Goal: Feedback & Contribution: Contribute content

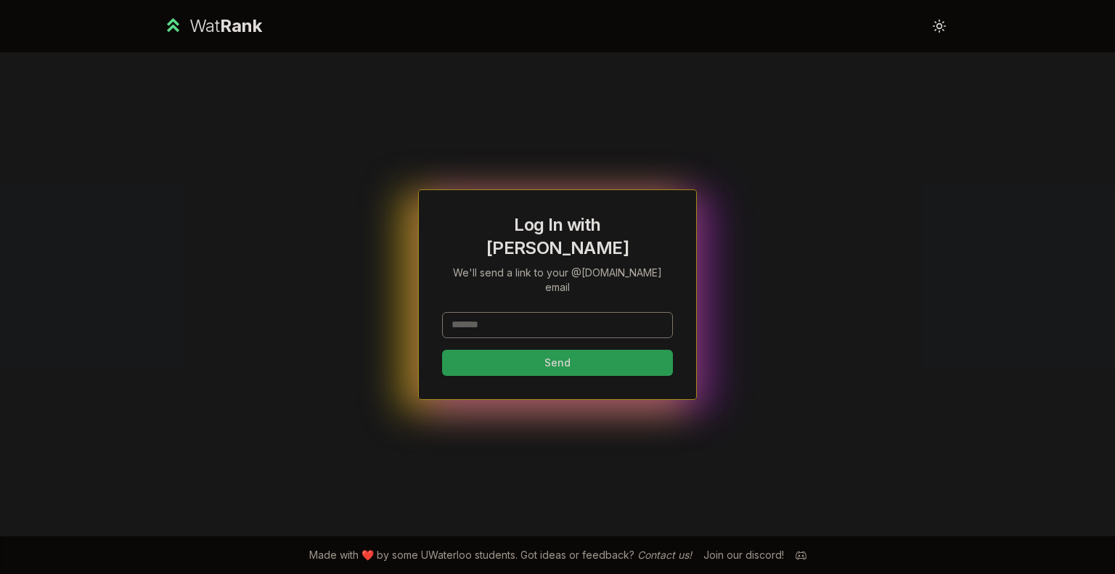
click at [485, 312] on input at bounding box center [557, 325] width 231 height 26
click at [561, 351] on button "Send" at bounding box center [557, 363] width 231 height 26
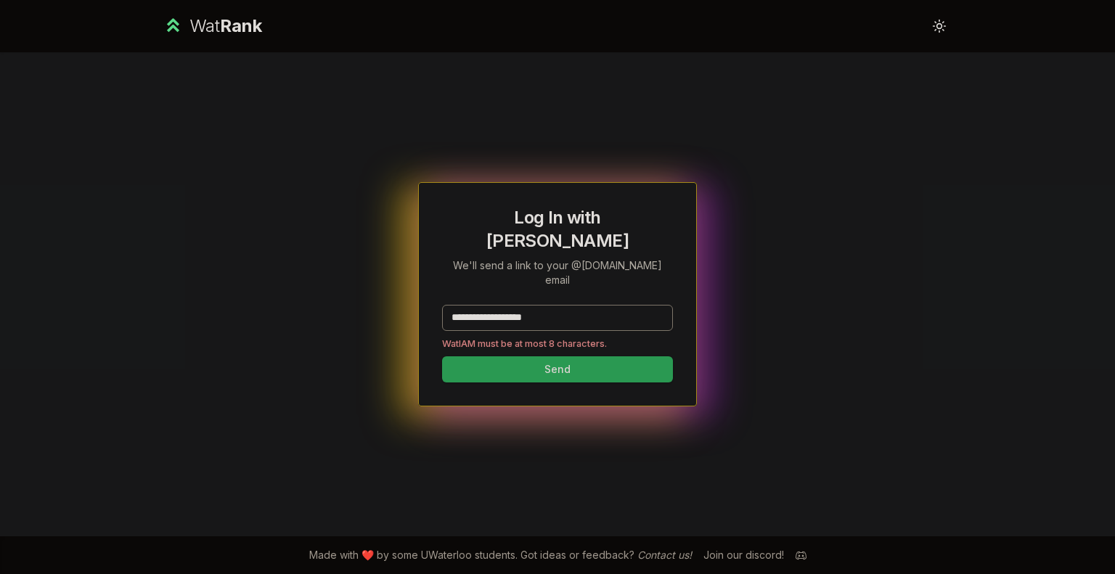
click at [593, 305] on input "**********" at bounding box center [557, 318] width 231 height 26
drag, startPoint x: 593, startPoint y: 294, endPoint x: 484, endPoint y: 291, distance: 108.9
click at [484, 305] on input "**********" at bounding box center [557, 318] width 231 height 26
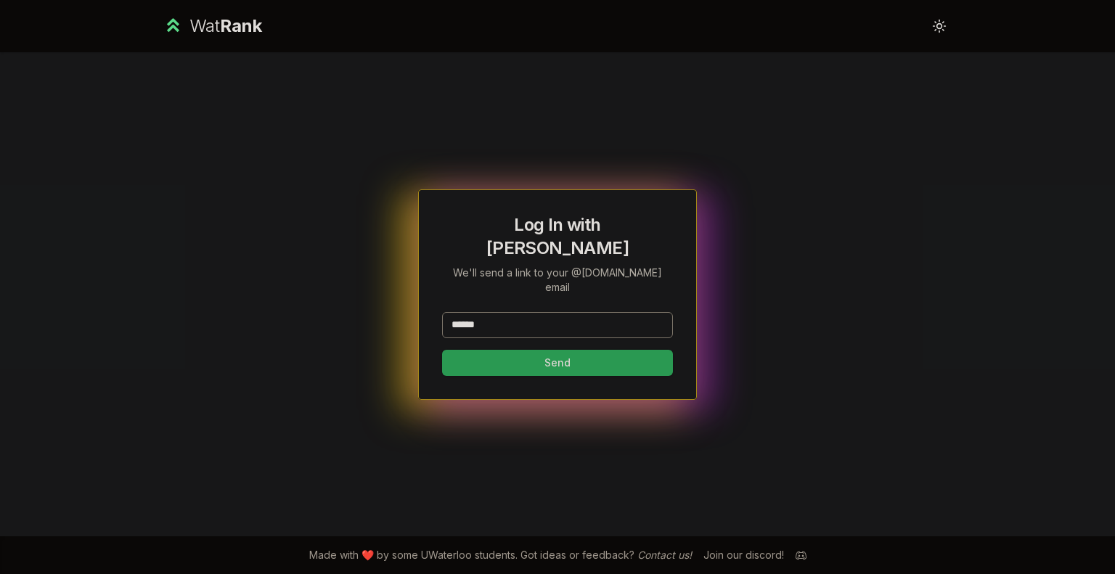
type input "******"
click at [442, 350] on button "Send" at bounding box center [557, 363] width 231 height 26
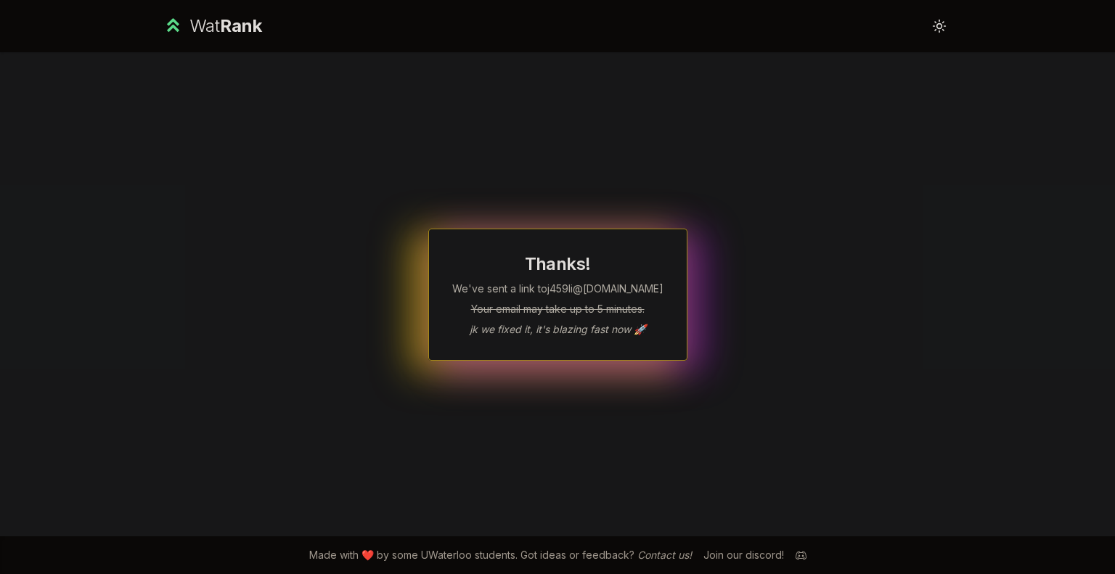
click at [889, 162] on div "Thanks! We've sent a link to j459li @uwaterloo.ca Your email may take up to 5 m…" at bounding box center [557, 294] width 836 height 484
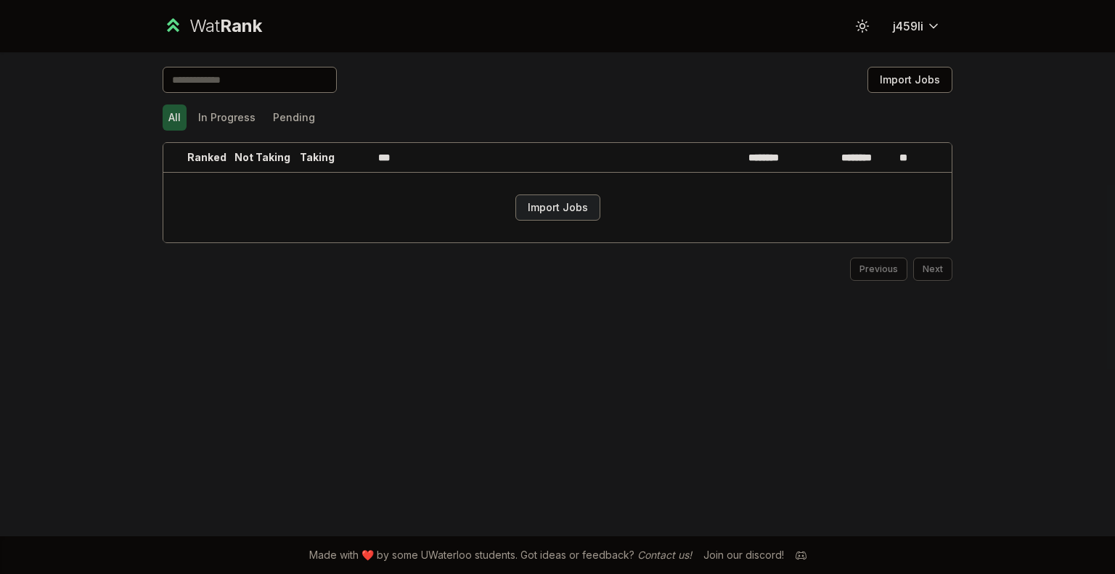
click at [568, 203] on button "Import Jobs" at bounding box center [557, 208] width 85 height 26
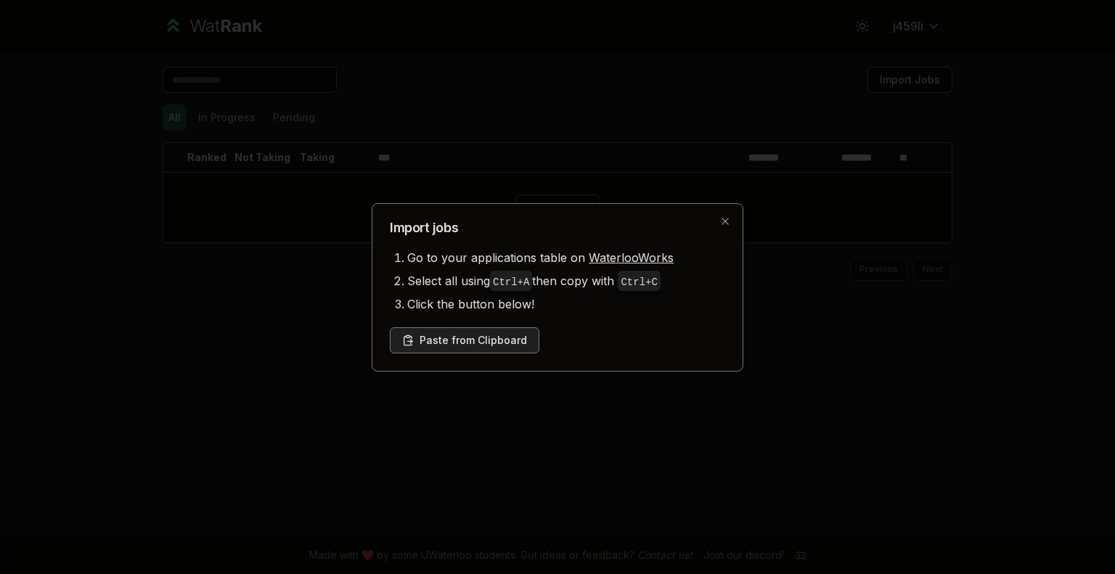
click at [482, 343] on button "Paste from Clipboard" at bounding box center [465, 340] width 150 height 26
click at [437, 347] on button "Paste from Clipboard" at bounding box center [465, 340] width 150 height 26
click at [725, 217] on icon "button" at bounding box center [726, 222] width 12 height 12
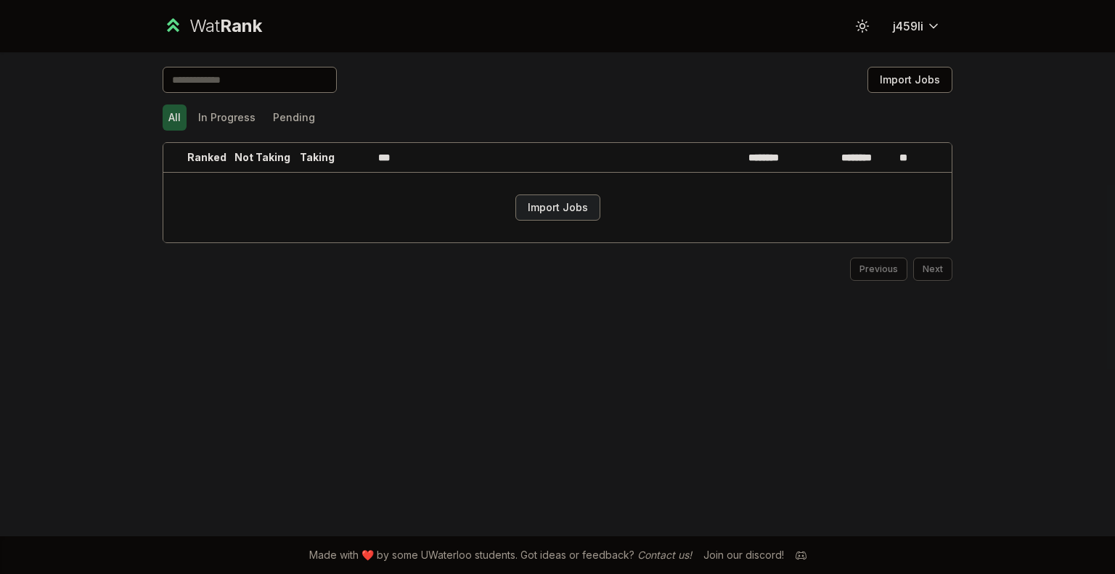
click at [563, 219] on button "Import Jobs" at bounding box center [557, 208] width 85 height 26
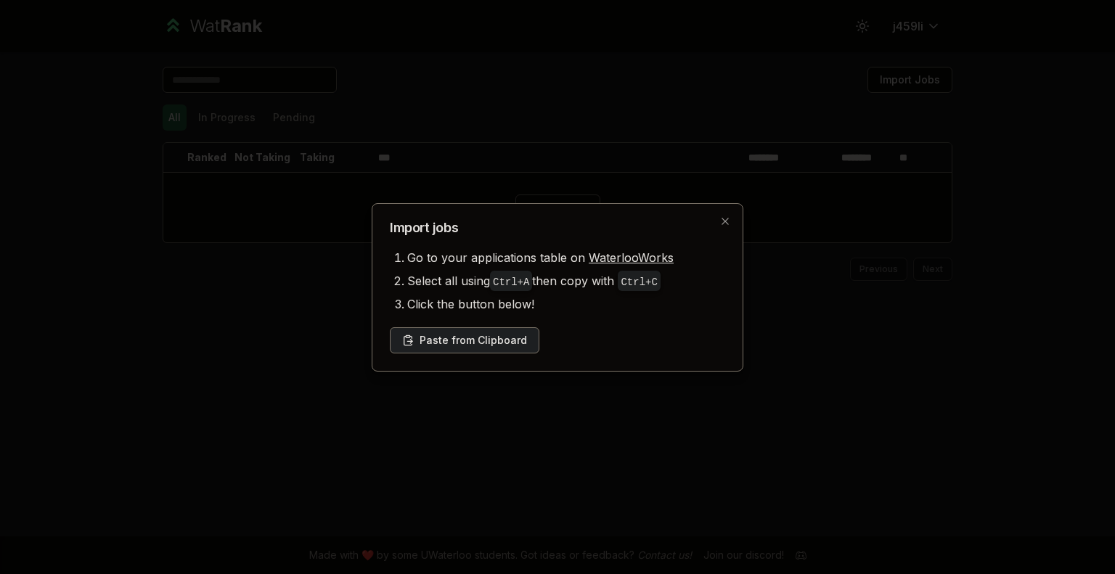
click at [470, 335] on button "Paste from Clipboard" at bounding box center [465, 340] width 150 height 26
click at [500, 330] on button "Paste from Clipboard" at bounding box center [465, 340] width 150 height 26
click at [477, 346] on button "Paste from Clipboard" at bounding box center [465, 340] width 150 height 26
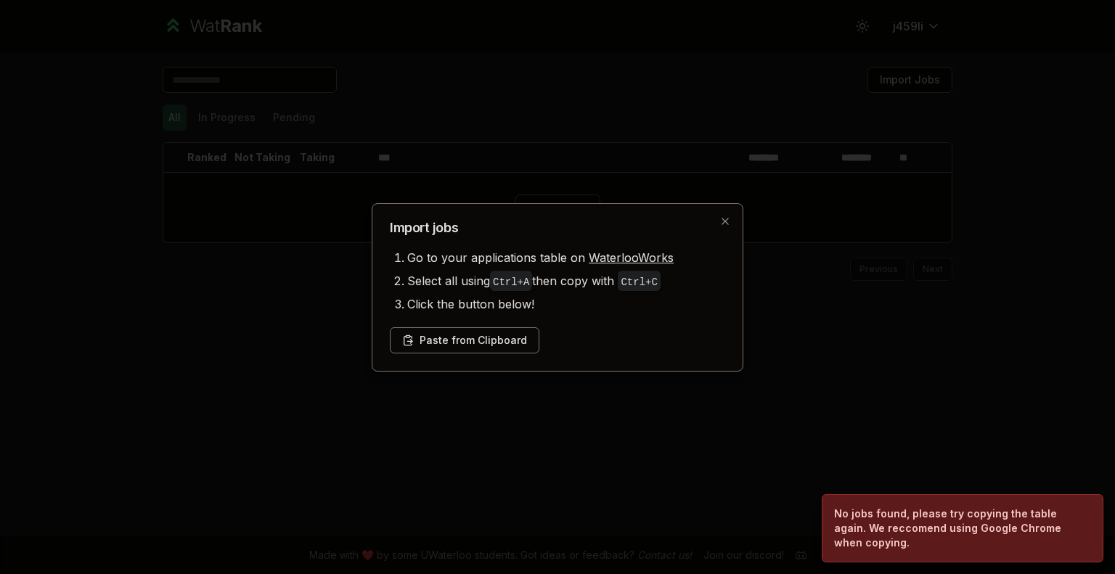
click at [793, 362] on div at bounding box center [557, 287] width 1115 height 574
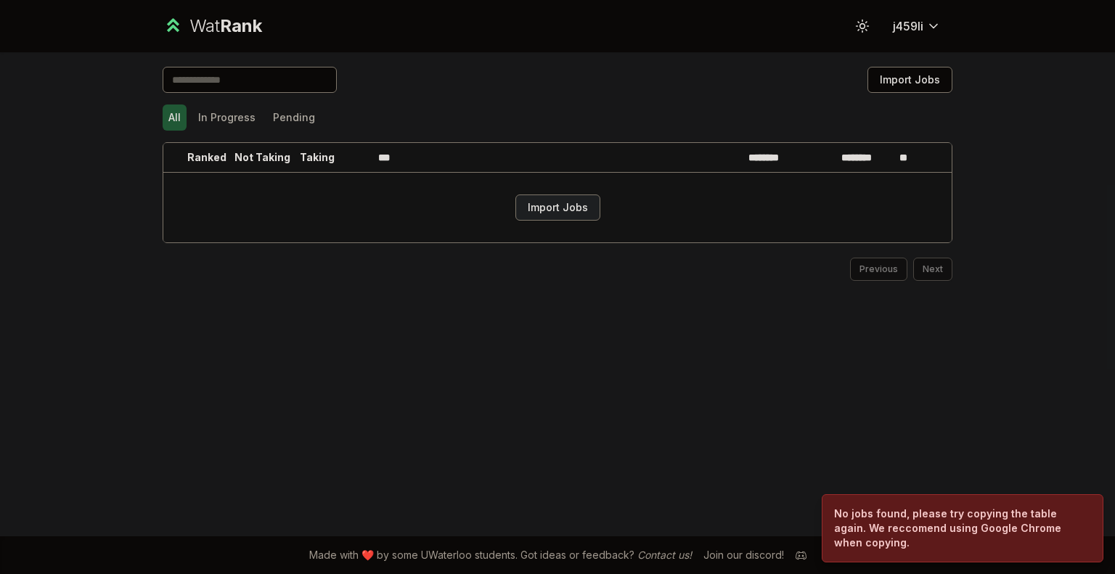
click at [558, 199] on button "Import Jobs" at bounding box center [557, 208] width 85 height 26
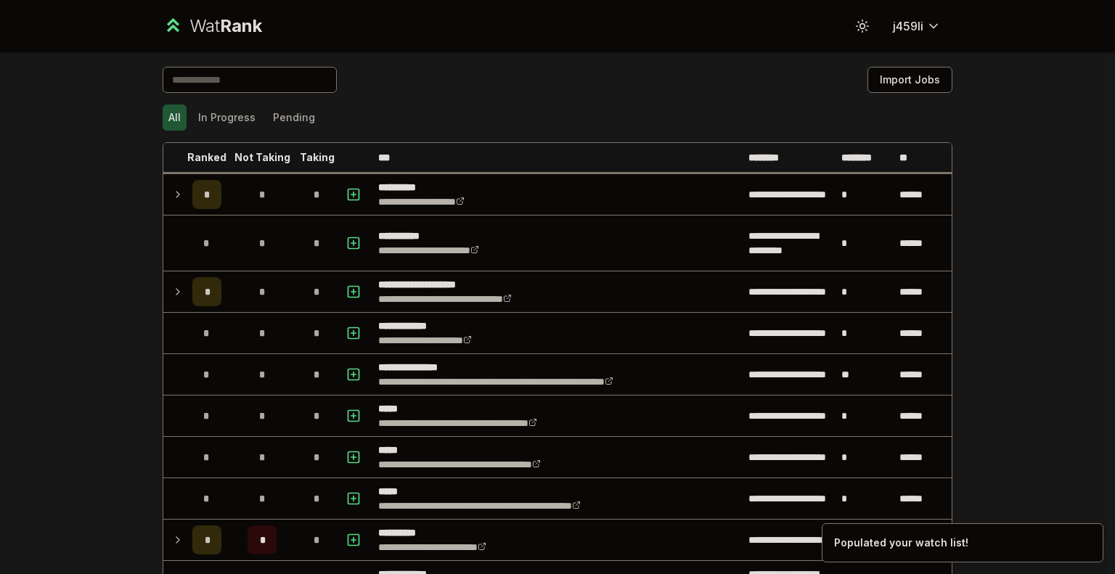
click at [627, 85] on div "Import Jobs" at bounding box center [558, 83] width 790 height 32
click at [921, 77] on button "Import Jobs" at bounding box center [910, 80] width 85 height 26
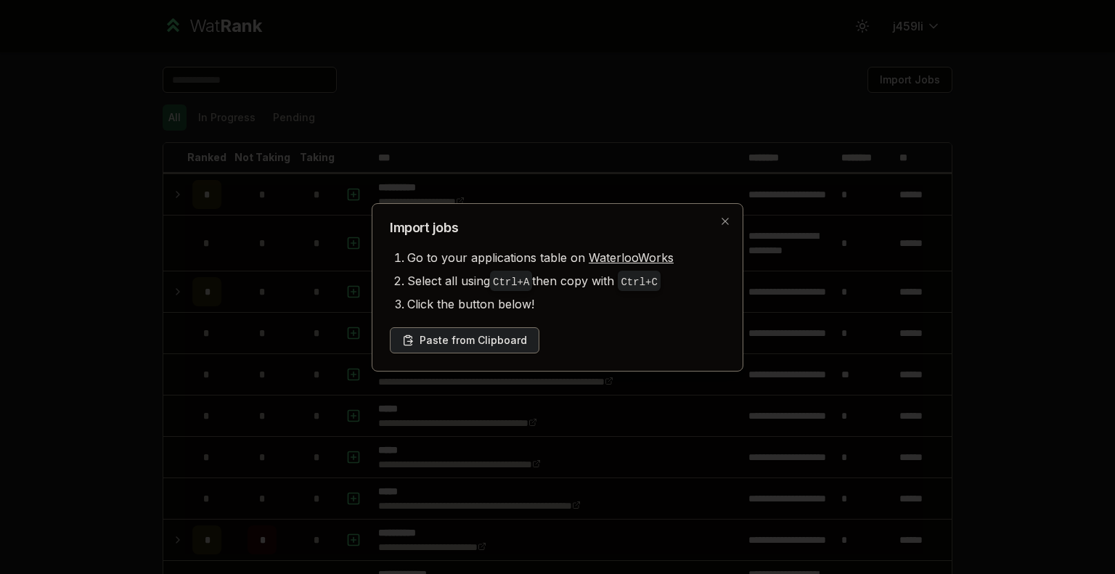
click at [492, 336] on button "Paste from Clipboard" at bounding box center [465, 340] width 150 height 26
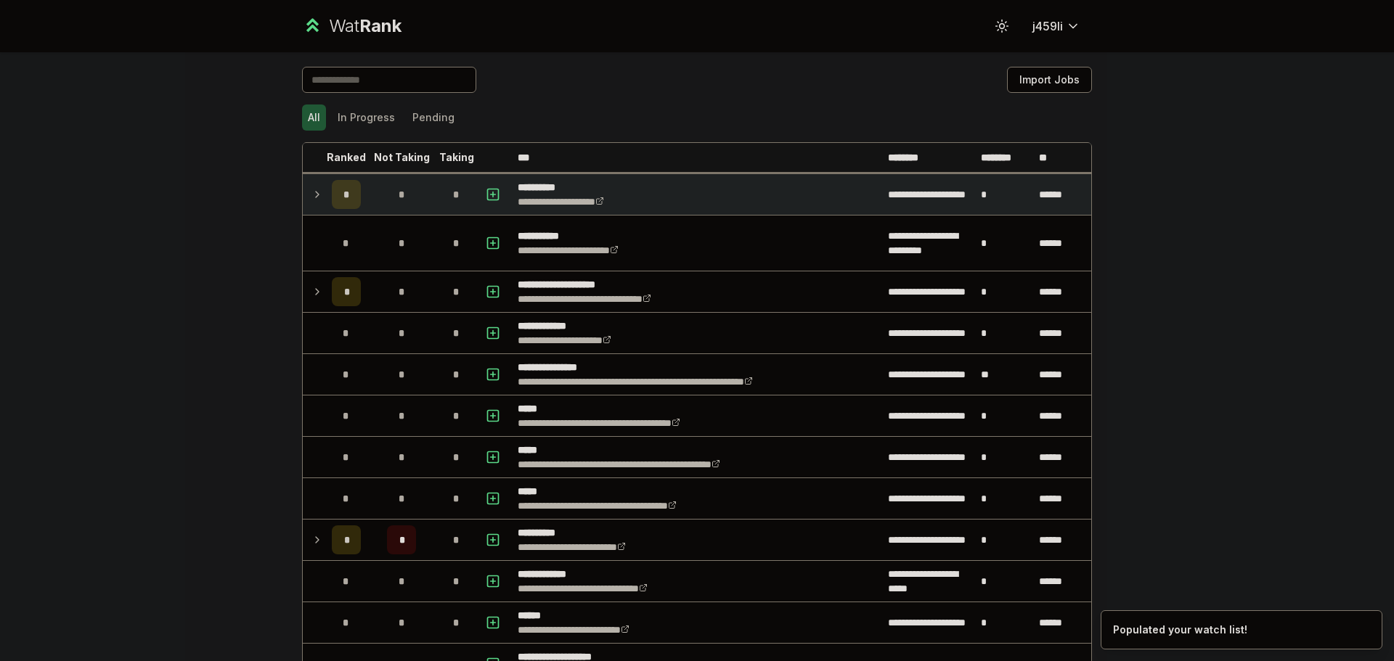
click at [303, 192] on td at bounding box center [314, 194] width 23 height 41
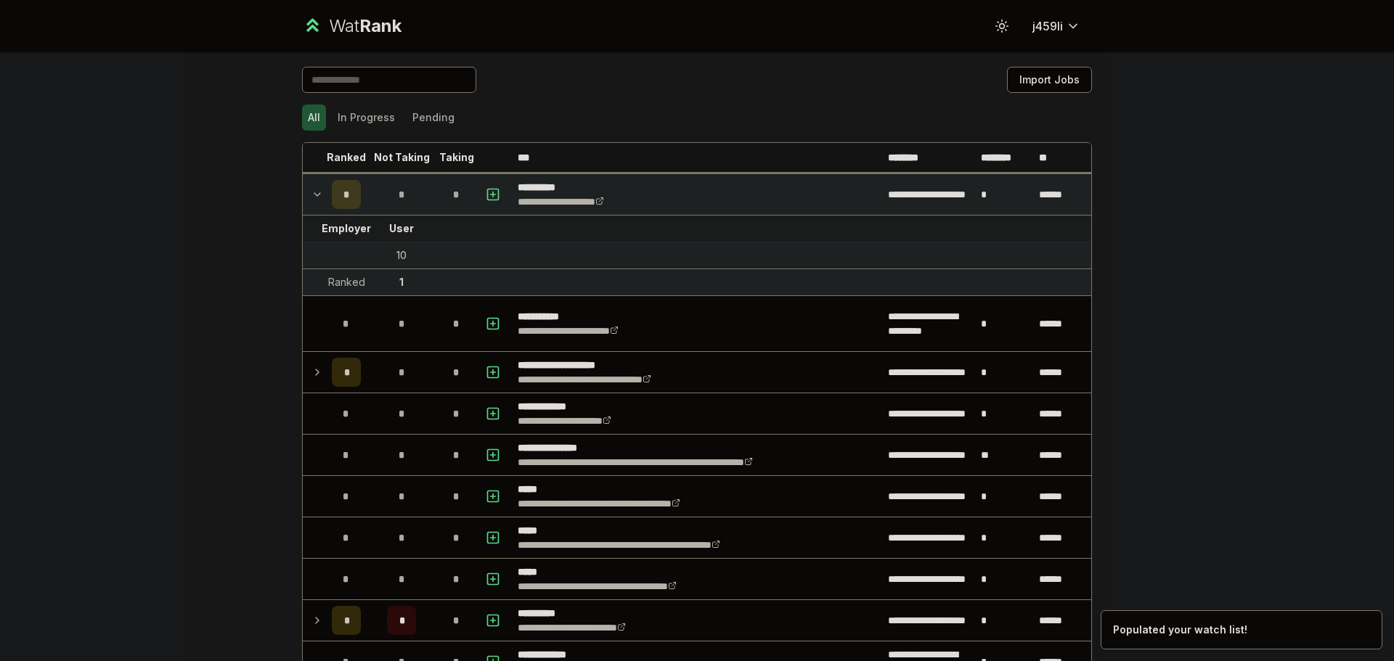
click at [303, 192] on td at bounding box center [314, 194] width 23 height 41
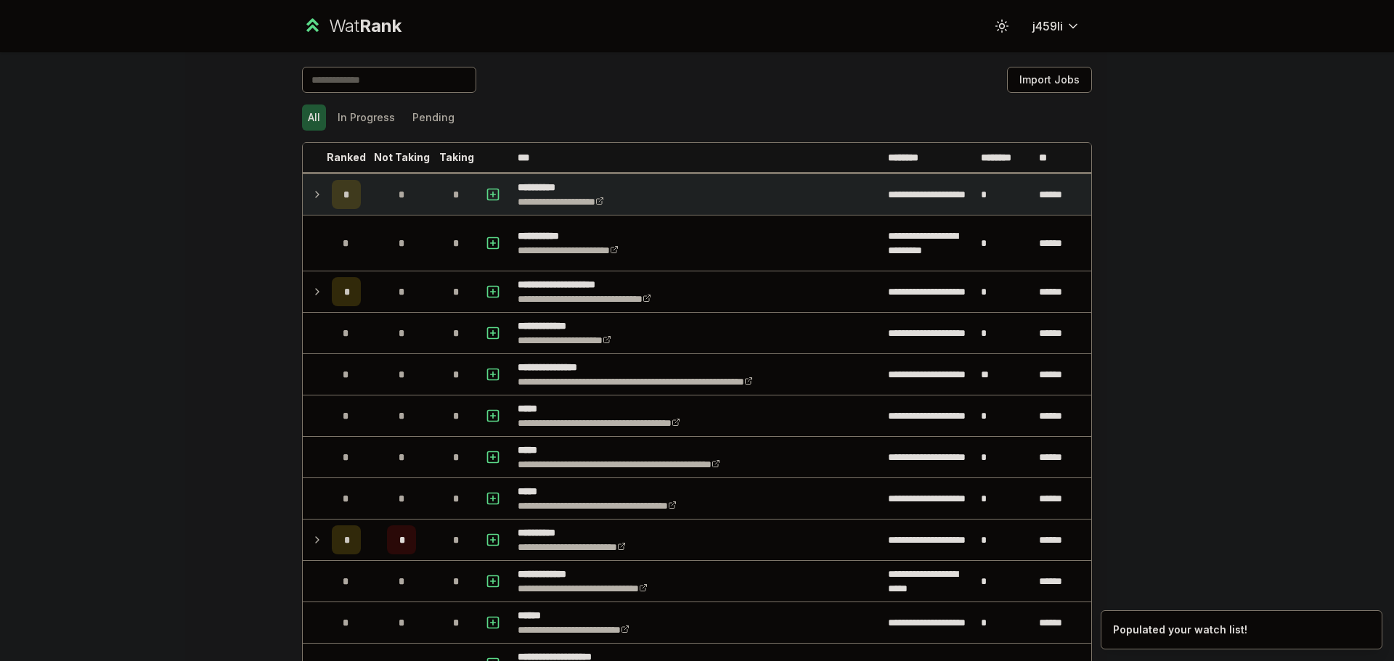
click at [765, 193] on td "**********" at bounding box center [697, 194] width 370 height 41
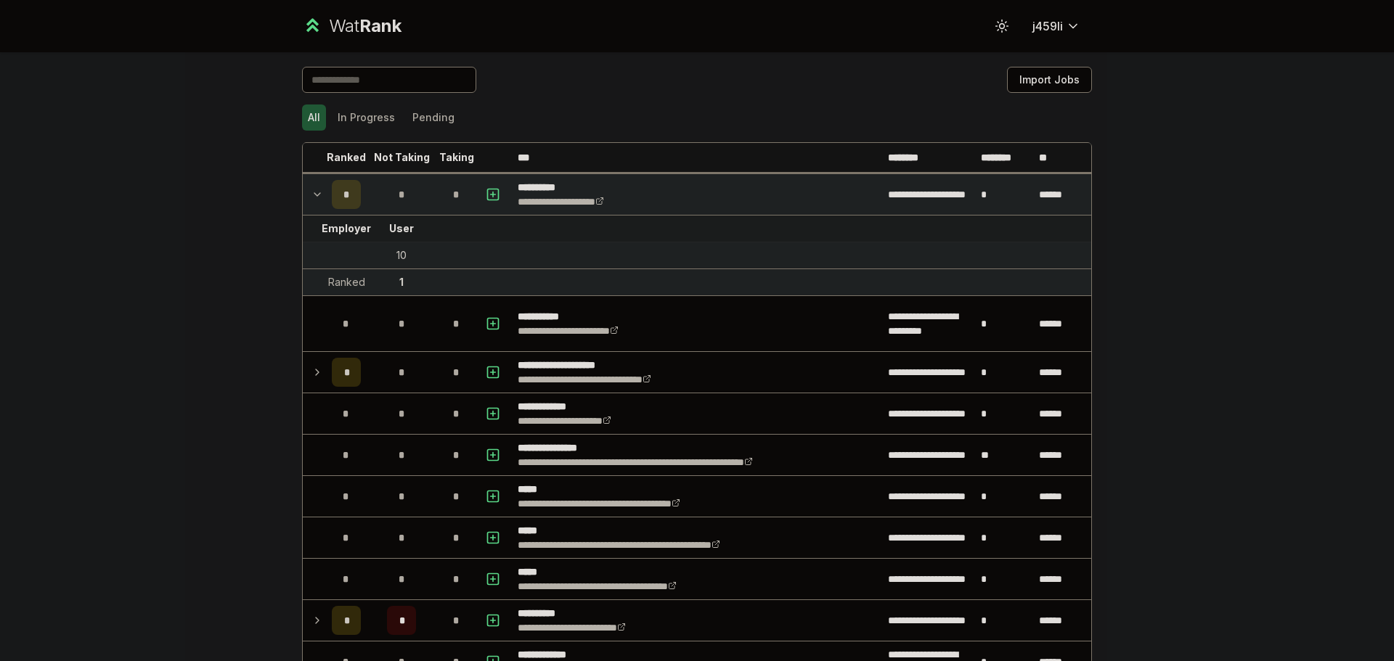
click at [765, 193] on td "**********" at bounding box center [697, 194] width 370 height 41
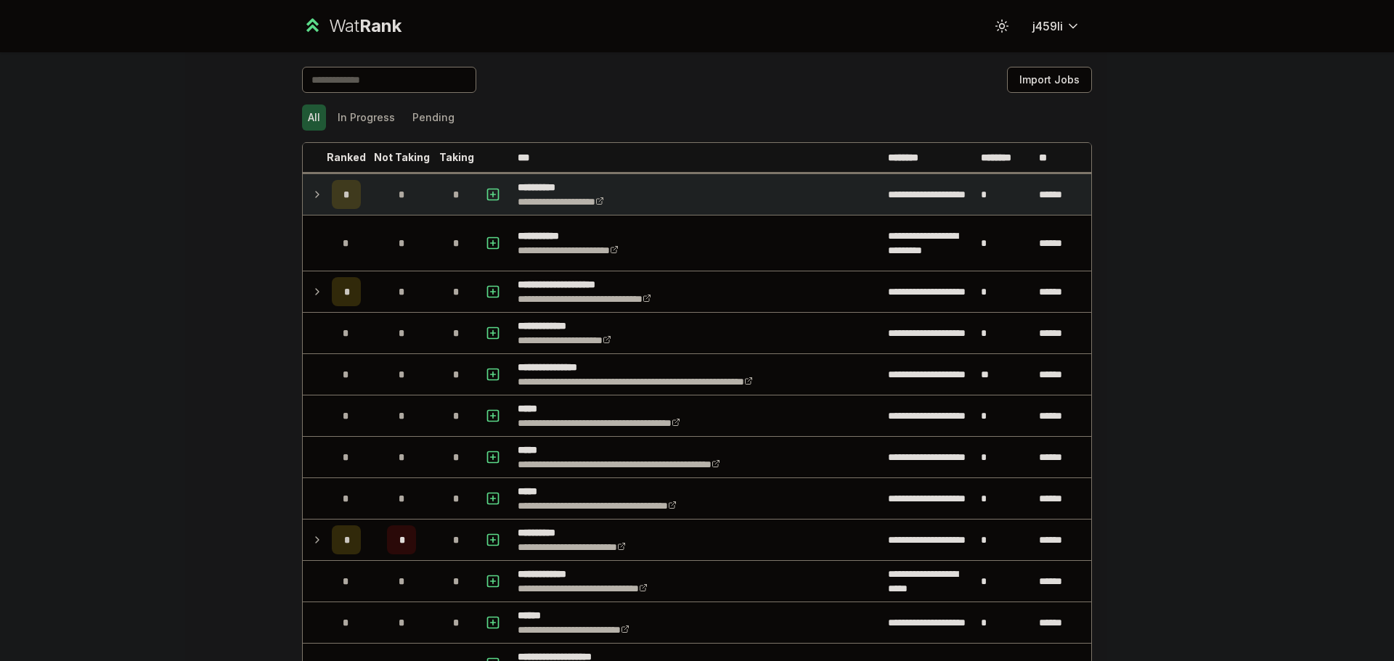
click at [765, 193] on td "**********" at bounding box center [697, 194] width 370 height 41
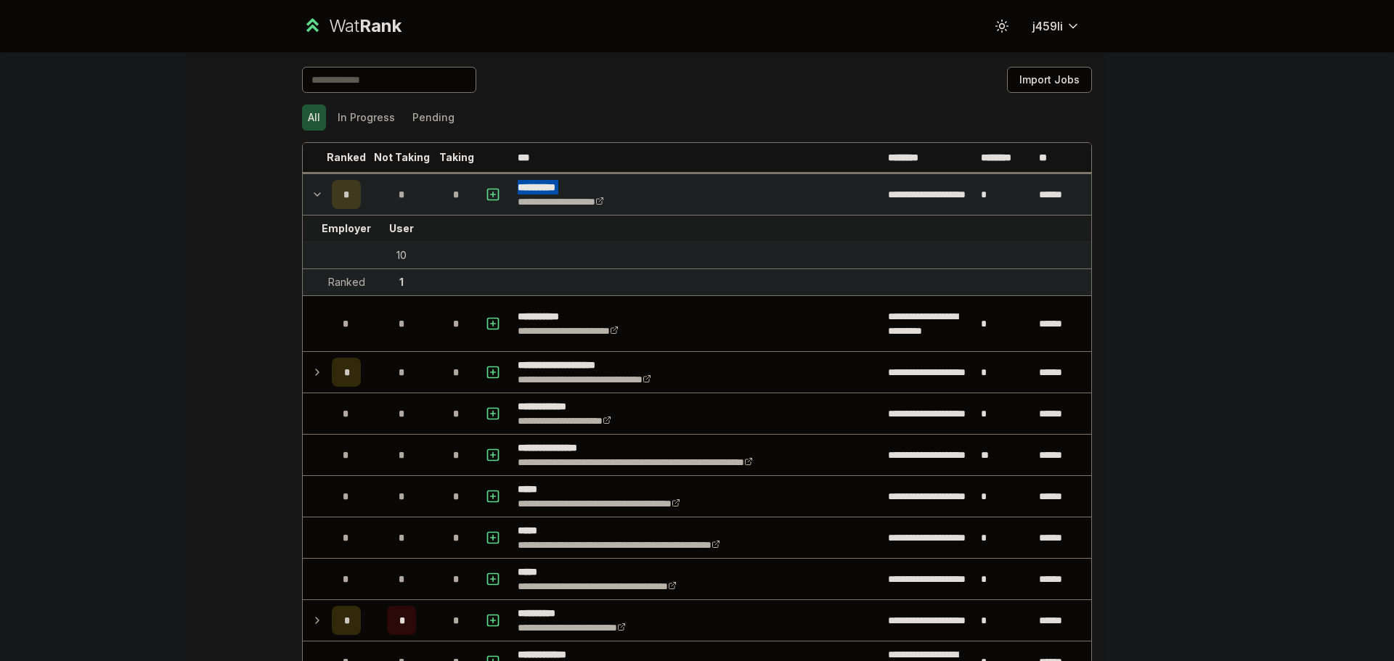
click at [765, 193] on td "**********" at bounding box center [697, 194] width 370 height 41
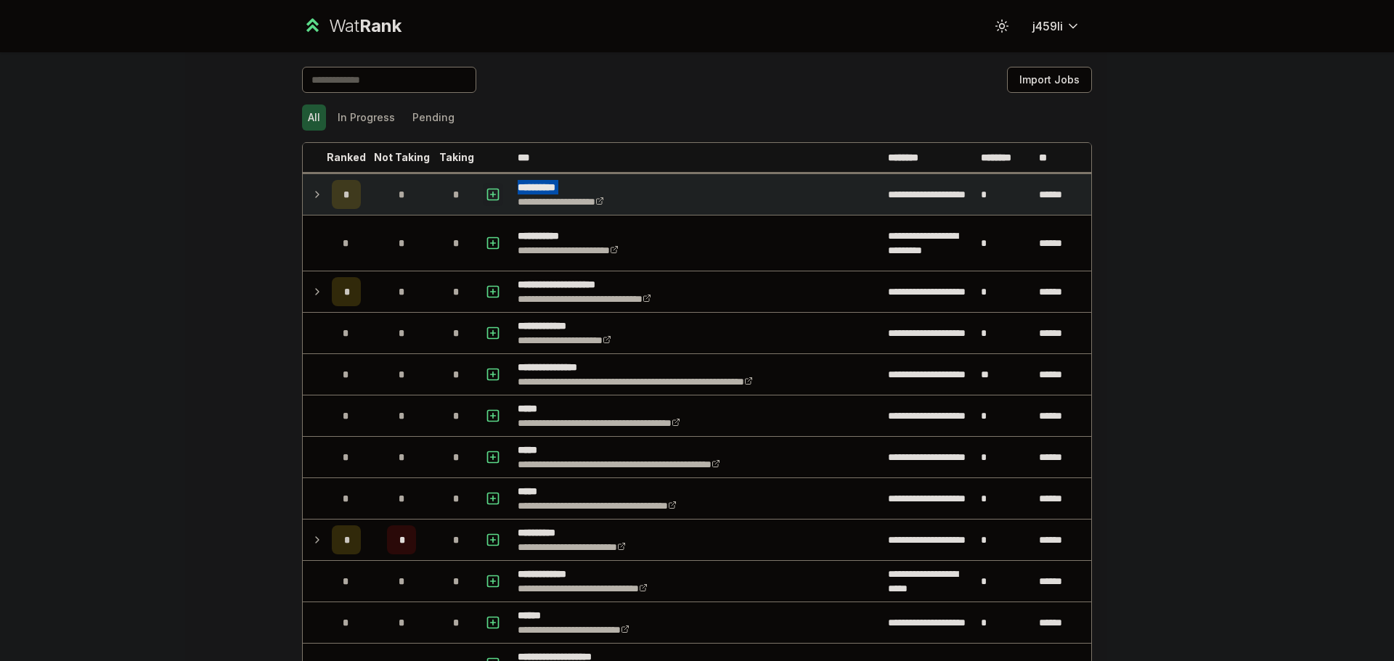
click at [486, 186] on icon "button" at bounding box center [493, 194] width 15 height 17
select select
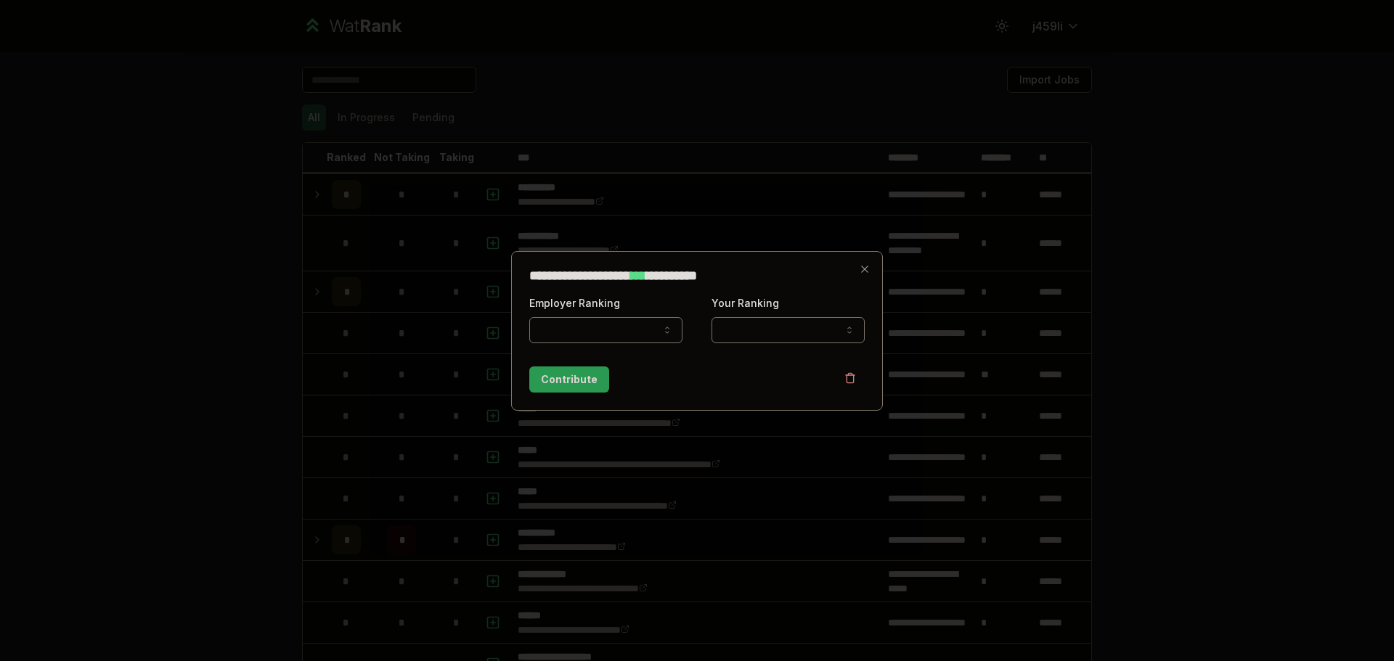
click at [851, 223] on div at bounding box center [697, 330] width 1394 height 661
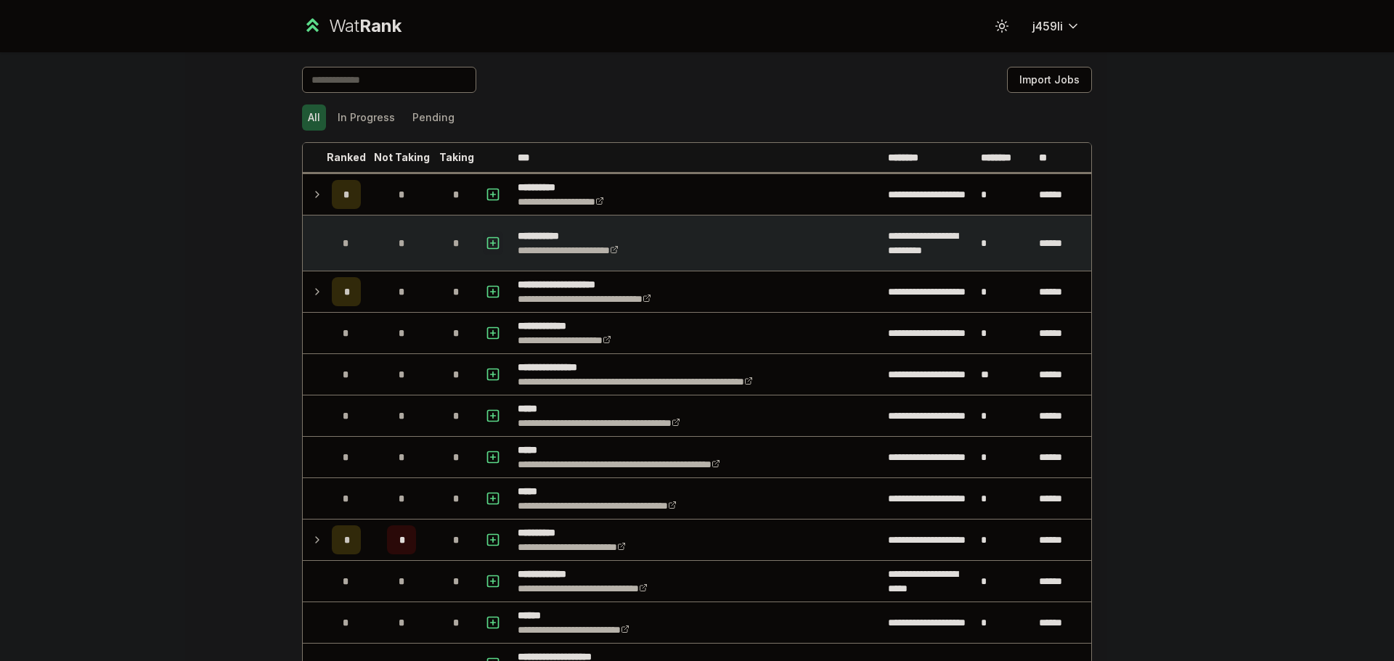
click at [486, 245] on icon "button" at bounding box center [493, 243] width 15 height 17
select select
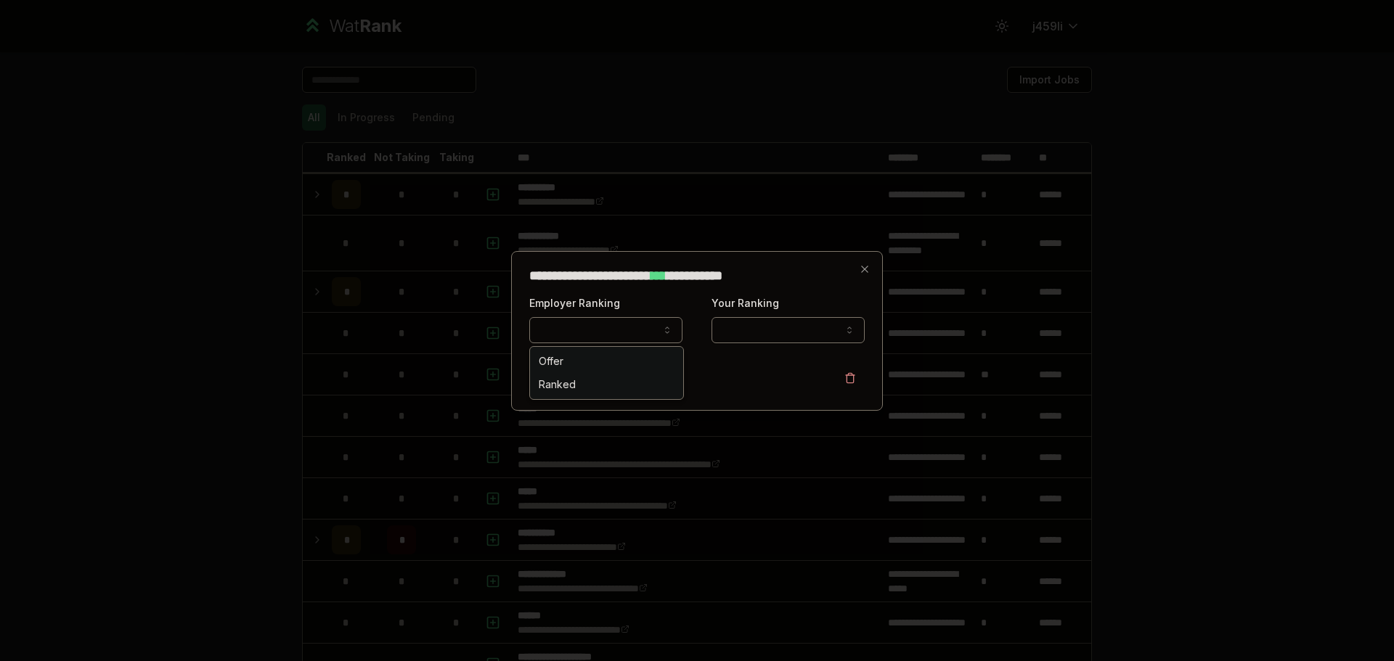
click at [627, 329] on button "Employer Ranking" at bounding box center [605, 330] width 153 height 26
click at [749, 377] on div "Contribute" at bounding box center [696, 380] width 335 height 26
click at [865, 265] on icon "button" at bounding box center [865, 270] width 12 height 12
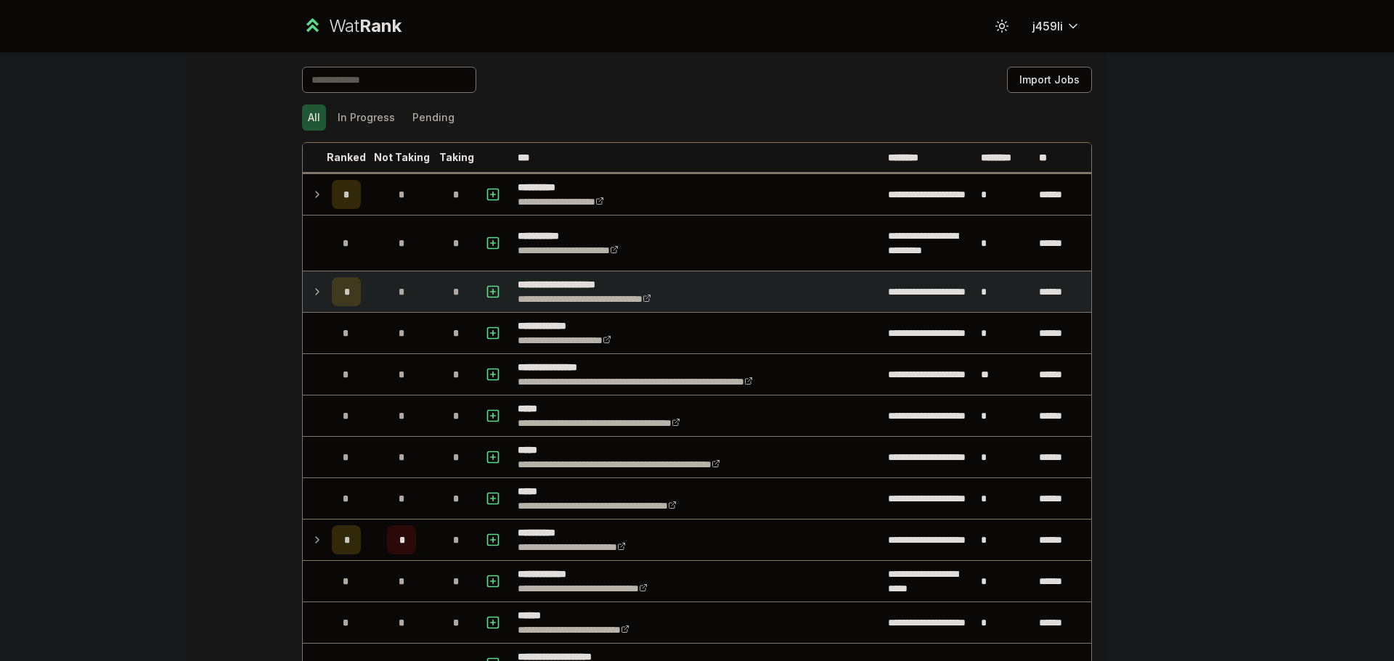
click at [311, 294] on icon at bounding box center [317, 291] width 12 height 17
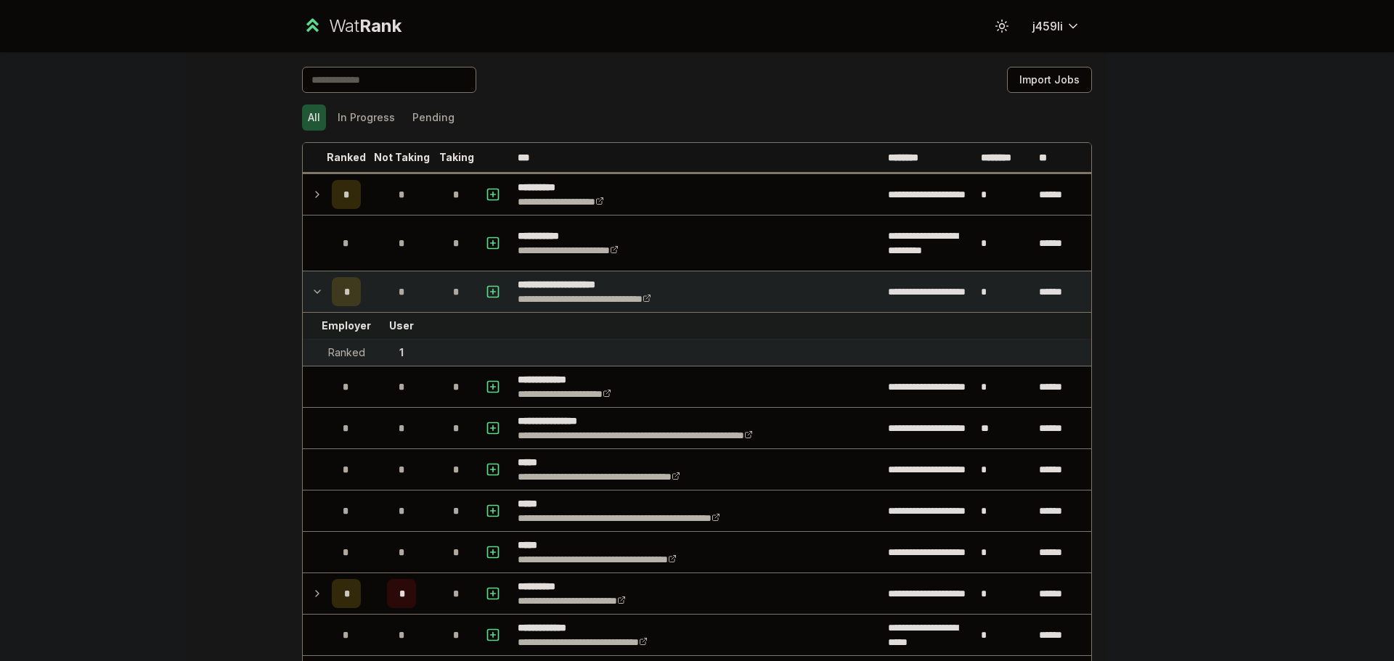
click at [311, 294] on icon at bounding box center [317, 291] width 12 height 17
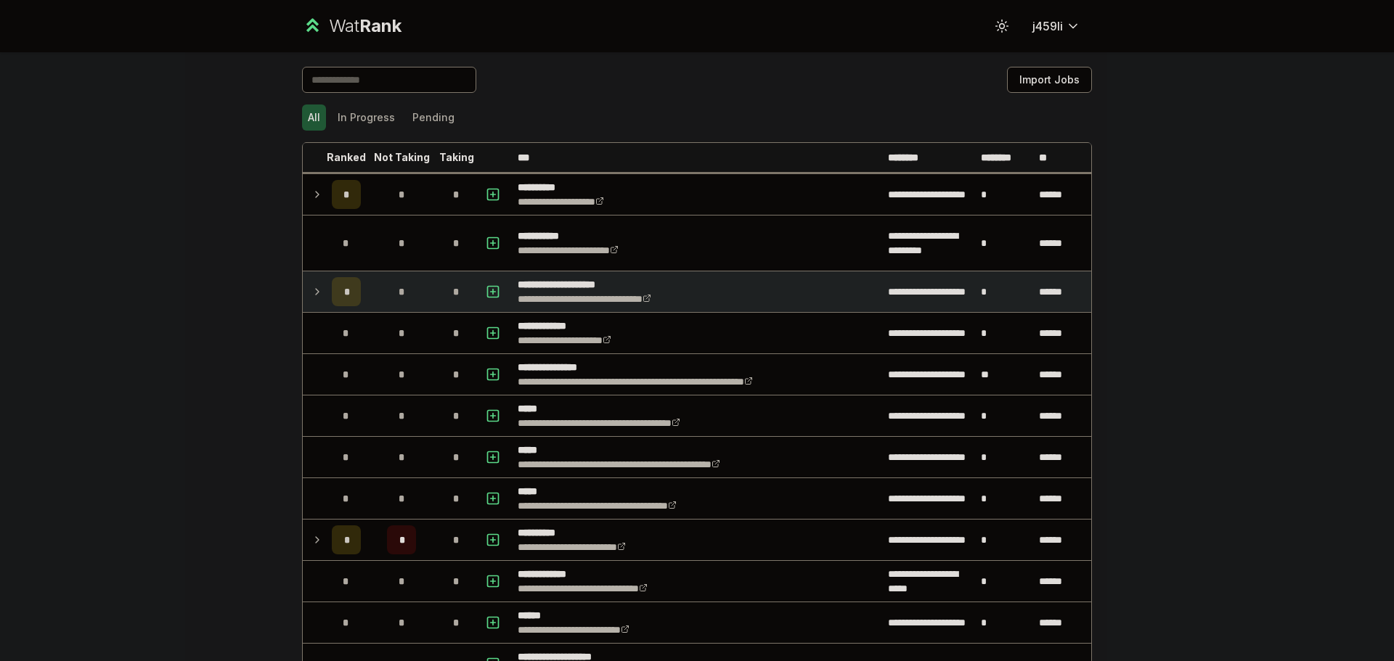
click at [311, 294] on icon at bounding box center [317, 291] width 12 height 17
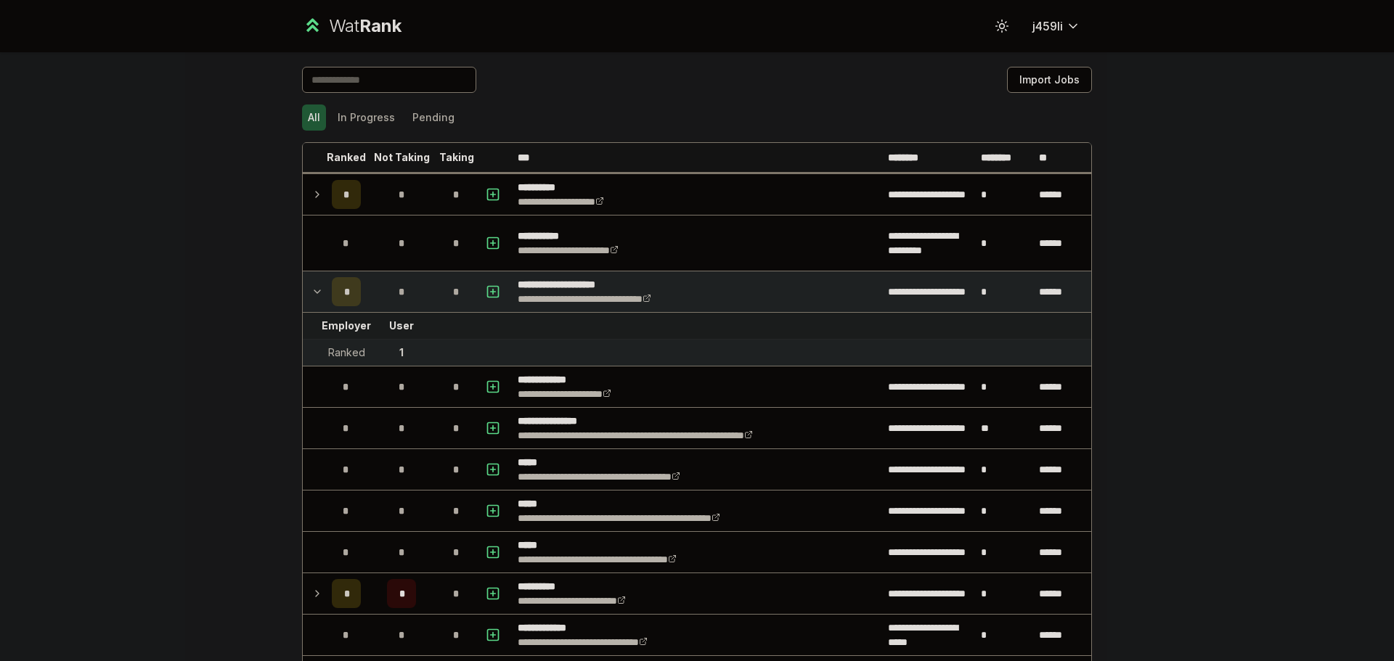
click at [311, 294] on icon at bounding box center [317, 291] width 12 height 17
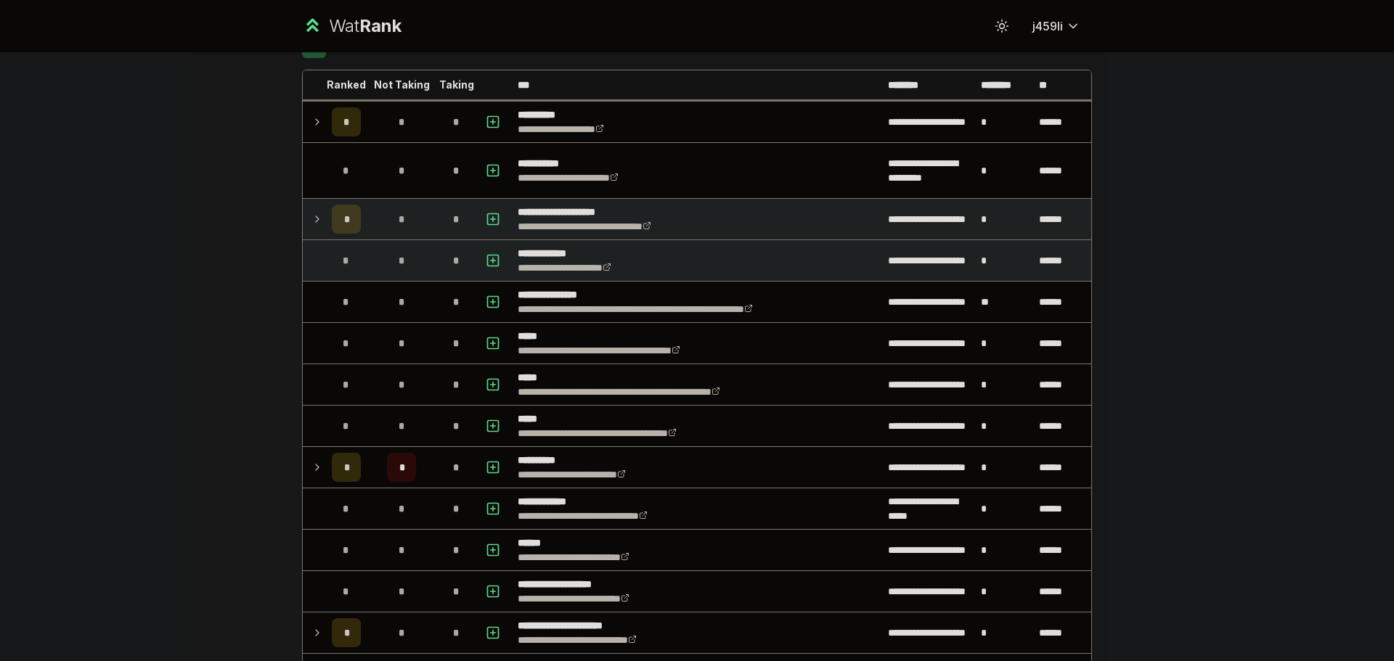
scroll to position [145, 0]
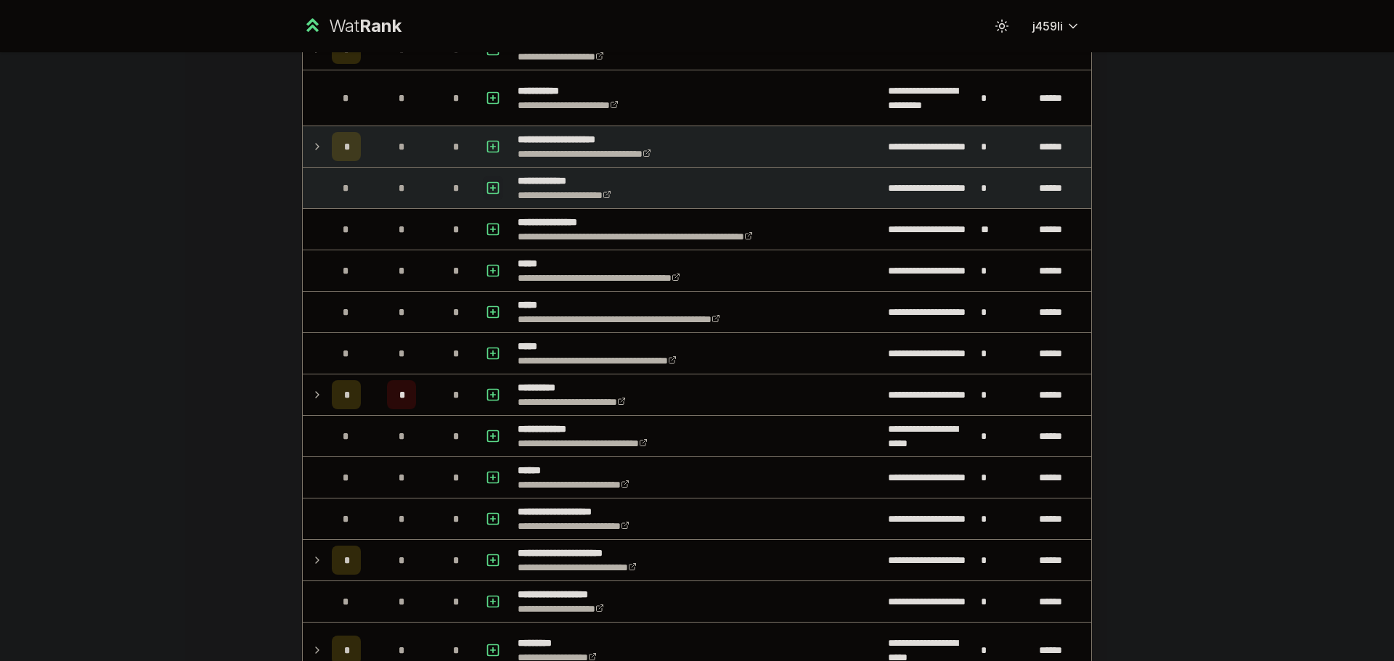
click at [486, 192] on icon "button" at bounding box center [493, 187] width 15 height 17
select select
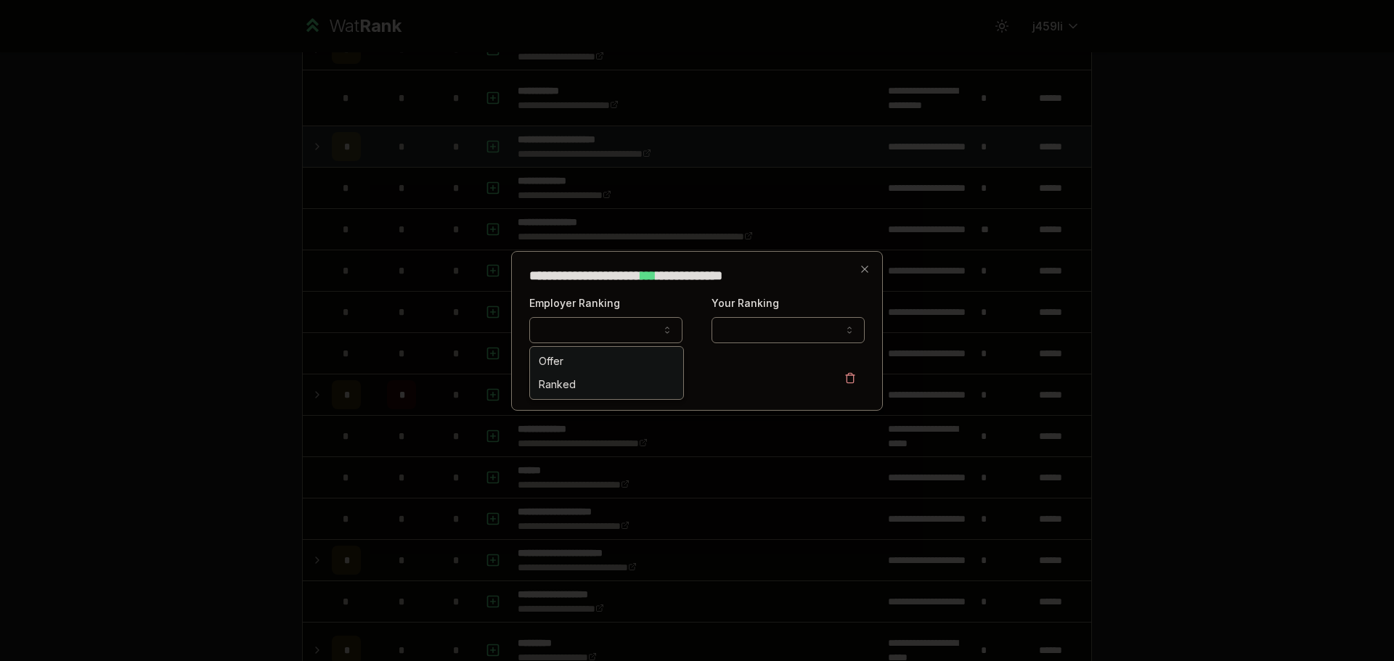
click at [572, 333] on button "Employer Ranking" at bounding box center [605, 330] width 153 height 26
select select "*****"
click at [780, 343] on form "**********" at bounding box center [696, 343] width 335 height 99
click at [768, 329] on button "Your Ranking" at bounding box center [788, 330] width 153 height 26
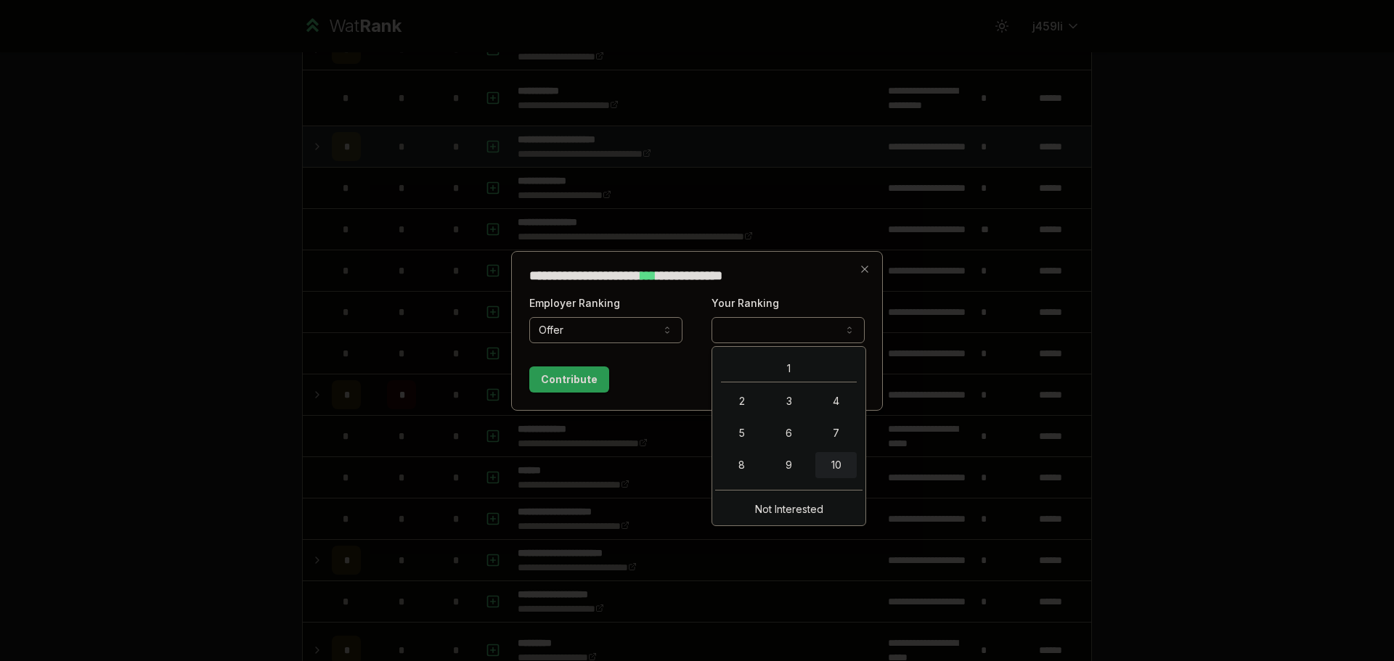
select select "**"
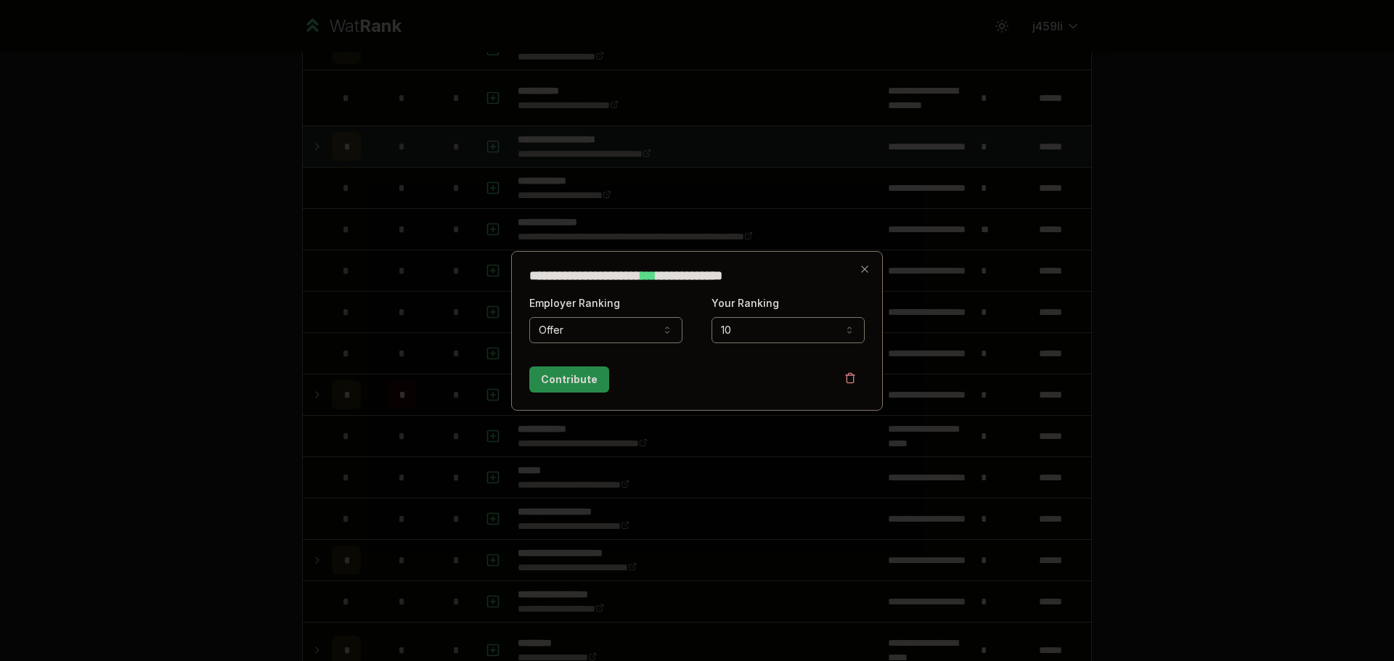
click at [571, 378] on button "Contribute" at bounding box center [569, 380] width 80 height 26
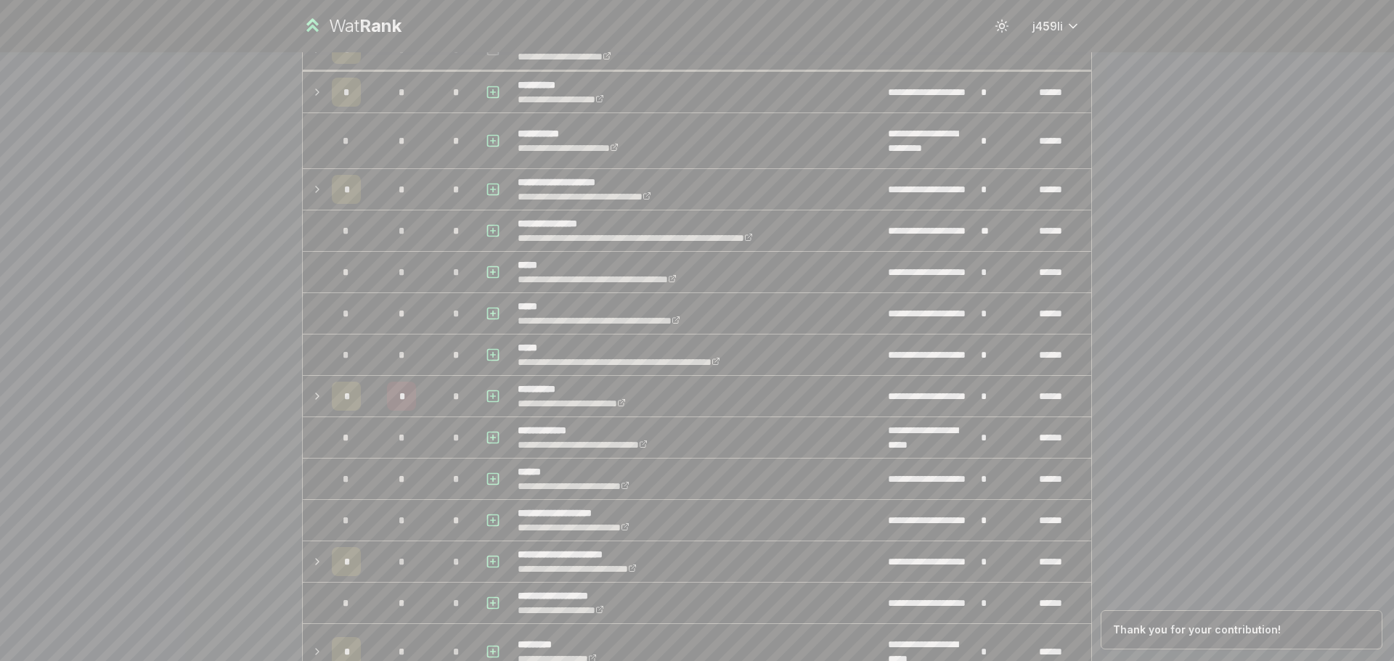
scroll to position [0, 0]
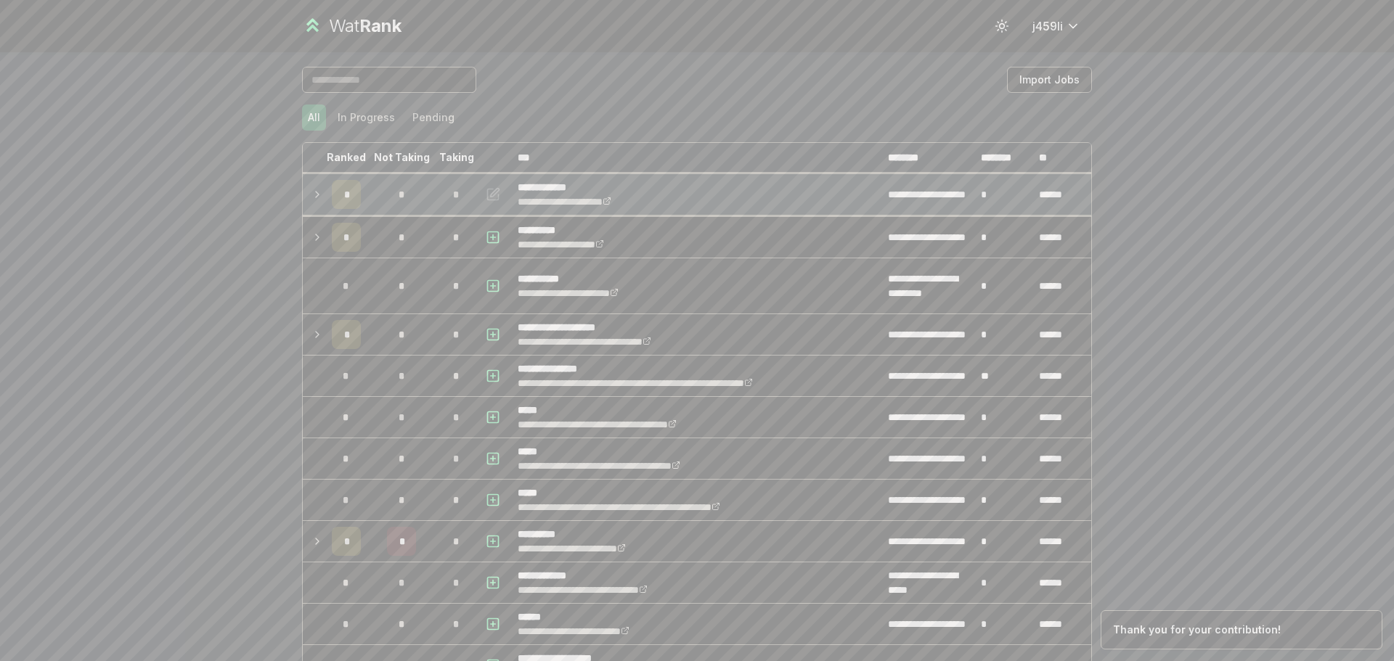
click at [311, 197] on icon at bounding box center [317, 194] width 12 height 17
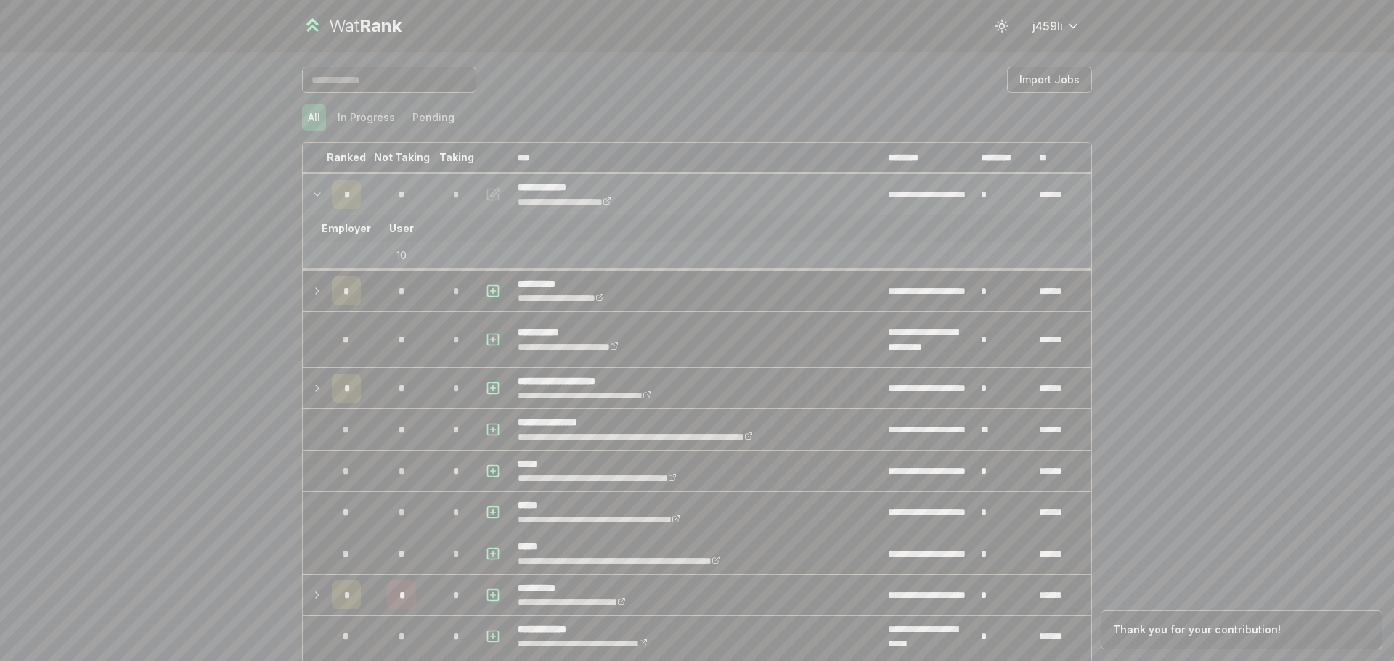
click at [311, 197] on icon at bounding box center [317, 194] width 12 height 17
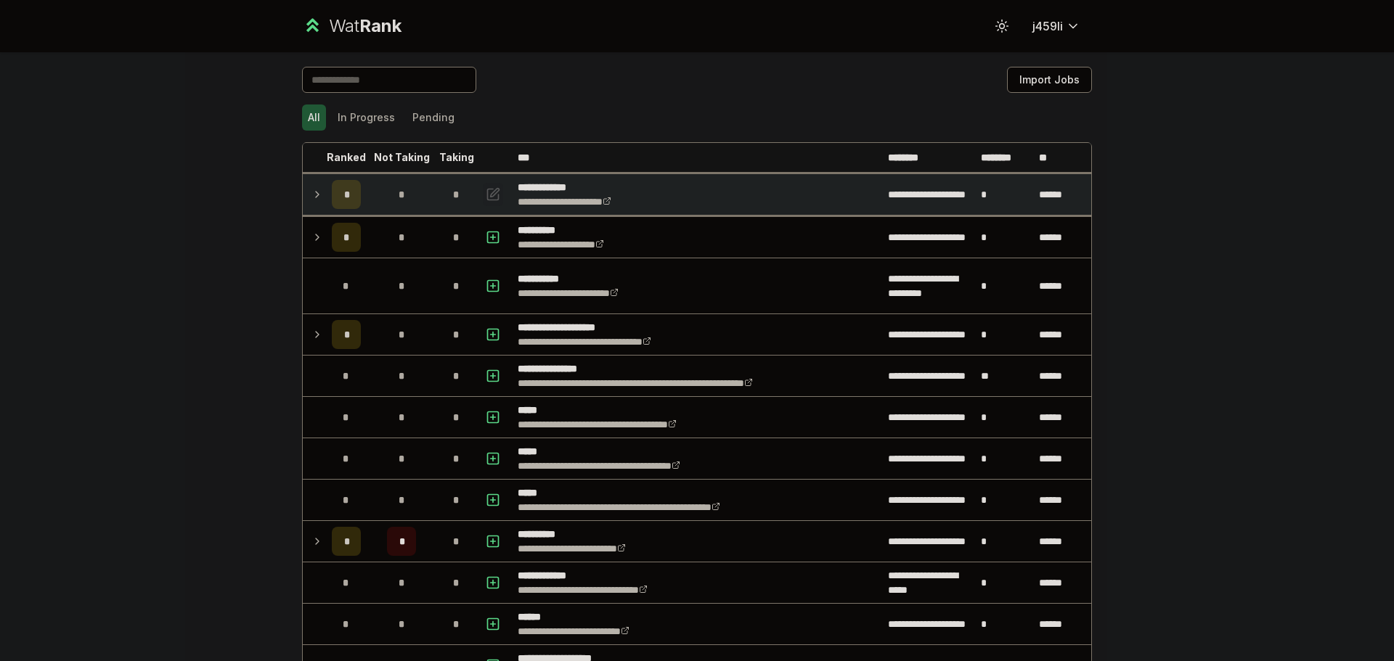
click at [489, 198] on icon "button" at bounding box center [493, 194] width 15 height 17
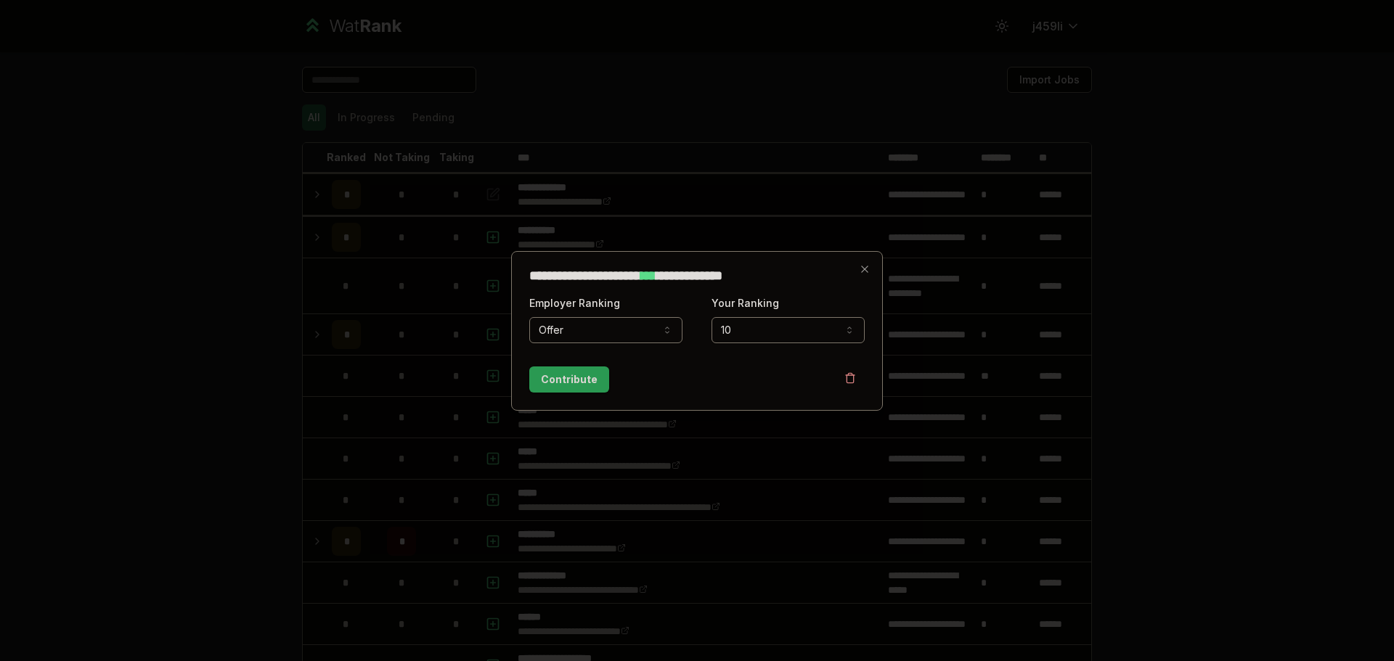
click at [758, 314] on div "**********" at bounding box center [788, 318] width 153 height 49
click at [757, 334] on button "10" at bounding box center [788, 330] width 153 height 26
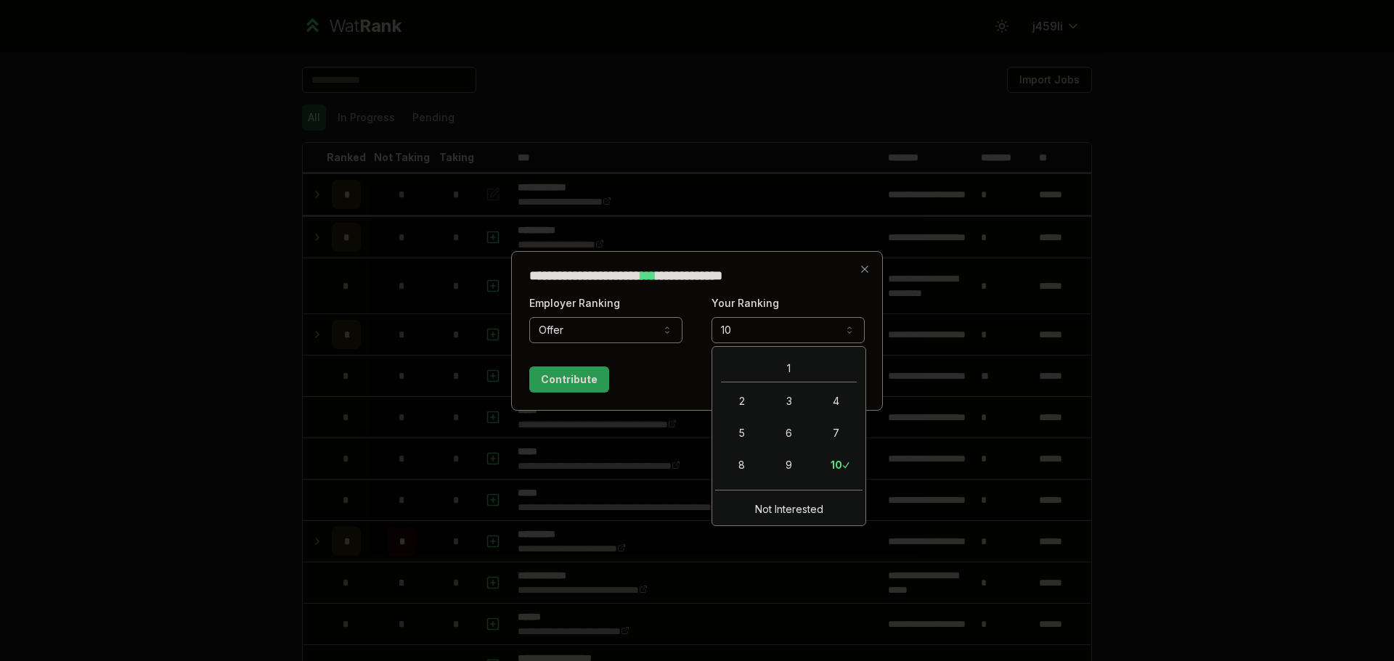
click at [763, 496] on div "Not Interested" at bounding box center [788, 506] width 147 height 33
select select "**********"
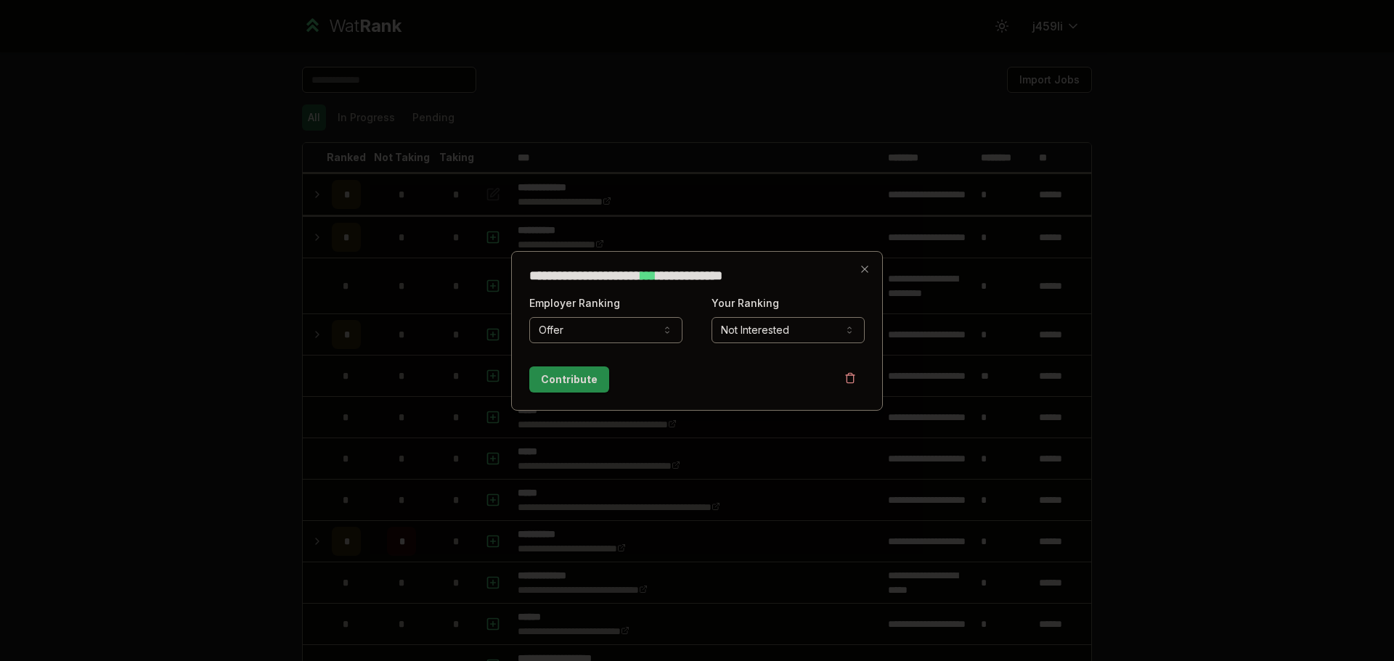
click at [555, 380] on button "Contribute" at bounding box center [569, 380] width 80 height 26
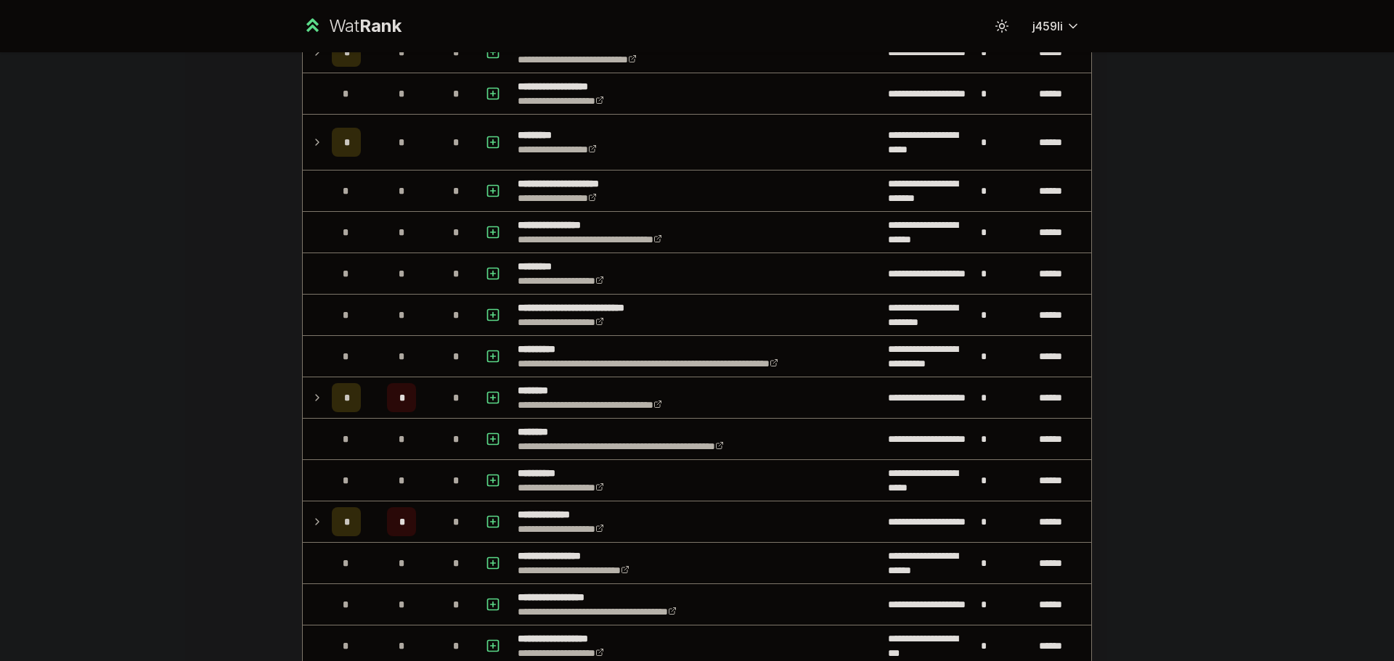
scroll to position [653, 0]
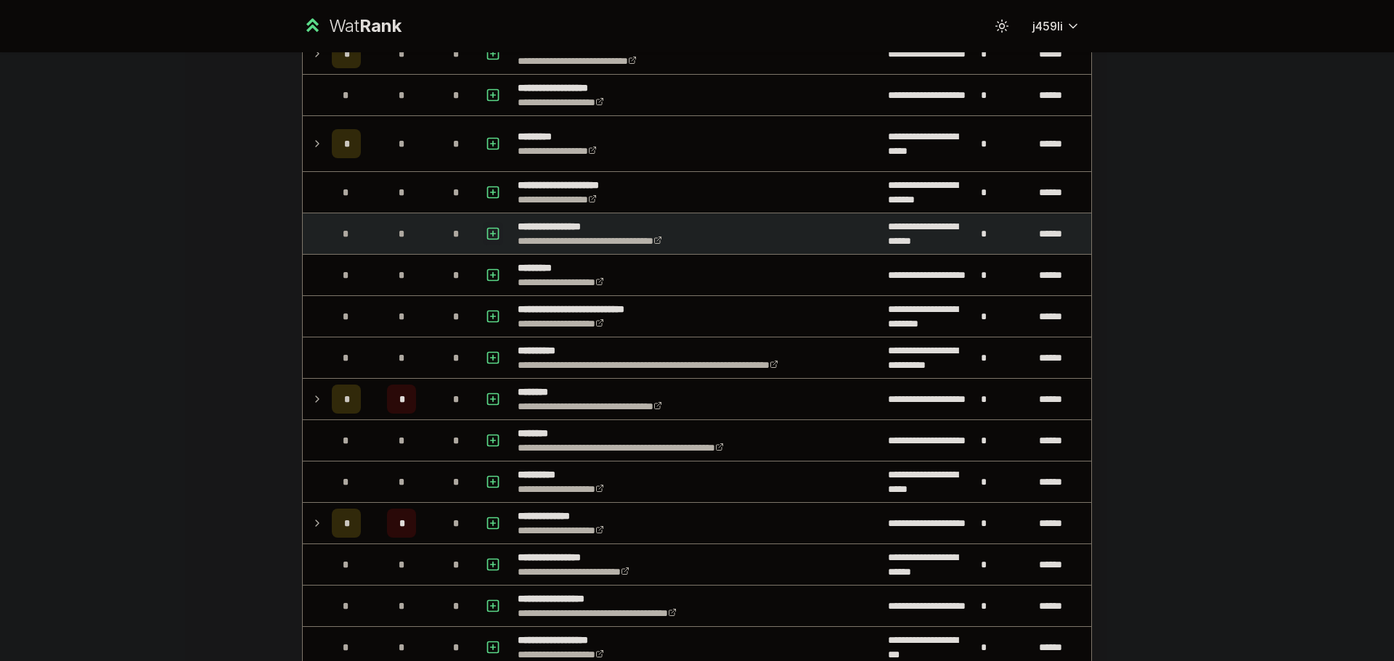
click at [491, 230] on icon "button" at bounding box center [493, 233] width 15 height 17
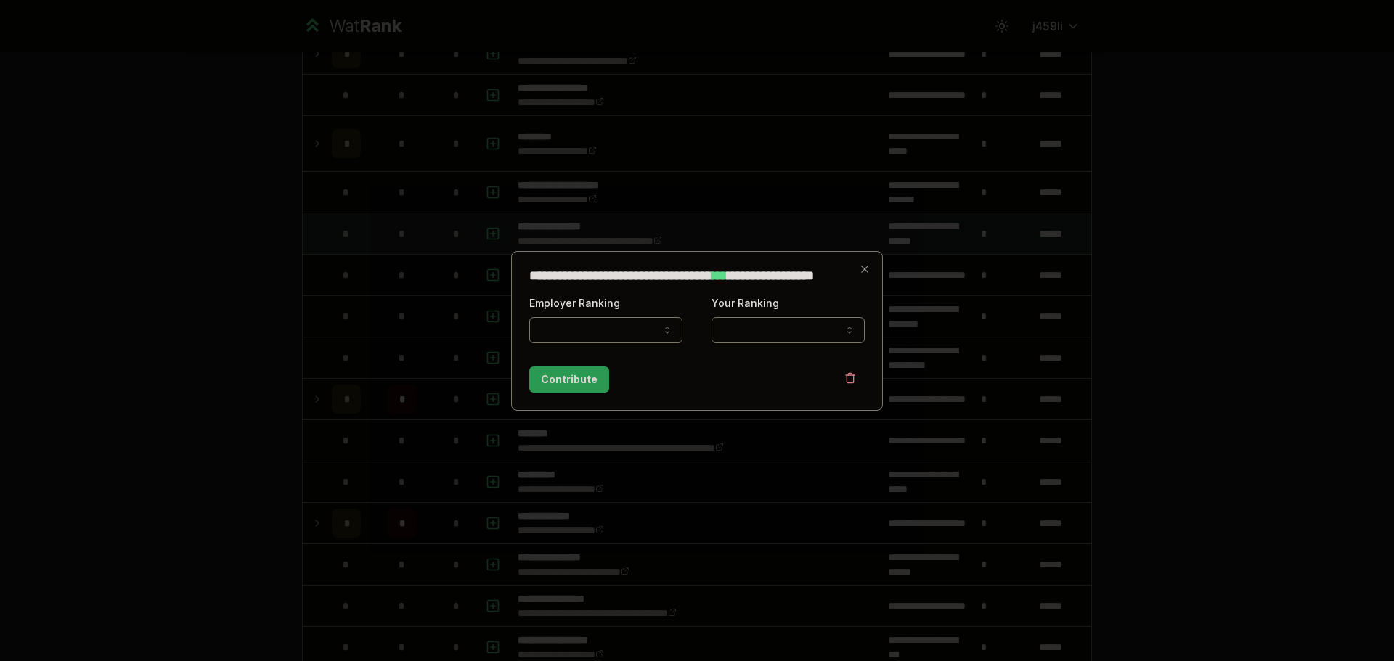
select select
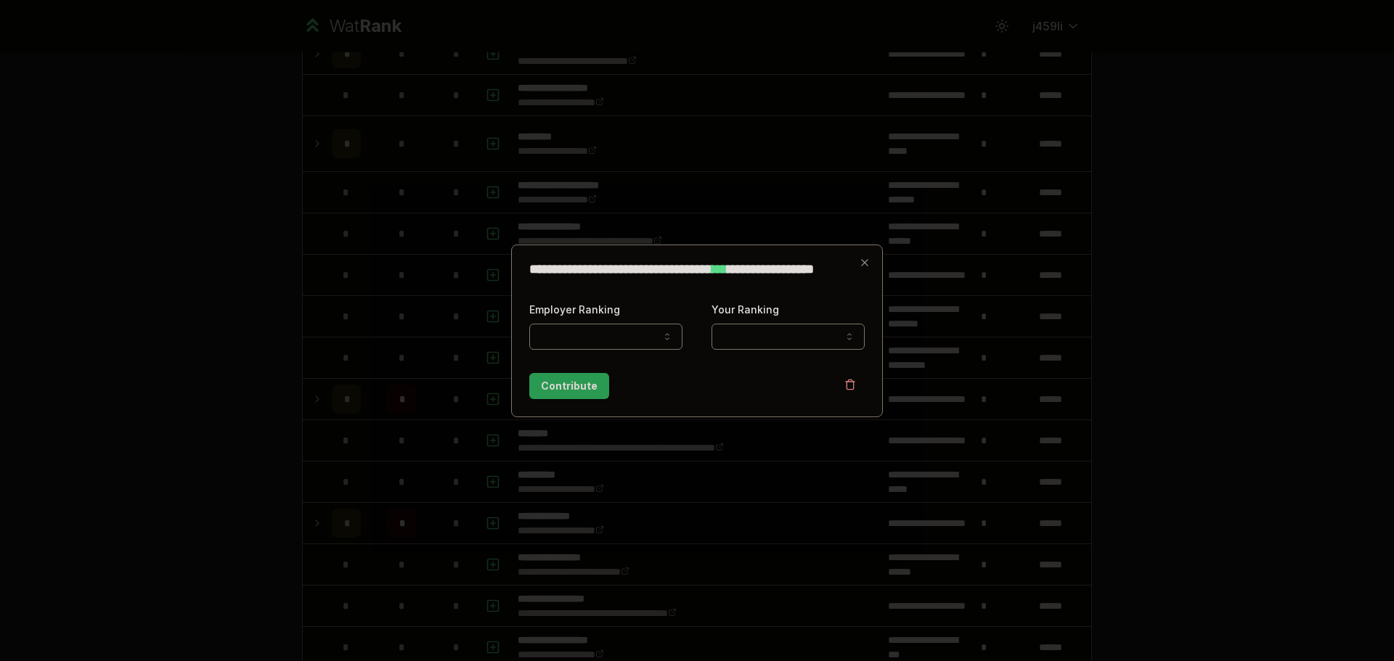
click at [590, 338] on button "Employer Ranking" at bounding box center [605, 337] width 153 height 26
select select "*****"
click at [730, 336] on button "Your Ranking" at bounding box center [788, 337] width 153 height 26
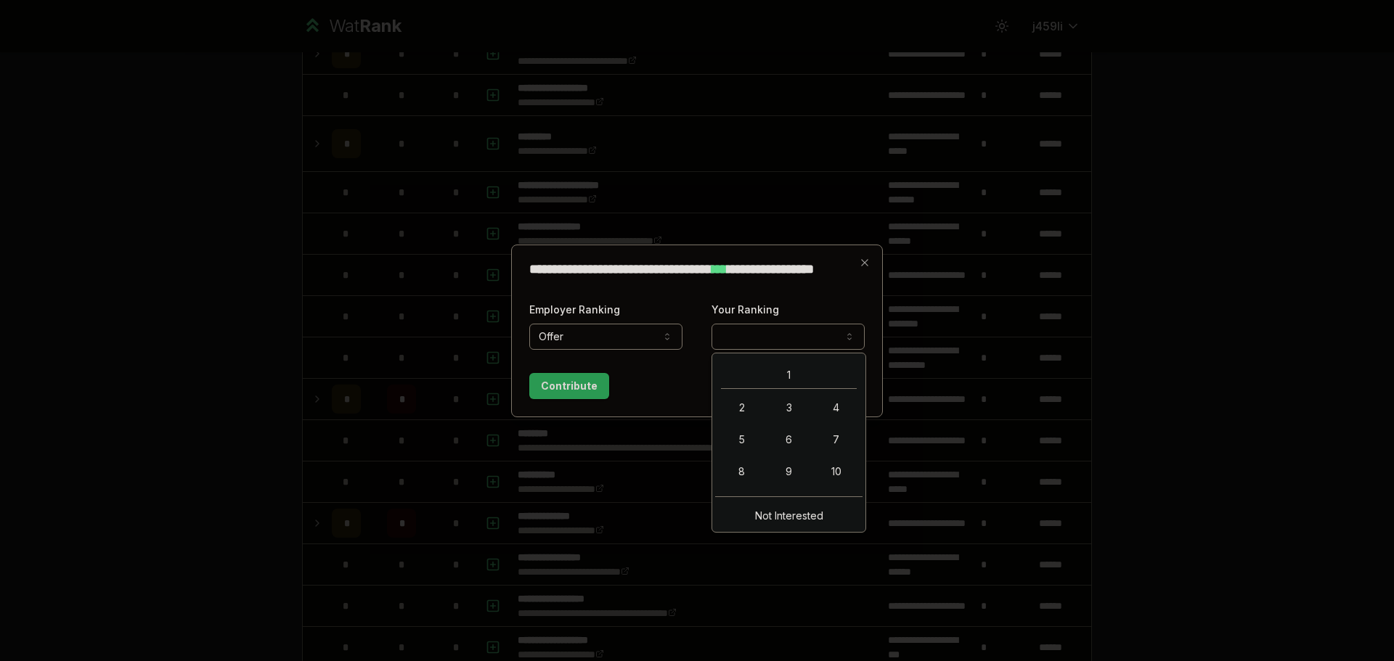
select select "**********"
drag, startPoint x: 751, startPoint y: 516, endPoint x: 668, endPoint y: 465, distance: 97.5
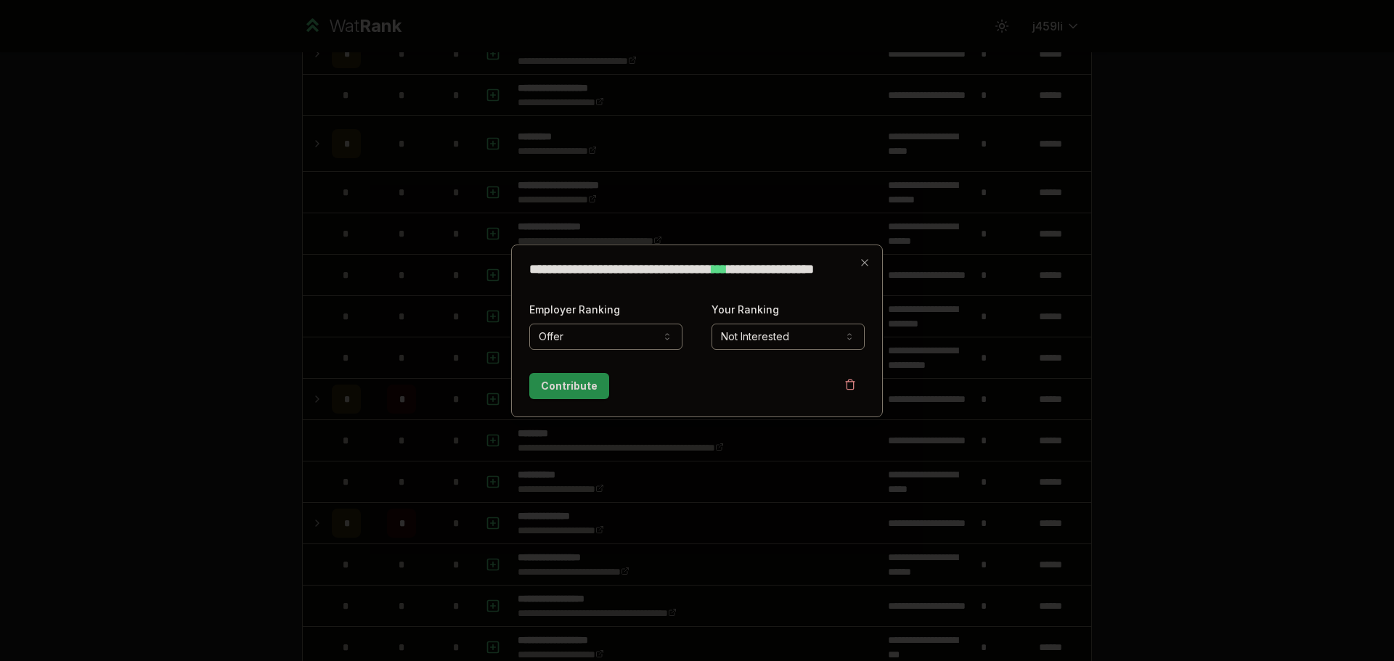
click at [547, 378] on button "Contribute" at bounding box center [569, 386] width 80 height 26
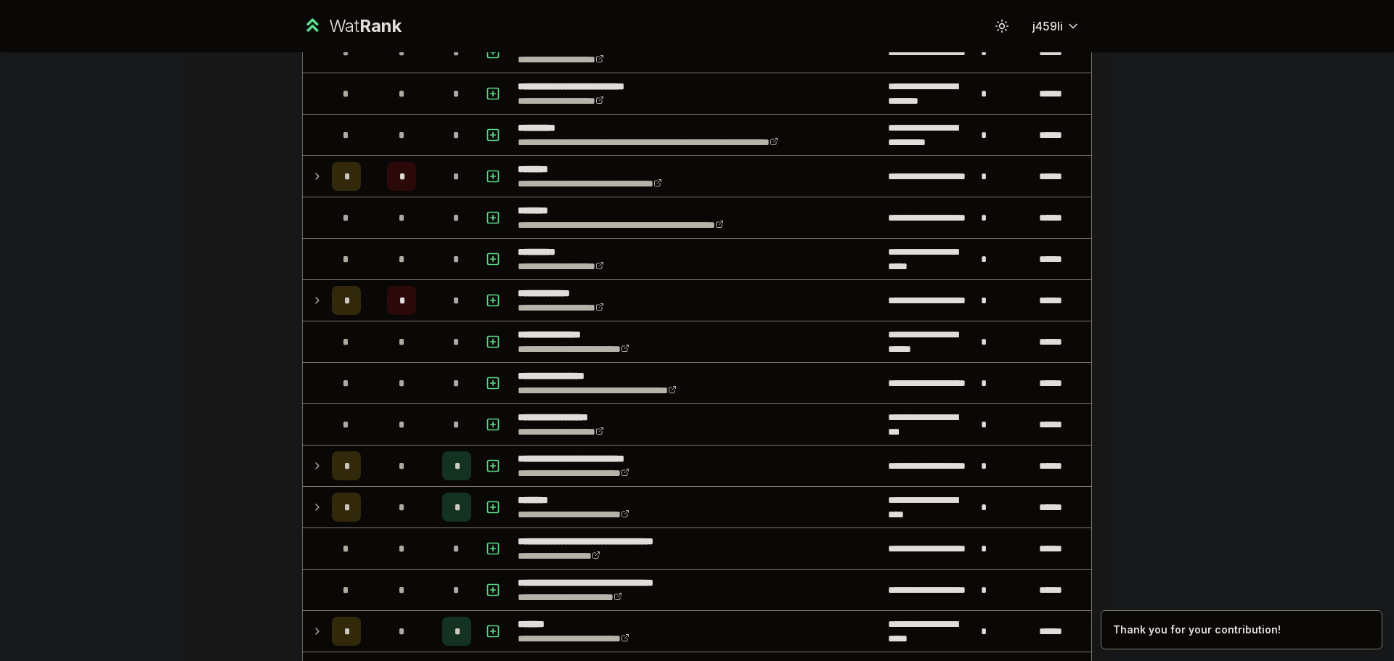
scroll to position [871, 0]
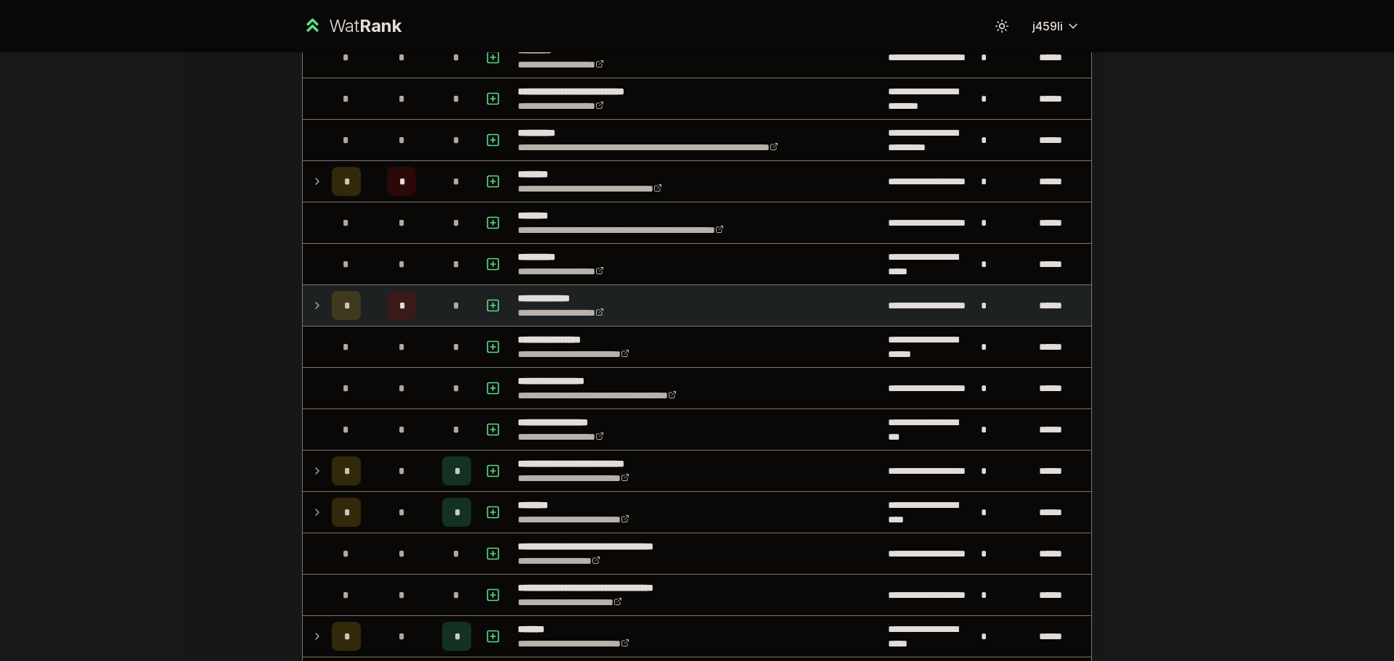
click at [486, 306] on icon "button" at bounding box center [493, 305] width 15 height 17
select select
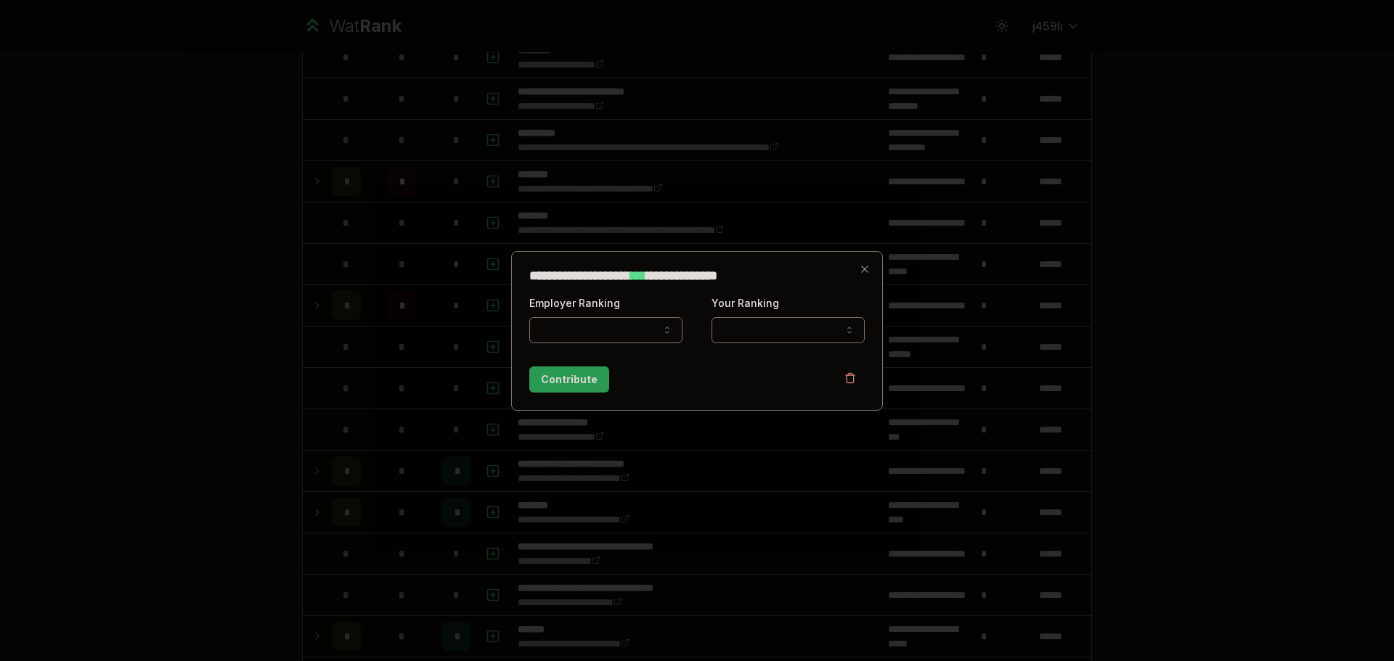
click at [621, 324] on button "Employer Ranking" at bounding box center [605, 330] width 153 height 26
select select "*****"
click at [755, 329] on button "Your Ranking" at bounding box center [788, 330] width 153 height 26
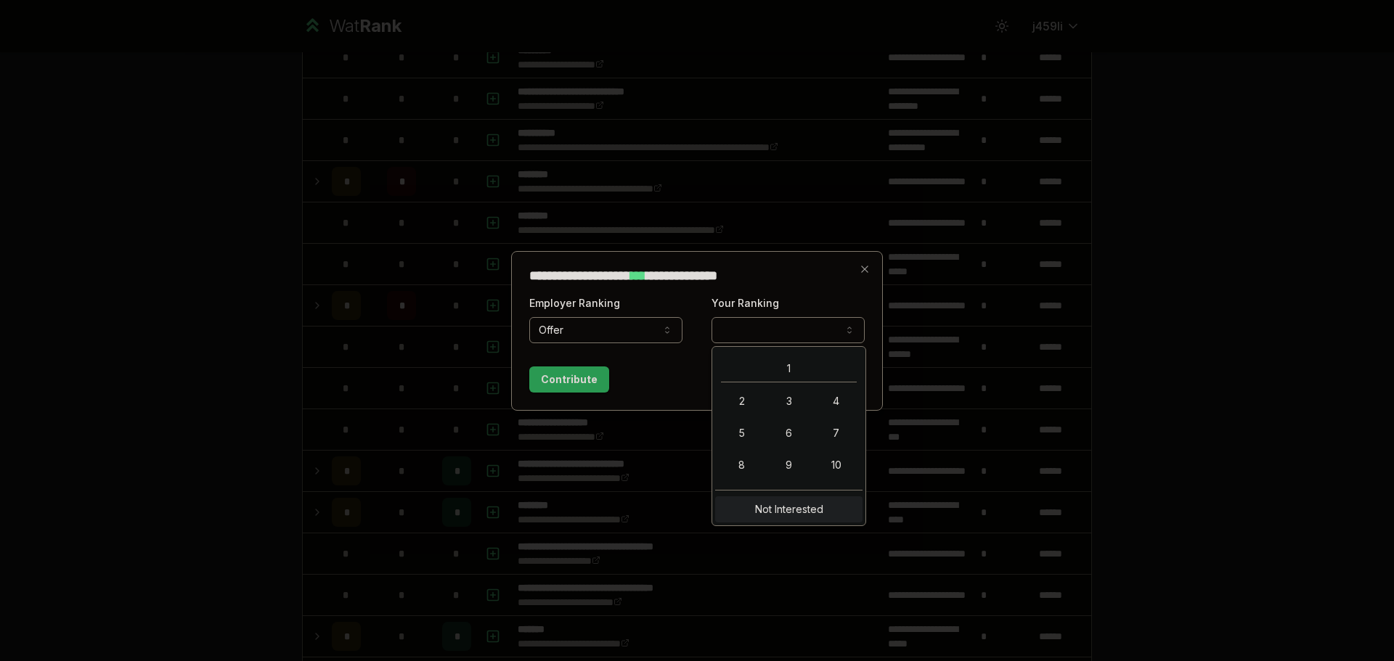
select select "**********"
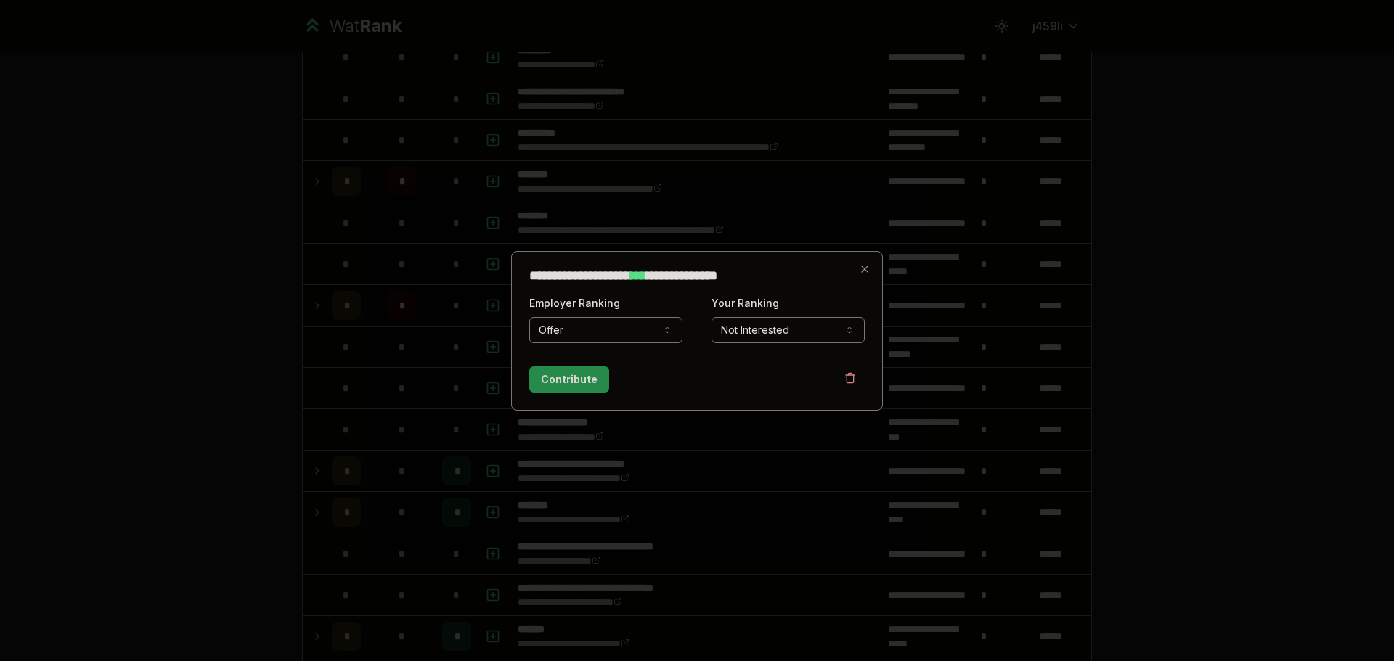
click at [557, 381] on button "Contribute" at bounding box center [569, 380] width 80 height 26
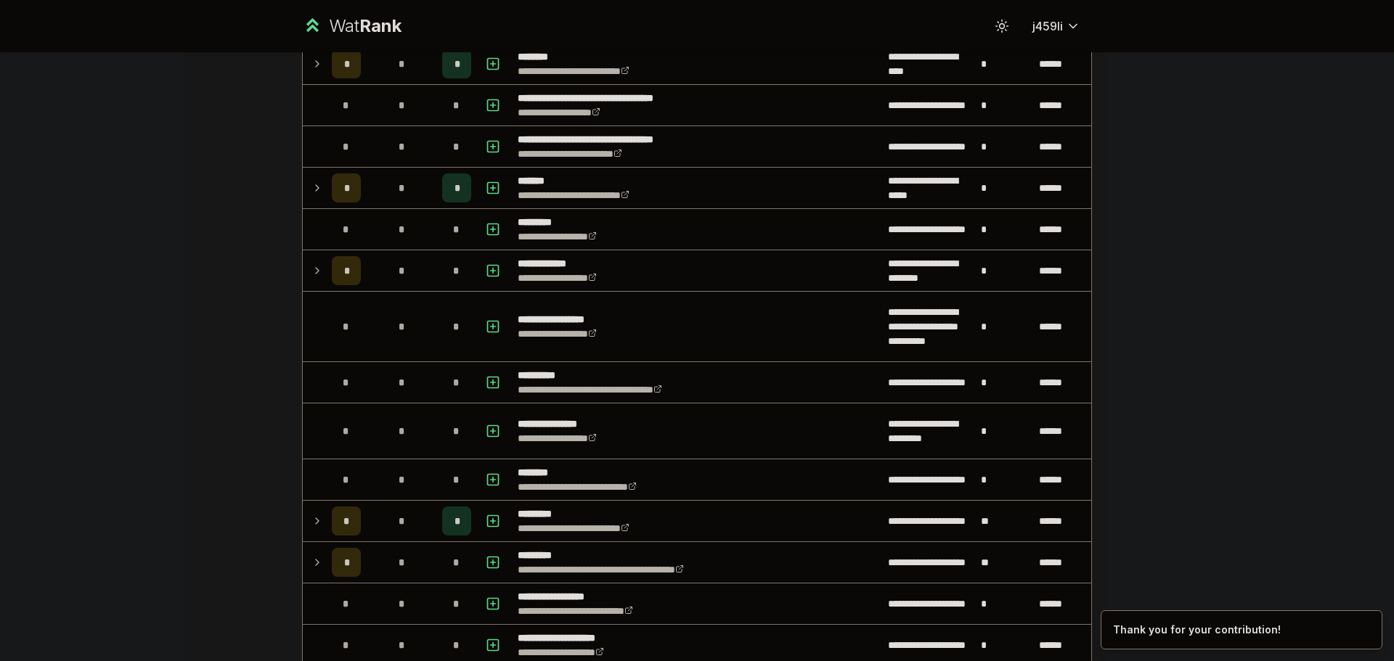
scroll to position [1525, 0]
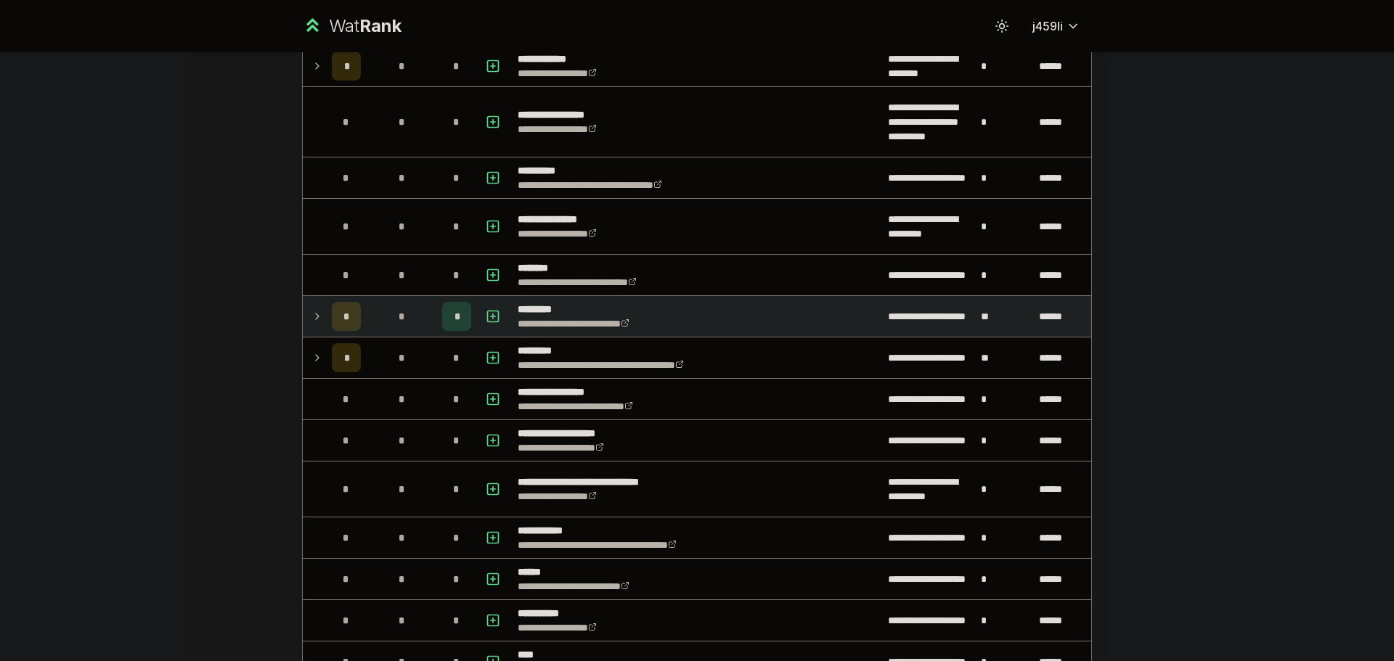
click at [326, 314] on td "*" at bounding box center [346, 316] width 41 height 41
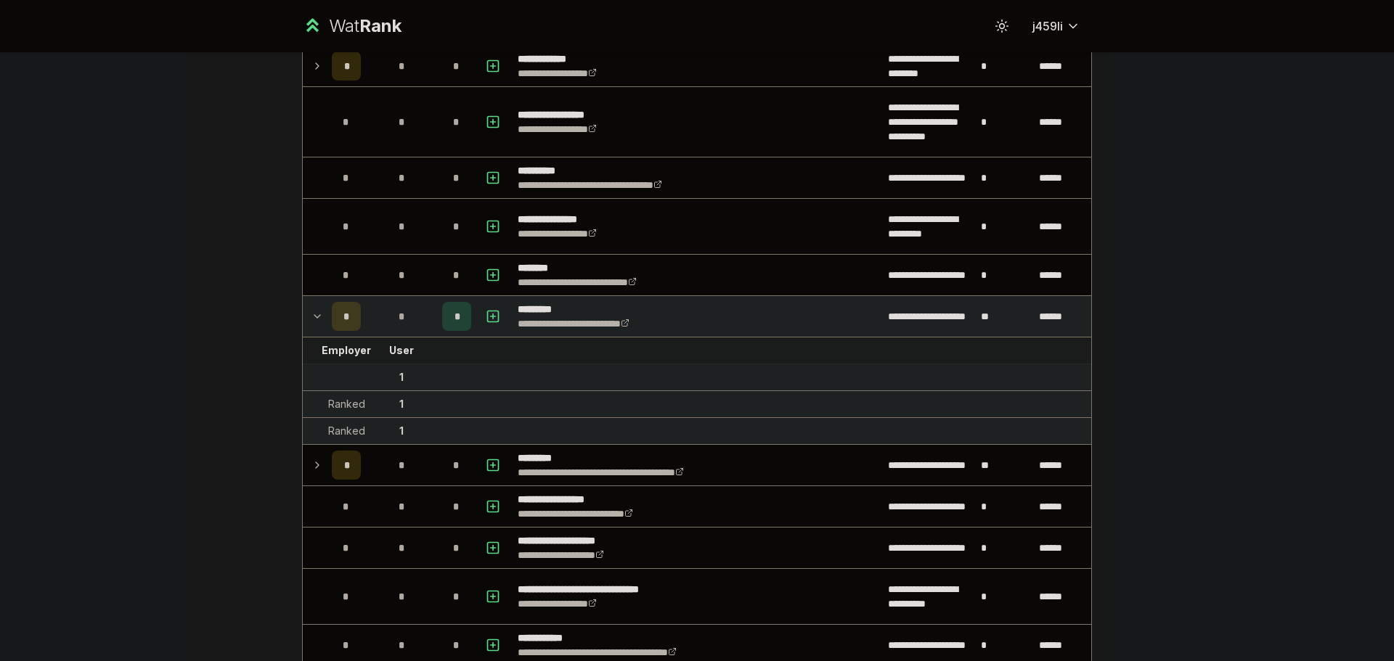
click at [311, 314] on icon at bounding box center [317, 316] width 12 height 17
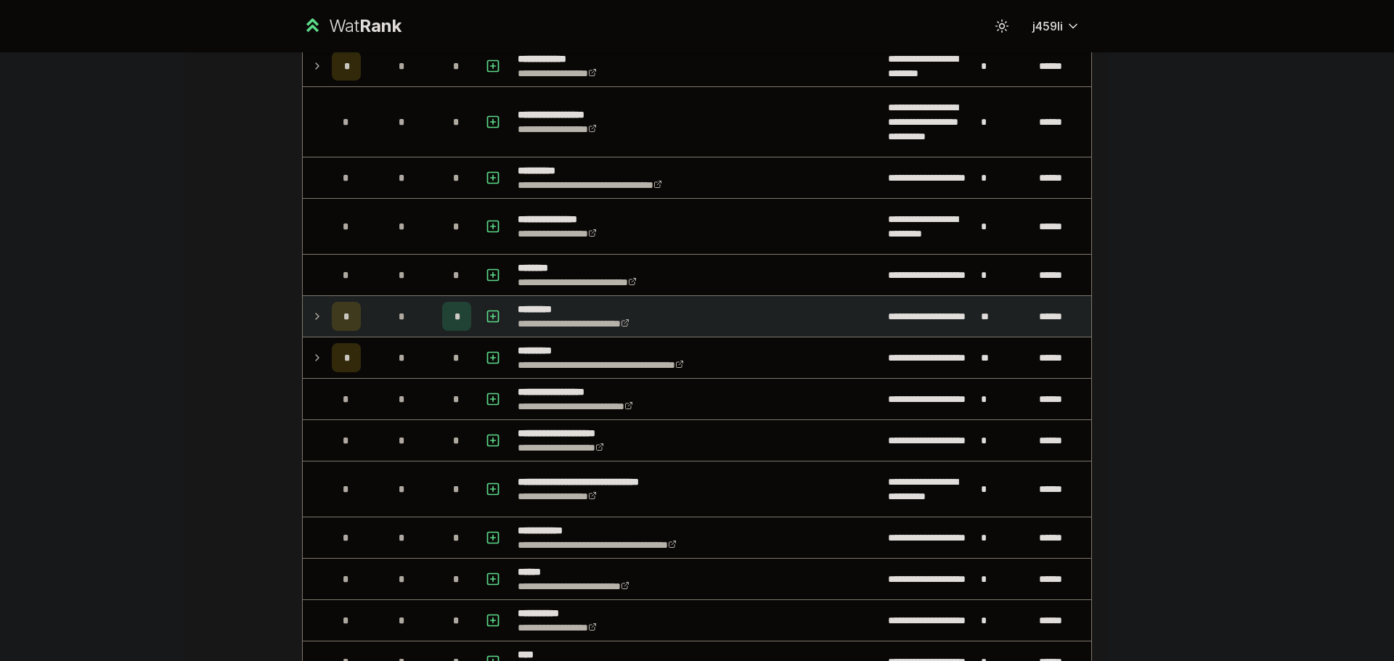
click at [492, 319] on icon "button" at bounding box center [493, 316] width 15 height 17
select select
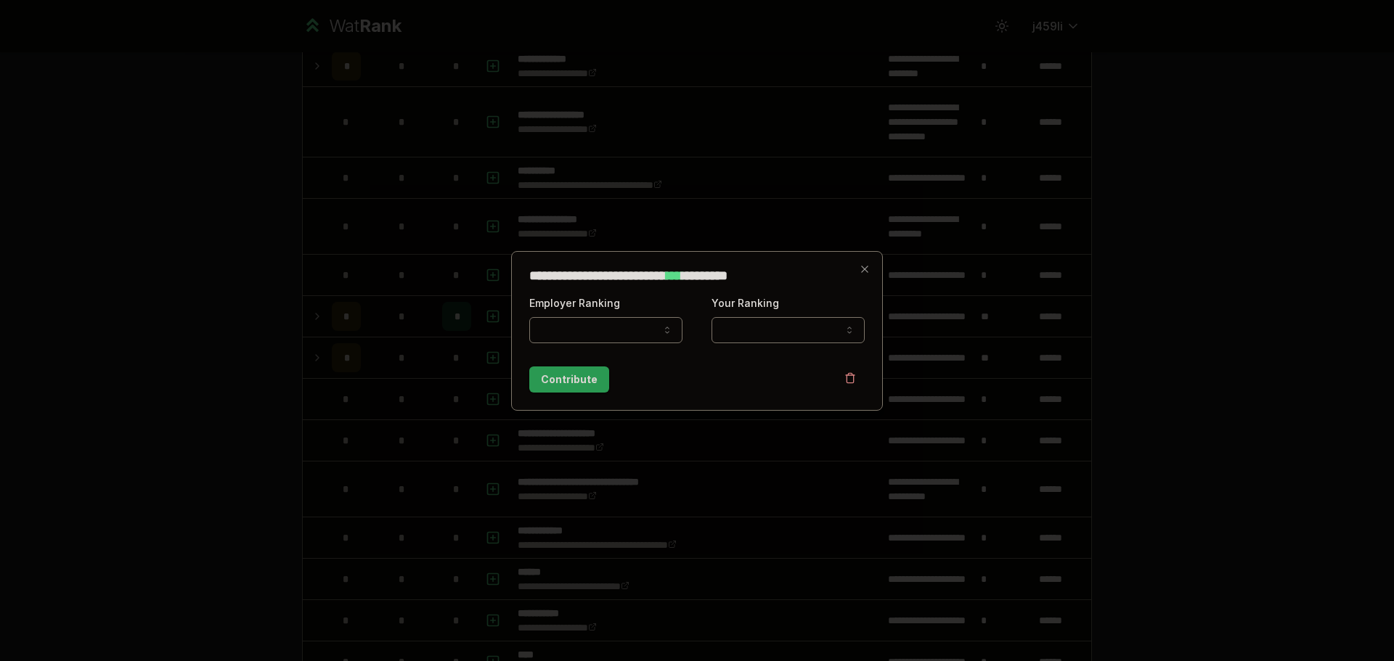
click at [580, 331] on button "Employer Ranking" at bounding box center [605, 330] width 153 height 26
select select "*****"
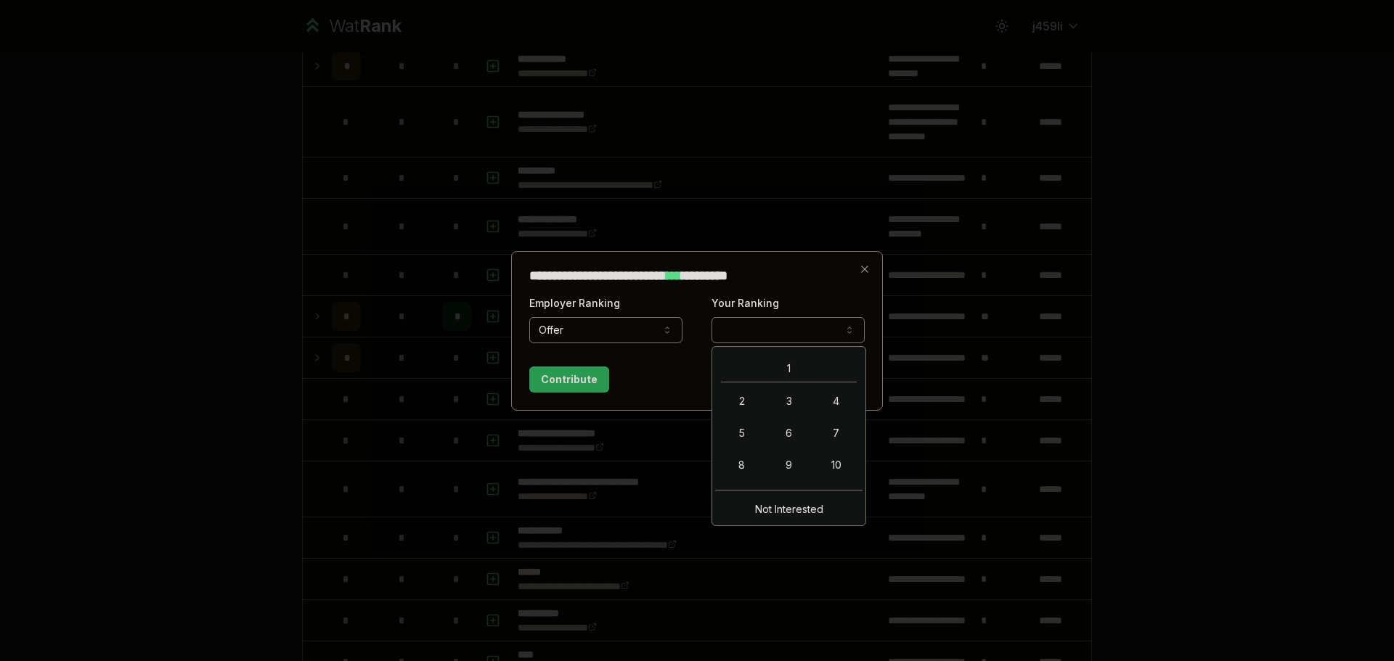
click at [754, 330] on button "Your Ranking" at bounding box center [788, 330] width 153 height 26
select select "*"
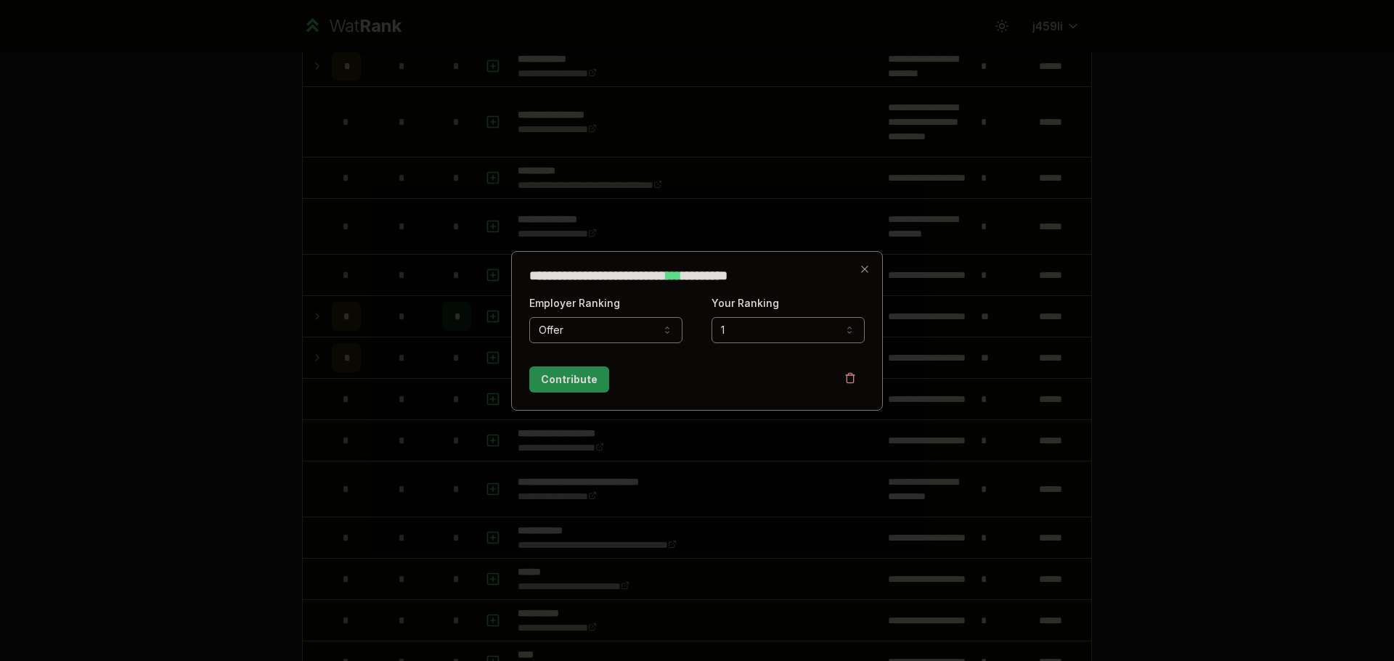
click at [582, 370] on button "Contribute" at bounding box center [569, 380] width 80 height 26
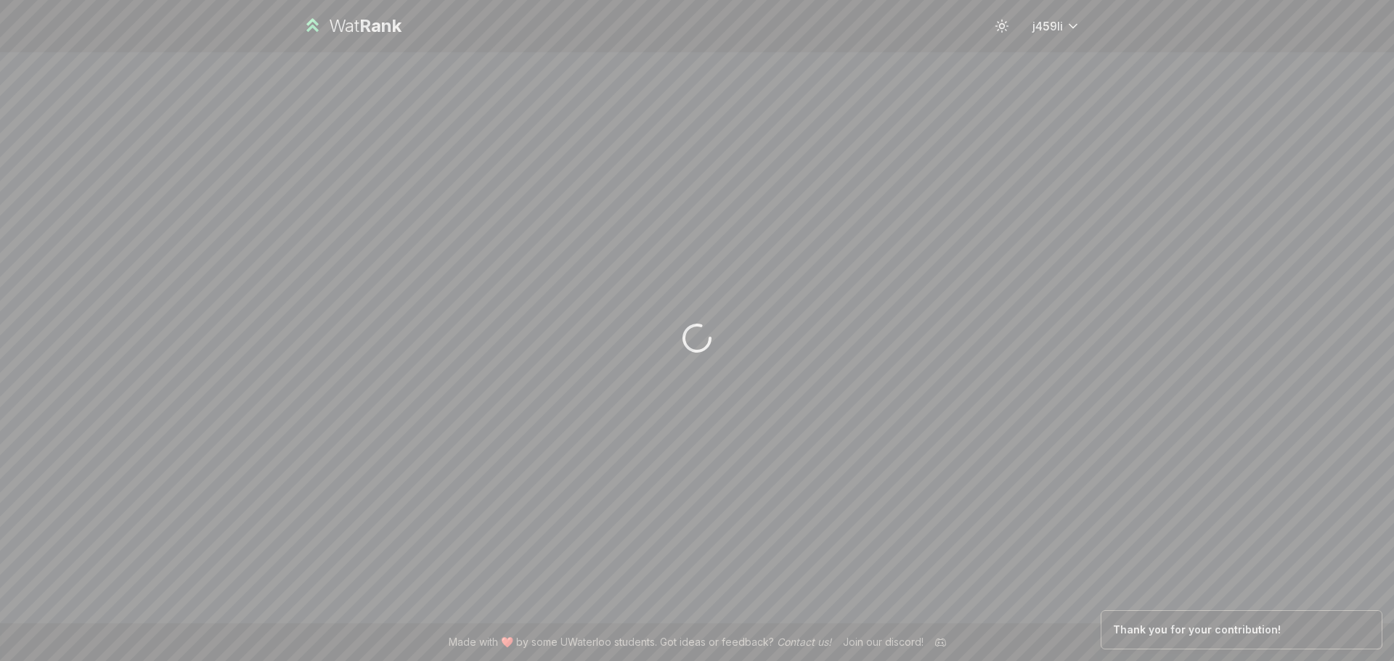
click at [580, 383] on div at bounding box center [697, 337] width 836 height 571
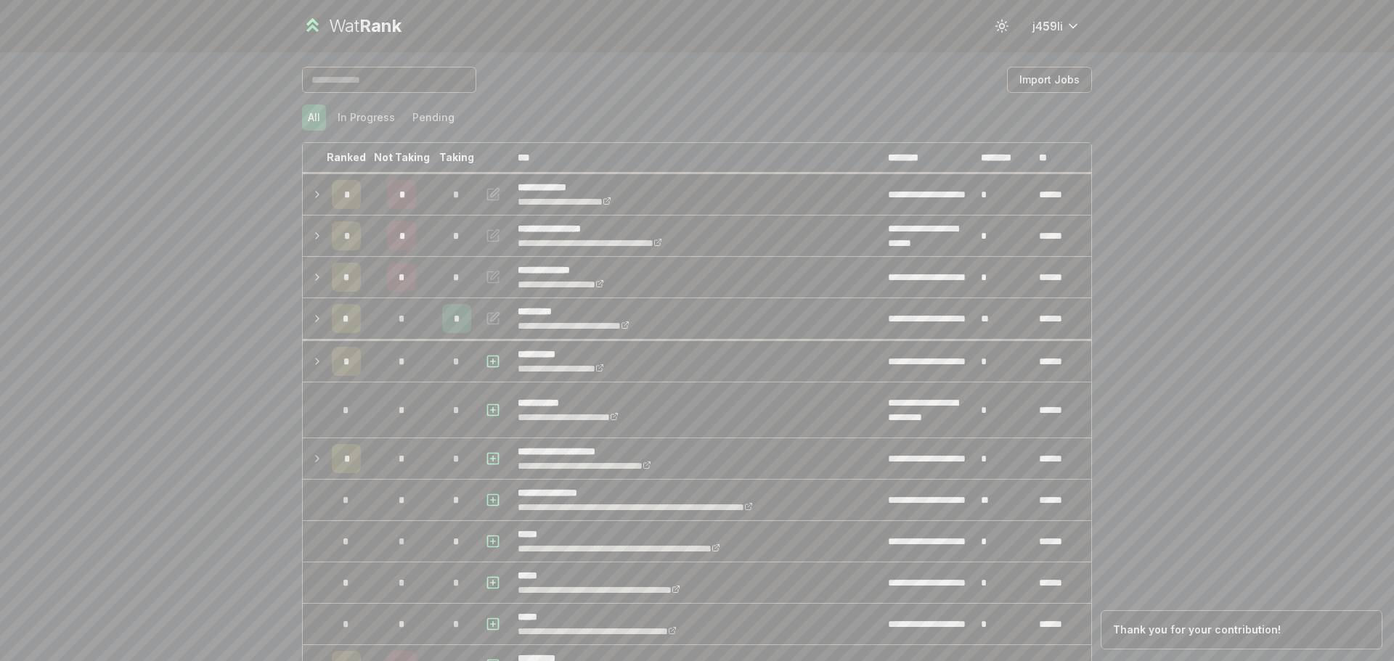
click at [184, 362] on div "**********" at bounding box center [697, 330] width 1394 height 661
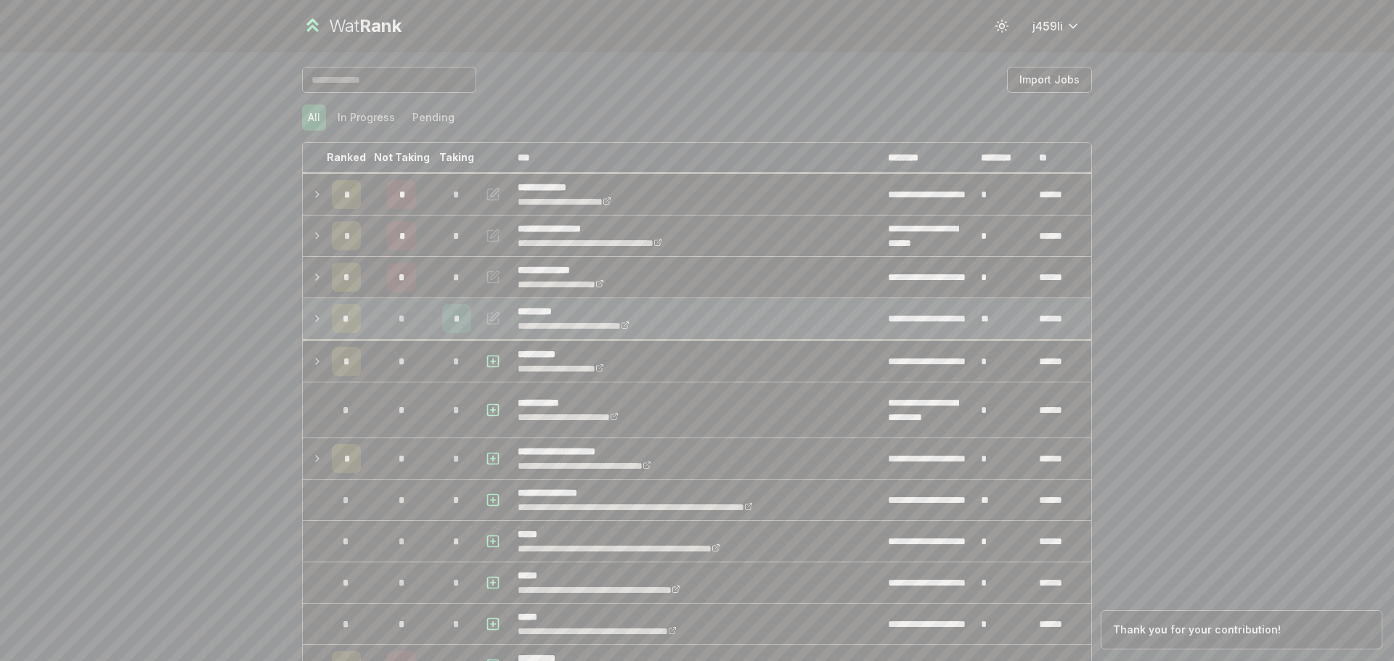
click at [311, 322] on icon at bounding box center [317, 318] width 12 height 17
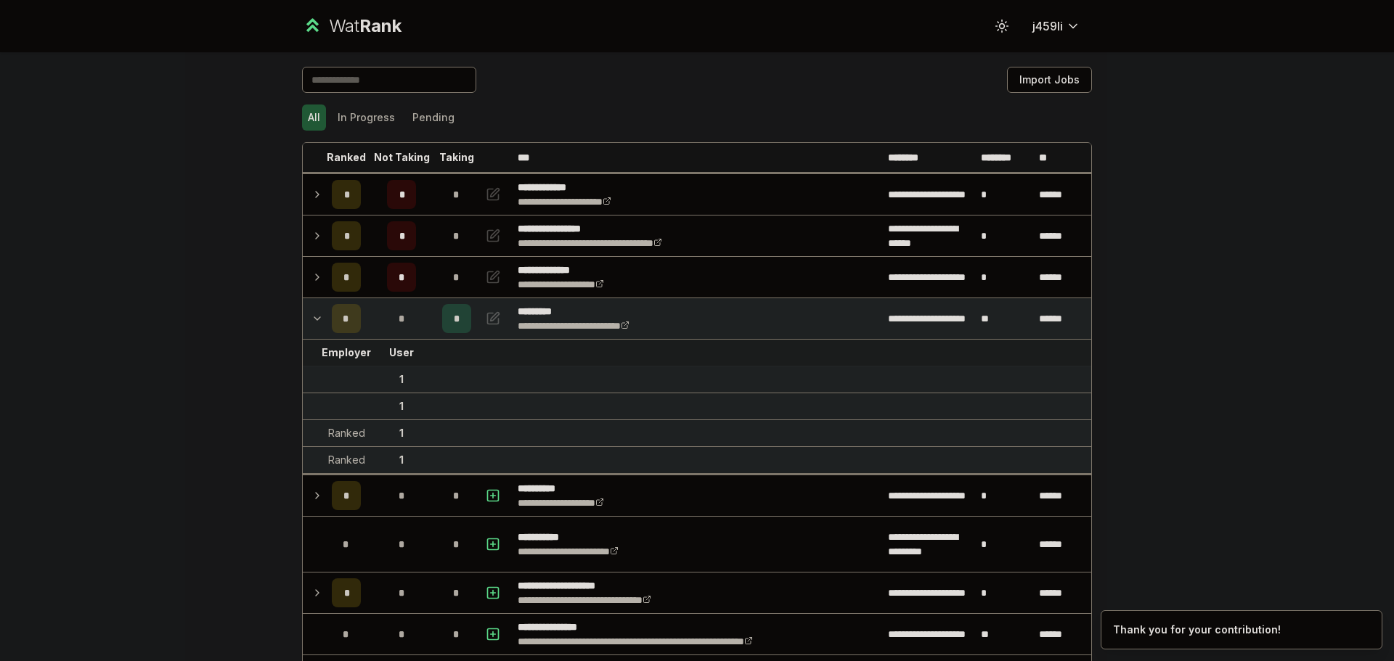
click at [348, 378] on div "Offer" at bounding box center [346, 379] width 27 height 15
click at [1114, 321] on div "**********" at bounding box center [697, 330] width 1394 height 661
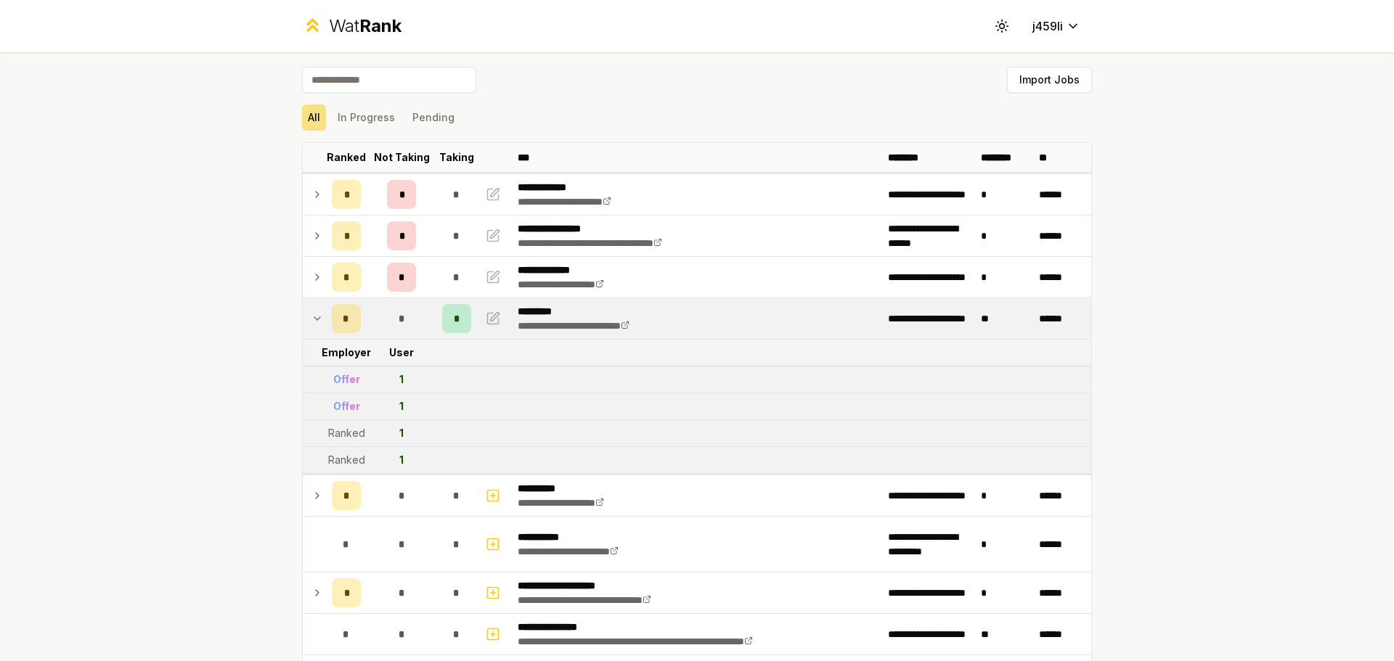
drag, startPoint x: 1247, startPoint y: 139, endPoint x: 1143, endPoint y: 108, distance: 108.2
click at [1114, 139] on div "**********" at bounding box center [697, 330] width 1394 height 661
click at [993, 34] on button "Toggle theme" at bounding box center [1002, 26] width 26 height 26
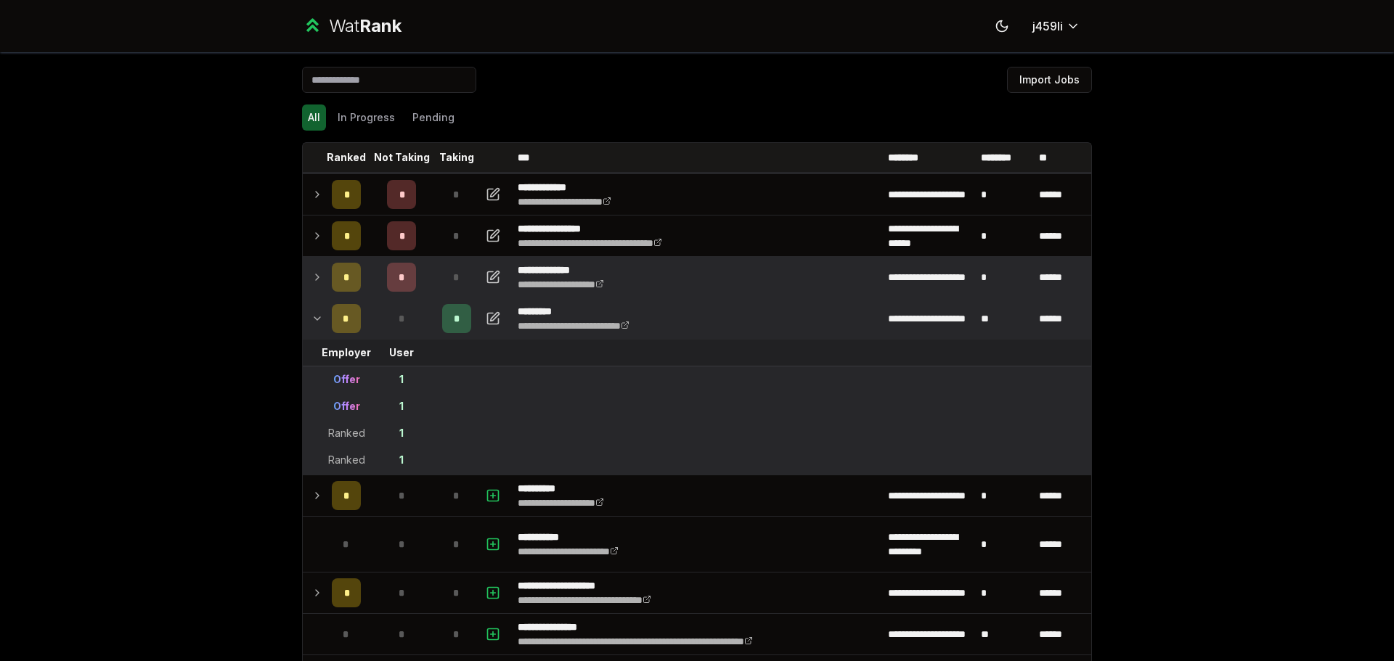
click at [308, 288] on td at bounding box center [314, 277] width 23 height 41
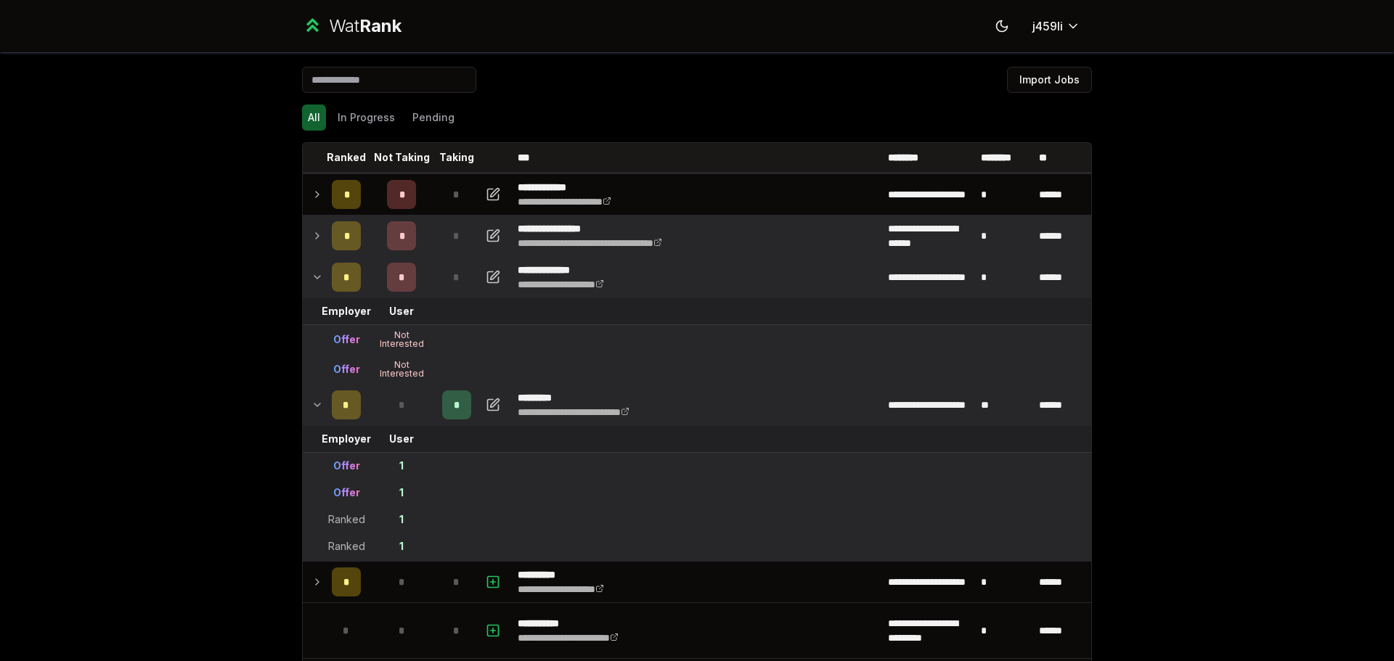
click at [314, 240] on icon at bounding box center [317, 235] width 12 height 17
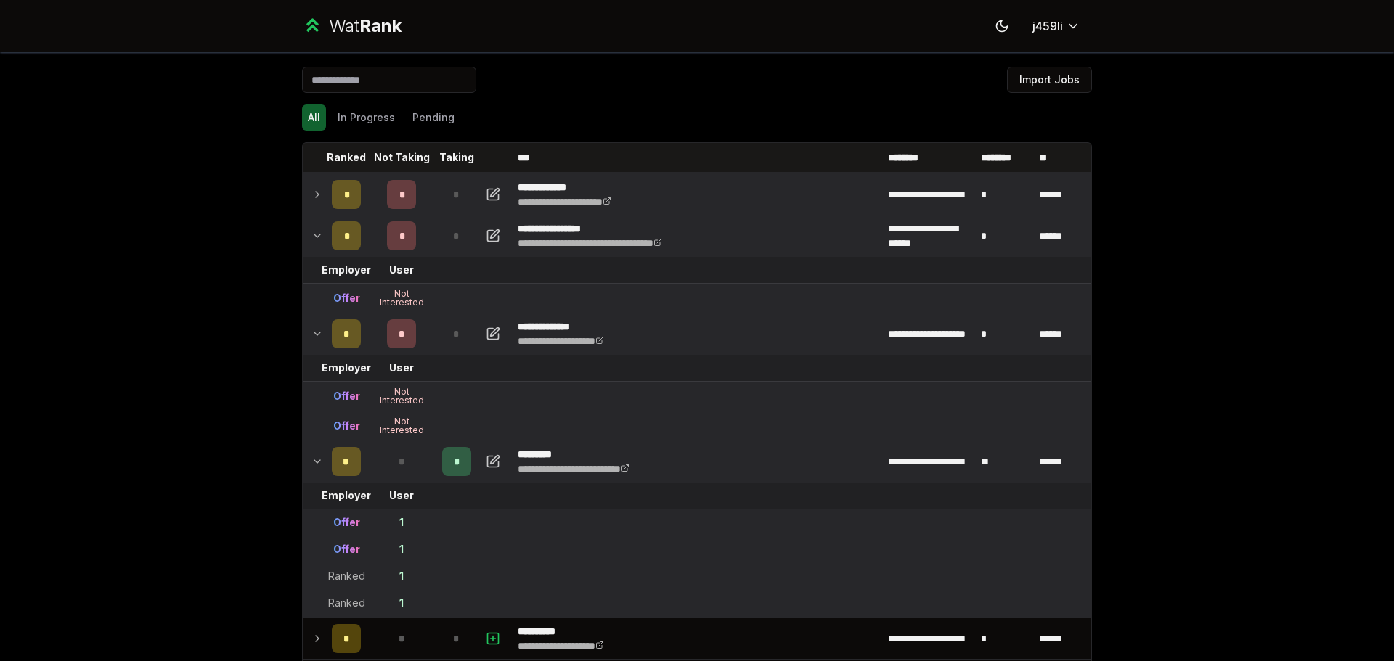
click at [311, 201] on icon at bounding box center [317, 194] width 12 height 17
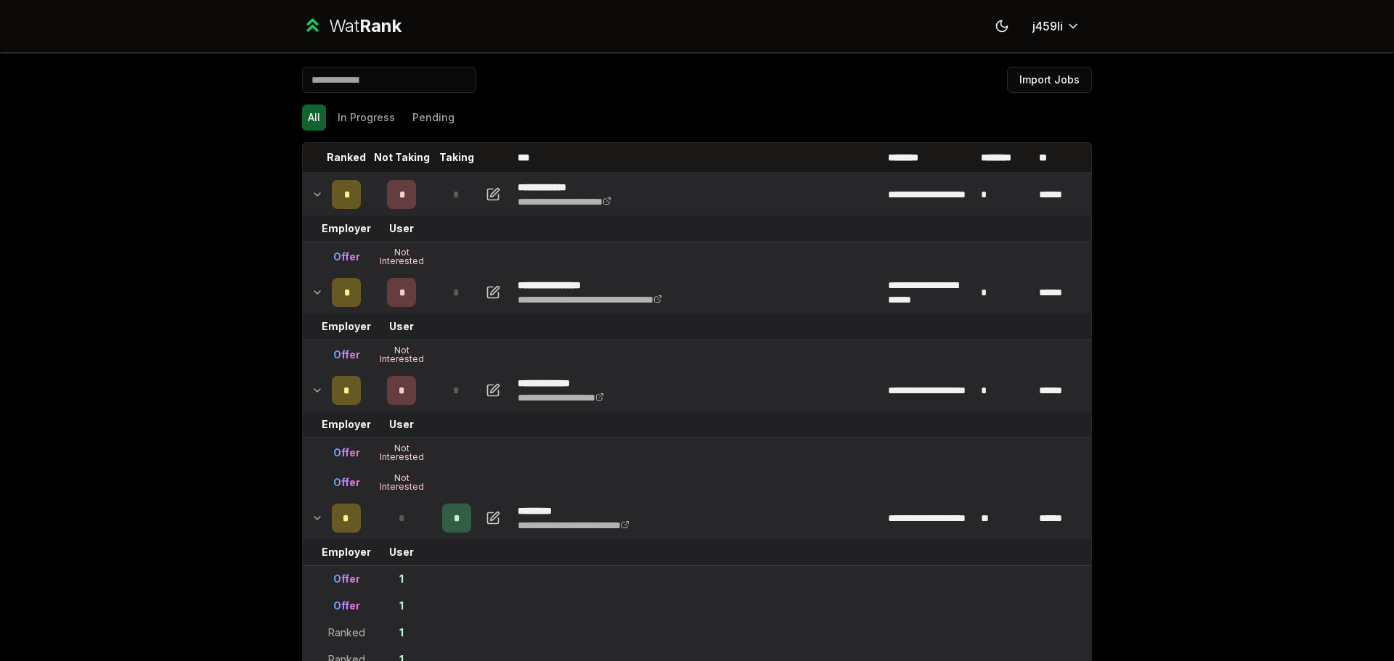
click at [311, 200] on icon at bounding box center [317, 194] width 12 height 17
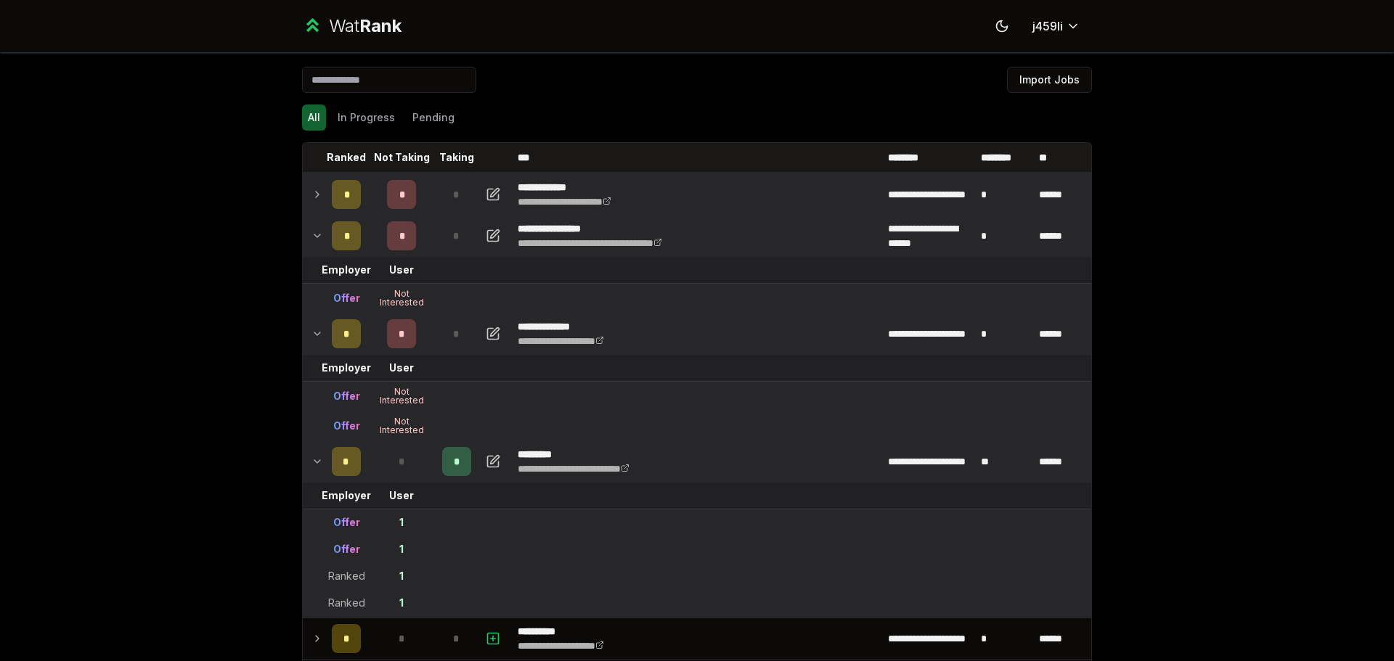
click at [311, 239] on icon at bounding box center [317, 235] width 12 height 17
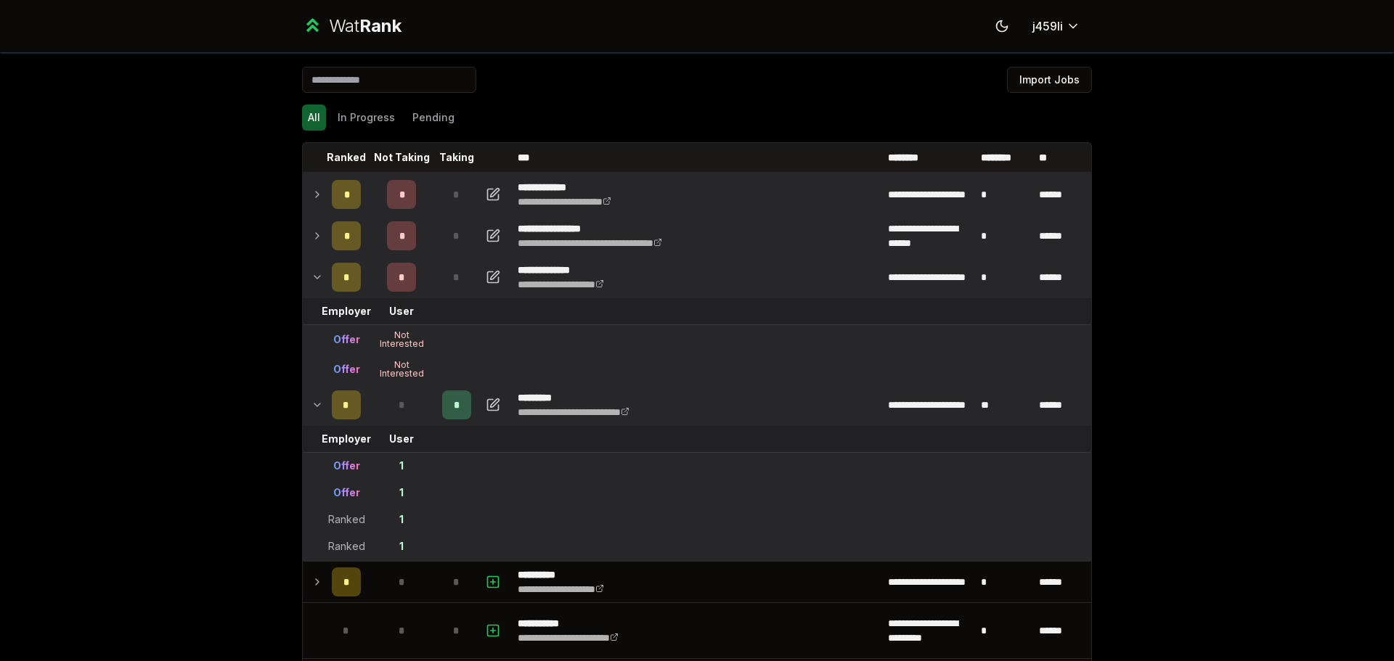
click at [311, 274] on icon at bounding box center [317, 277] width 12 height 17
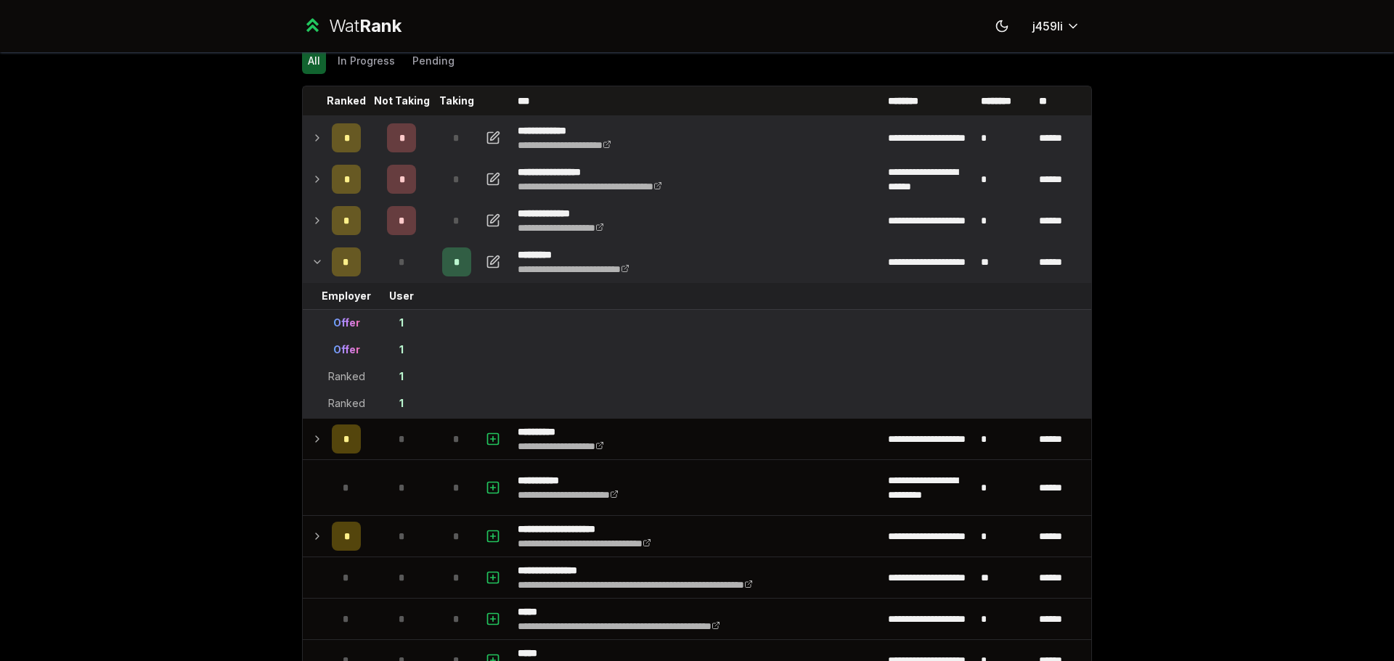
scroll to position [145, 0]
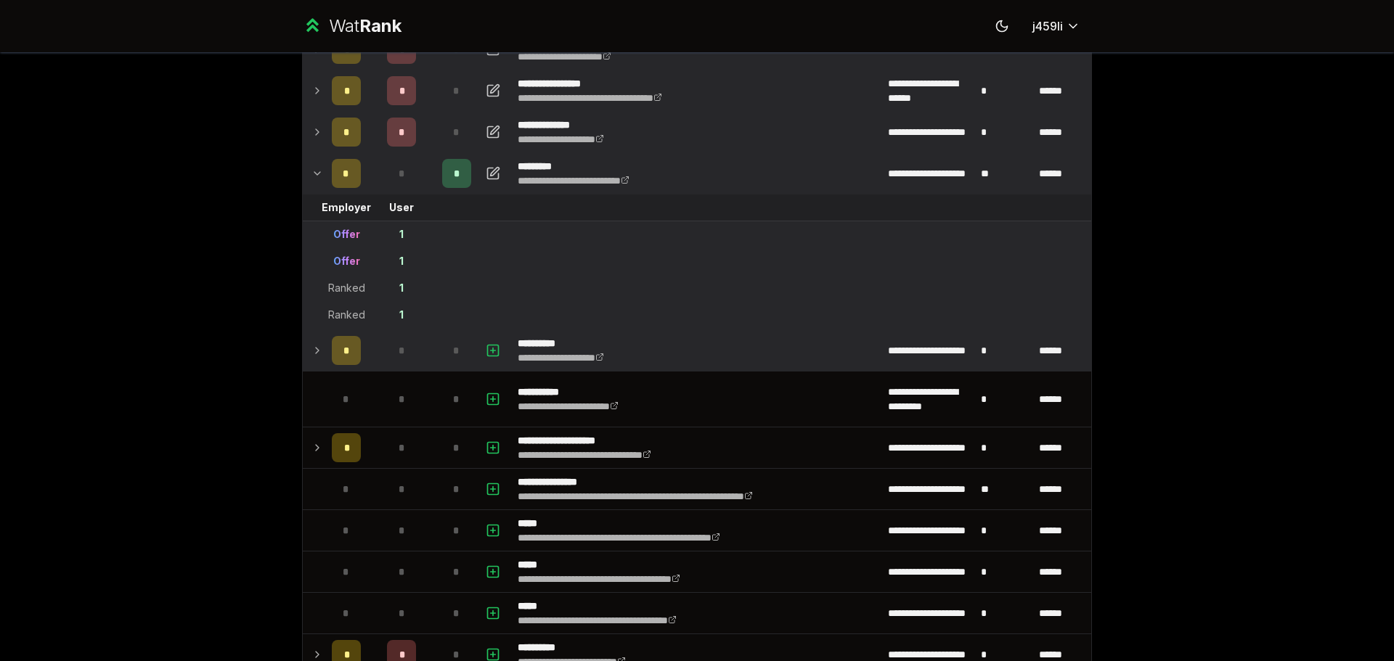
click at [316, 361] on td at bounding box center [314, 350] width 23 height 41
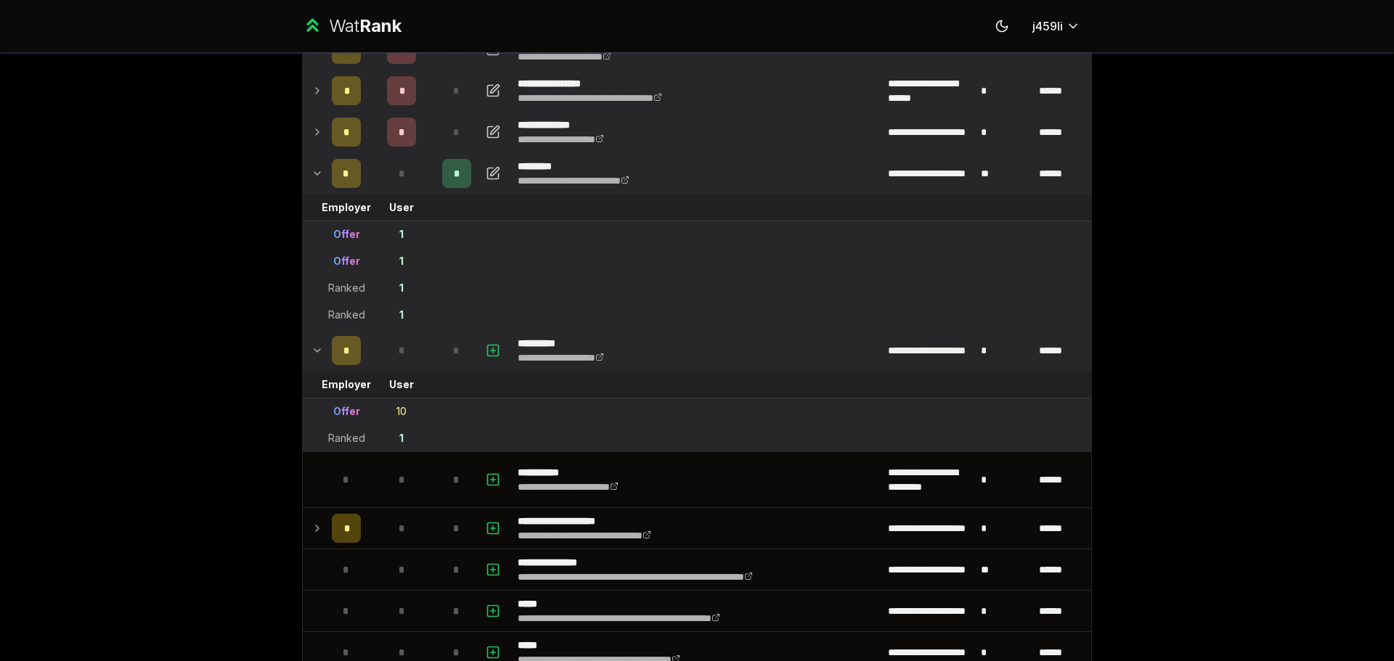
click at [316, 356] on icon at bounding box center [317, 350] width 12 height 17
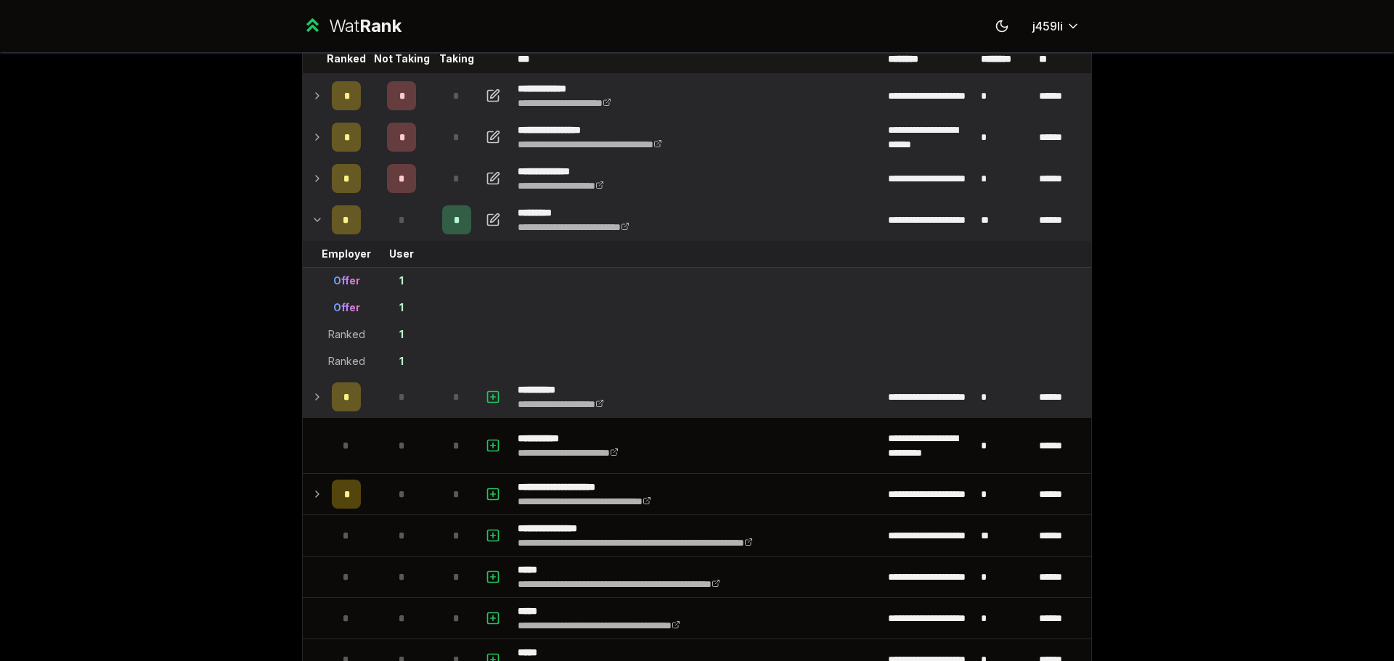
scroll to position [73, 0]
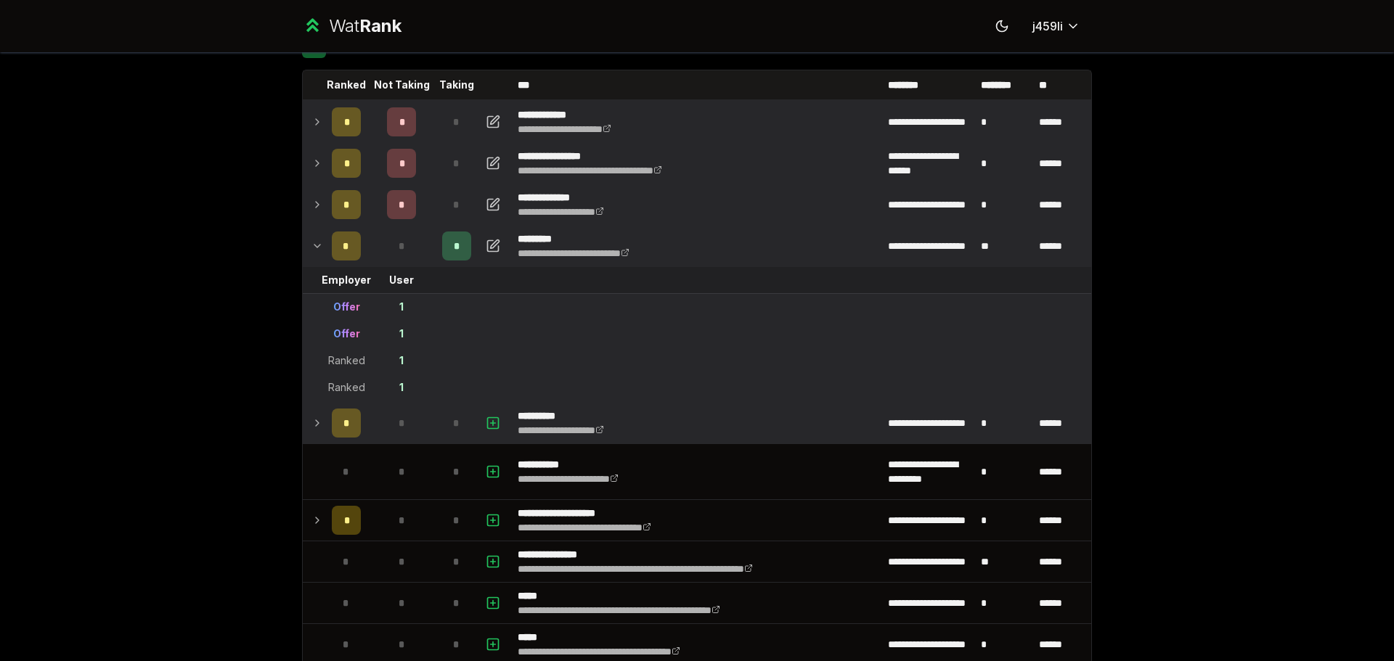
click at [498, 198] on td at bounding box center [494, 204] width 35 height 41
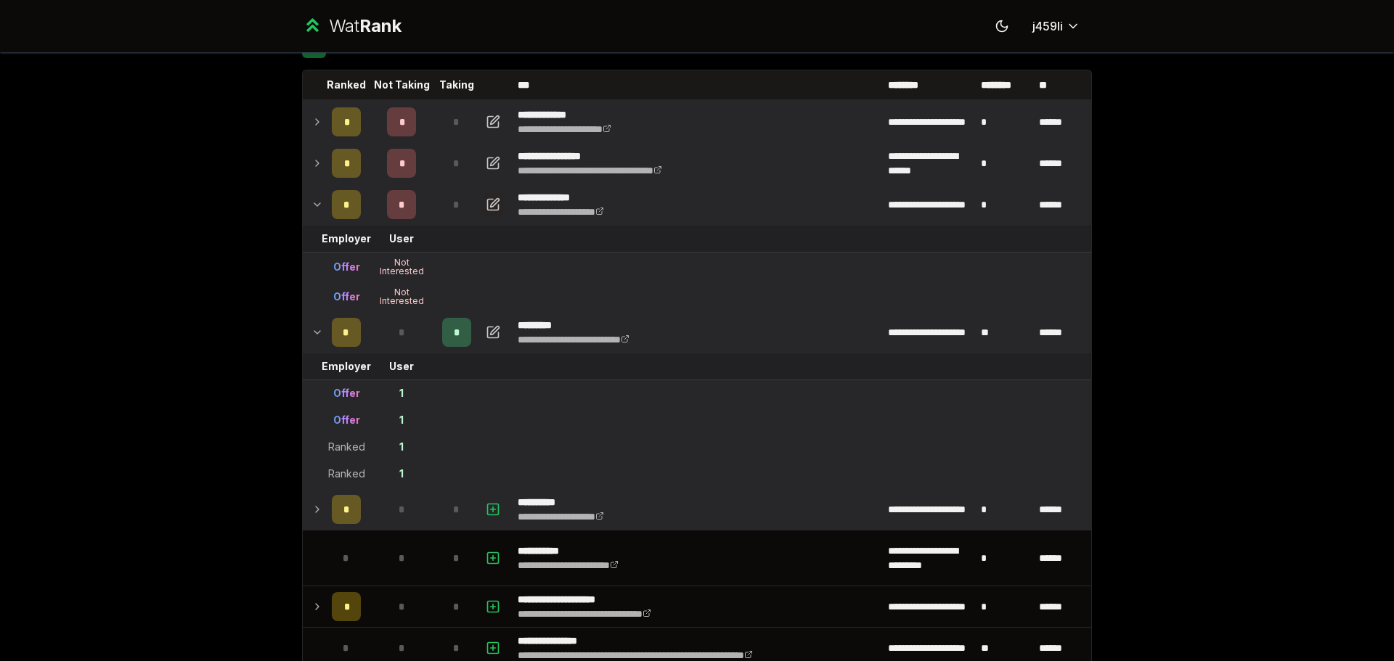
click at [491, 200] on icon "button" at bounding box center [493, 204] width 15 height 17
select select
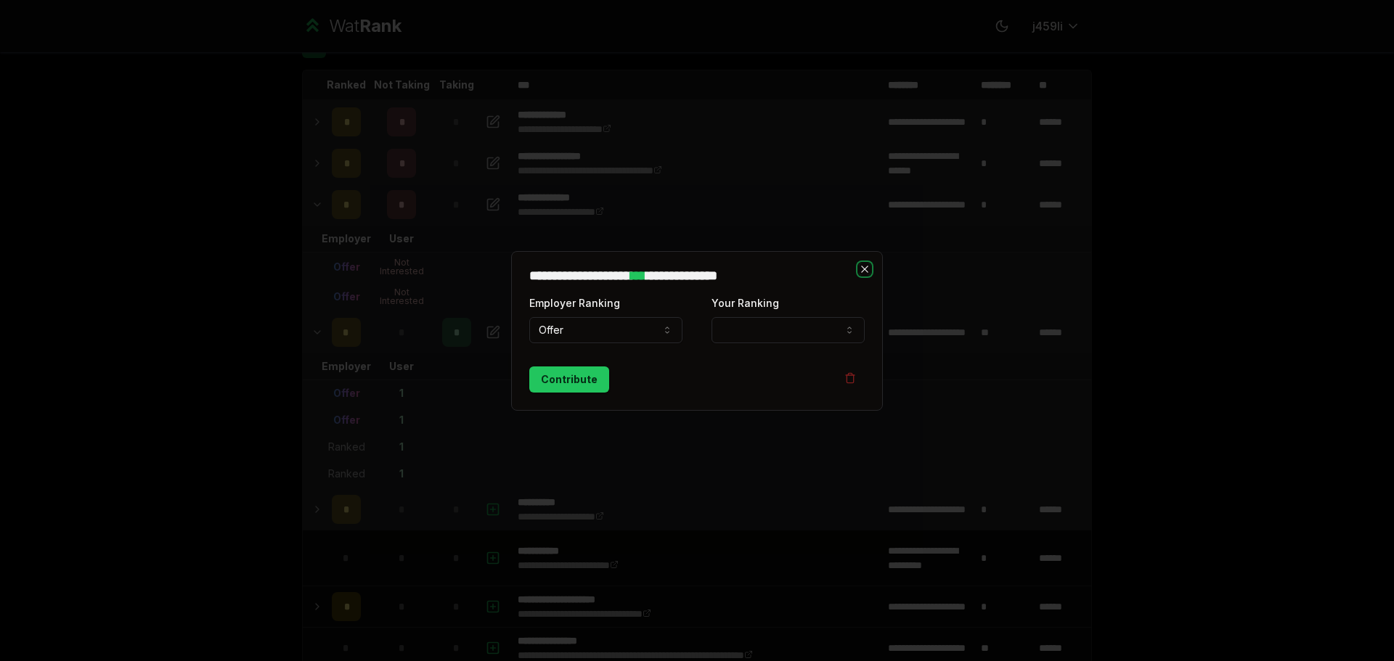
click at [863, 266] on icon "button" at bounding box center [865, 270] width 12 height 12
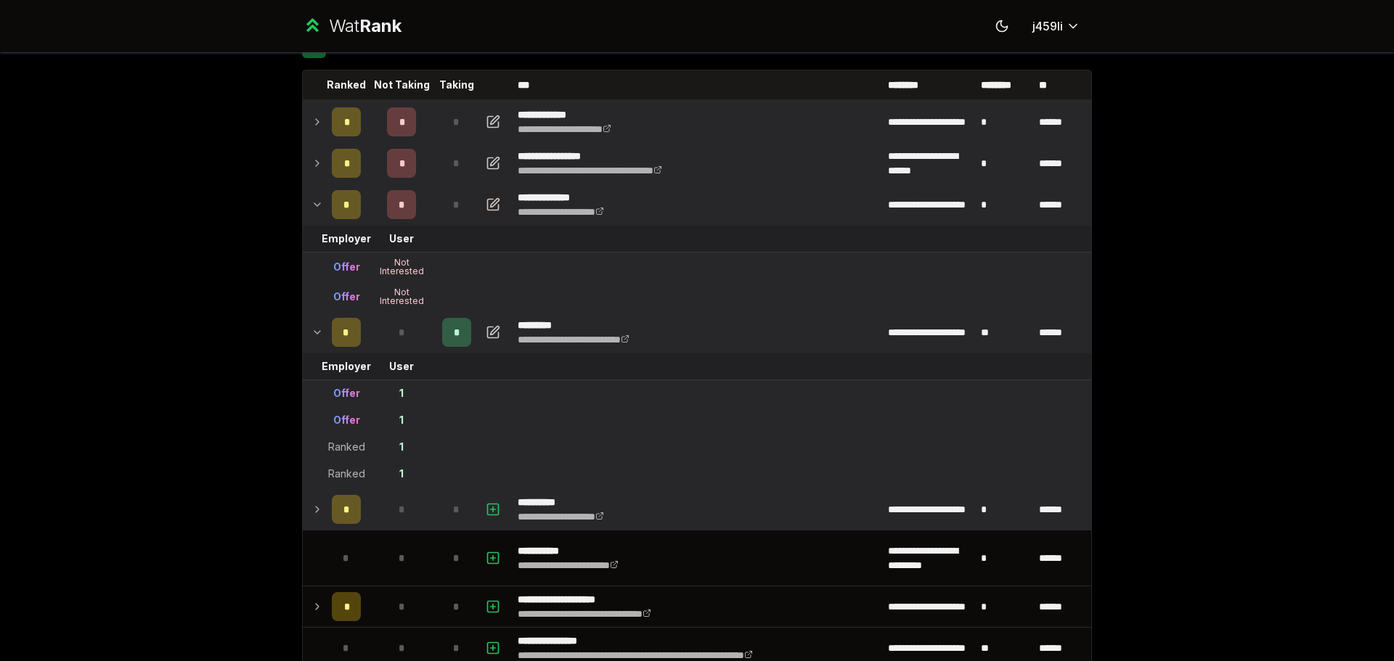
click at [491, 205] on icon "button" at bounding box center [495, 202] width 9 height 9
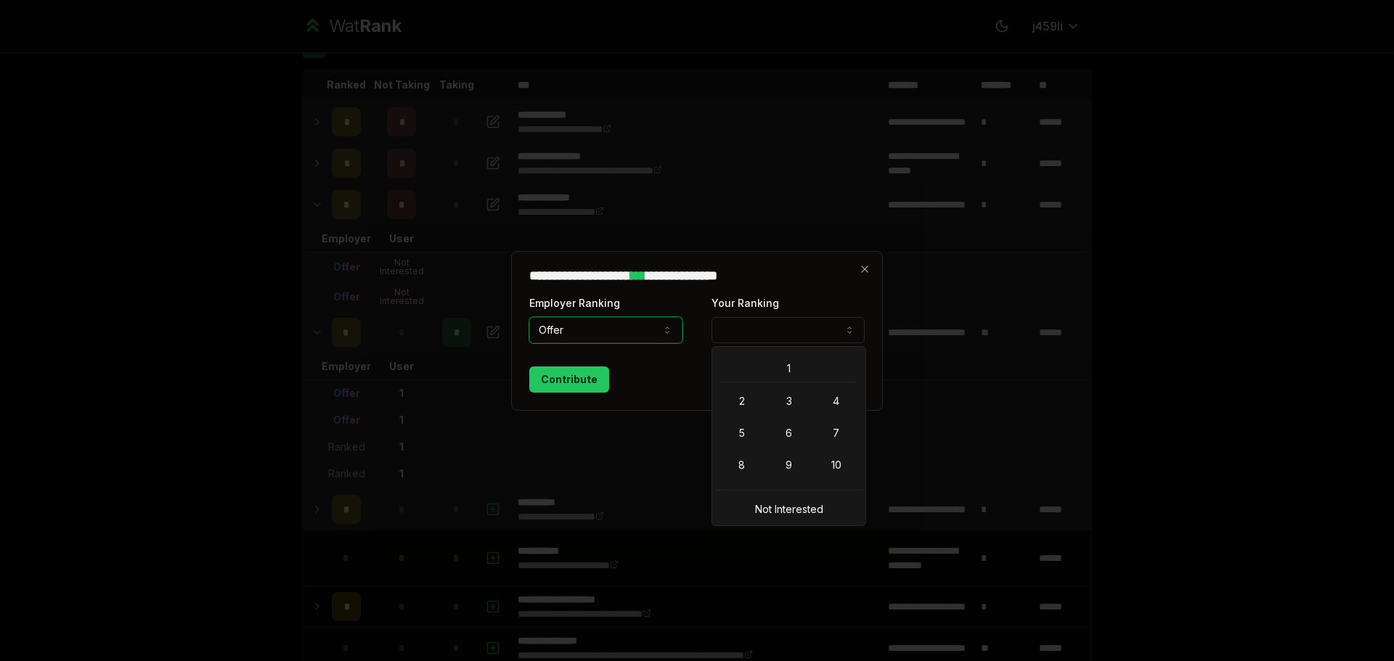
click at [765, 323] on button "Your Ranking" at bounding box center [788, 330] width 153 height 26
select select "**"
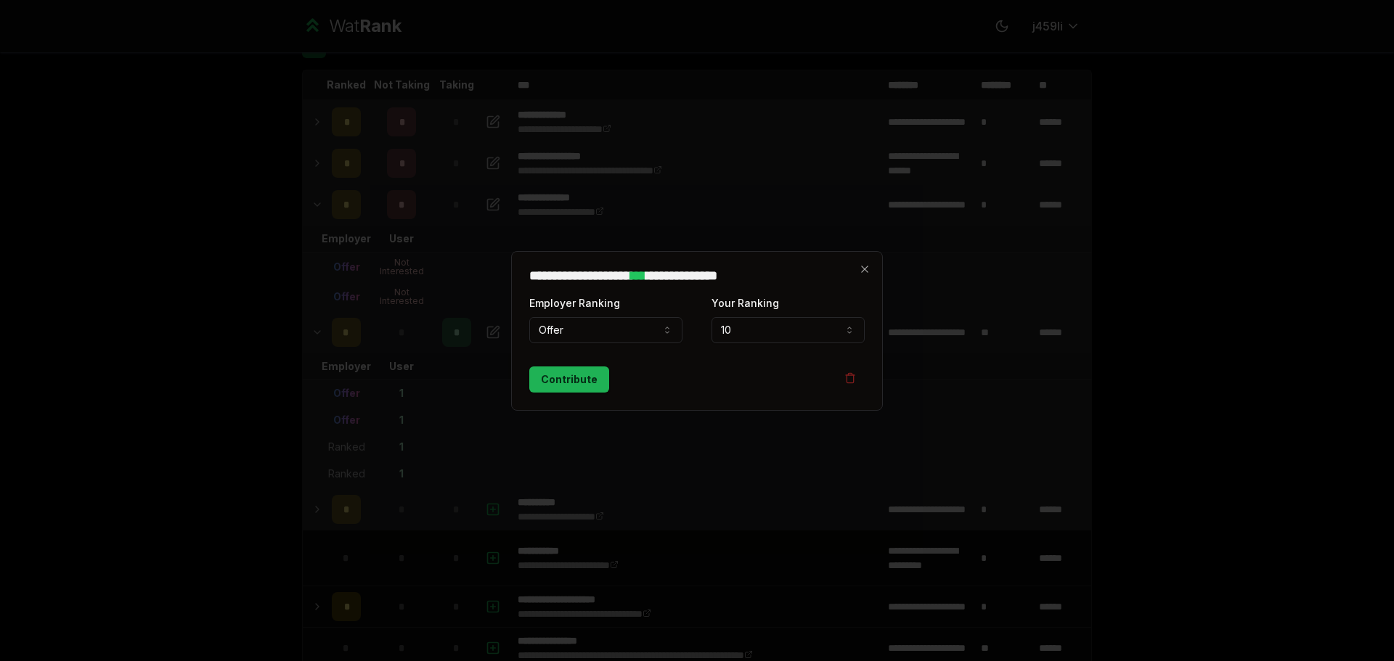
click at [590, 379] on button "Contribute" at bounding box center [569, 380] width 80 height 26
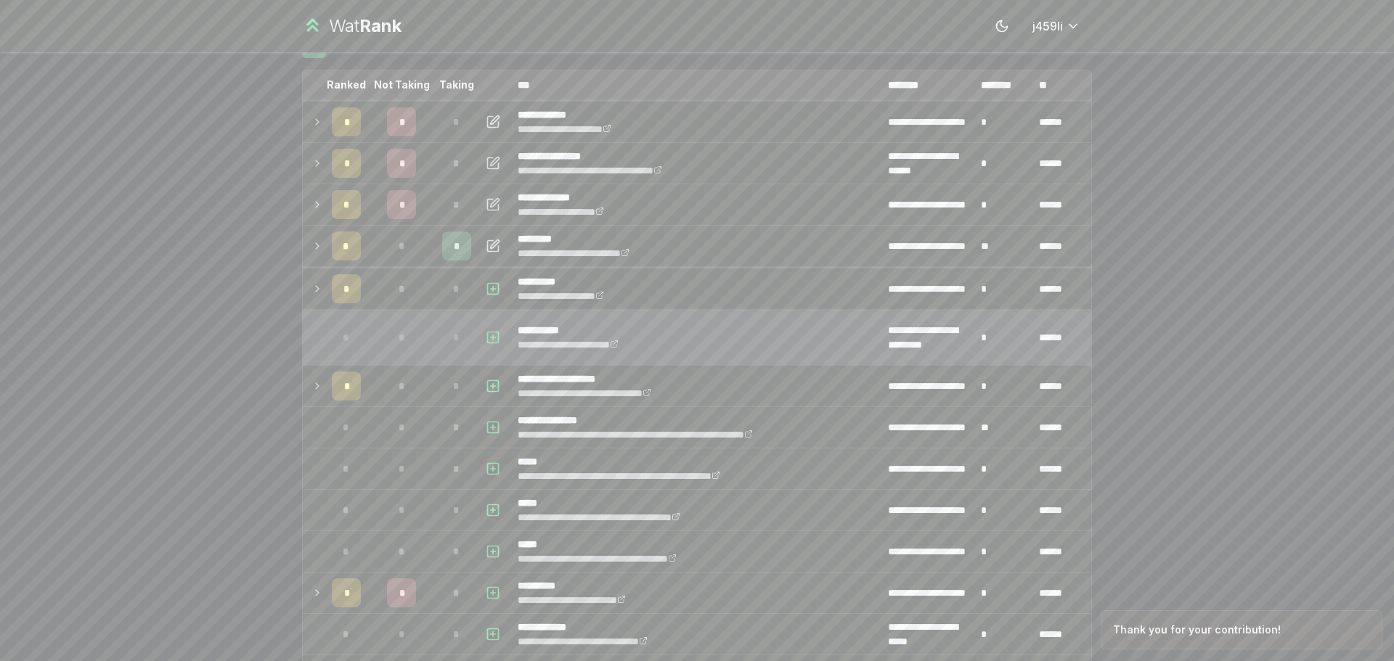
scroll to position [0, 0]
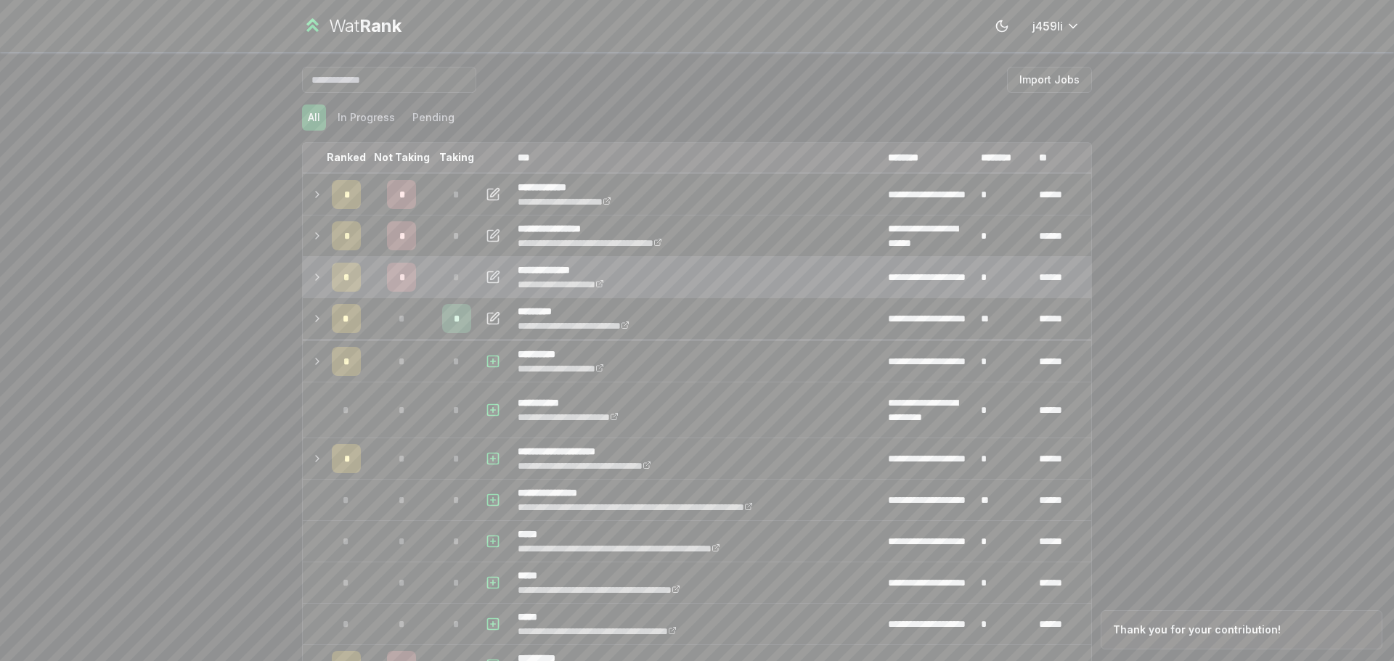
click at [312, 275] on icon at bounding box center [317, 277] width 12 height 17
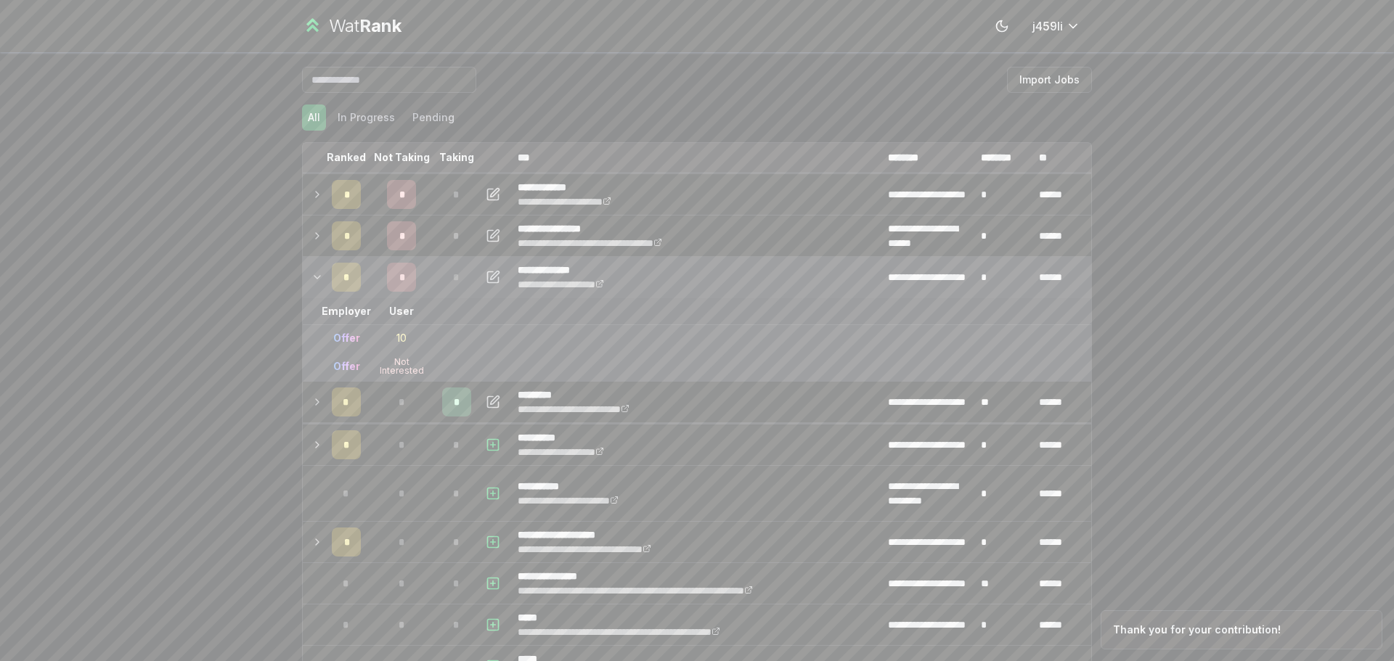
click at [312, 275] on icon at bounding box center [317, 277] width 12 height 17
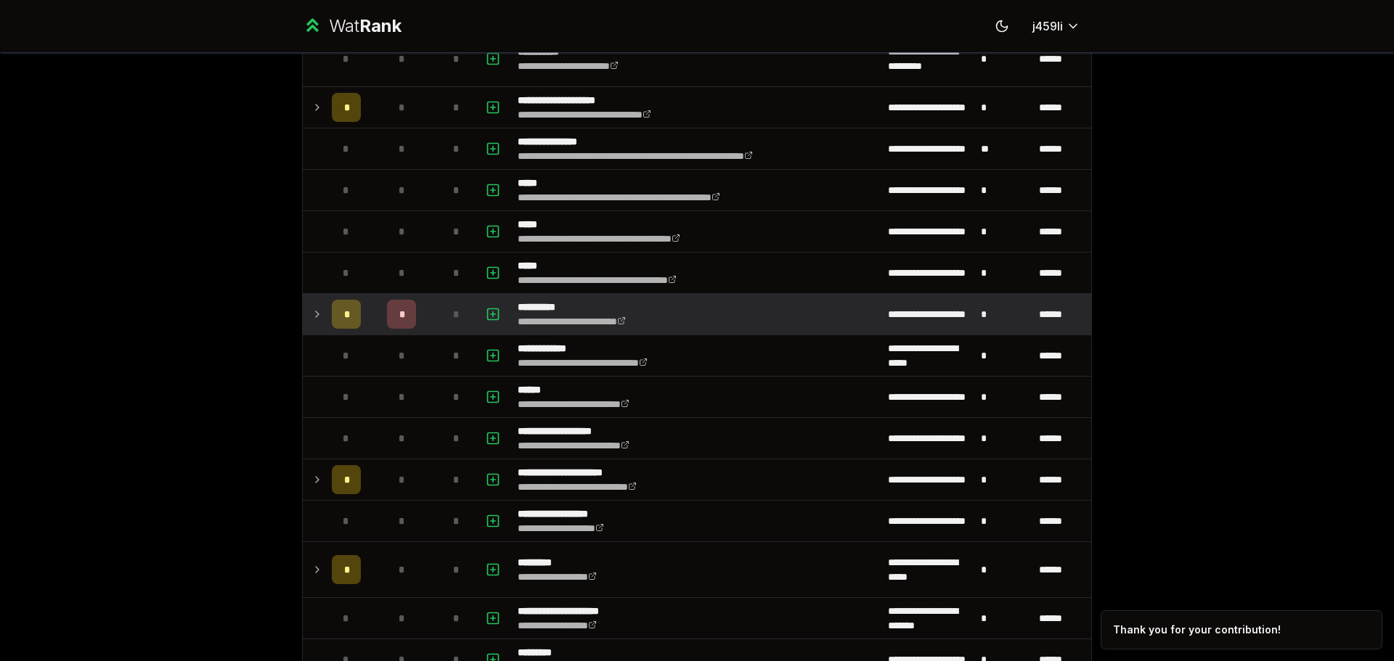
scroll to position [363, 0]
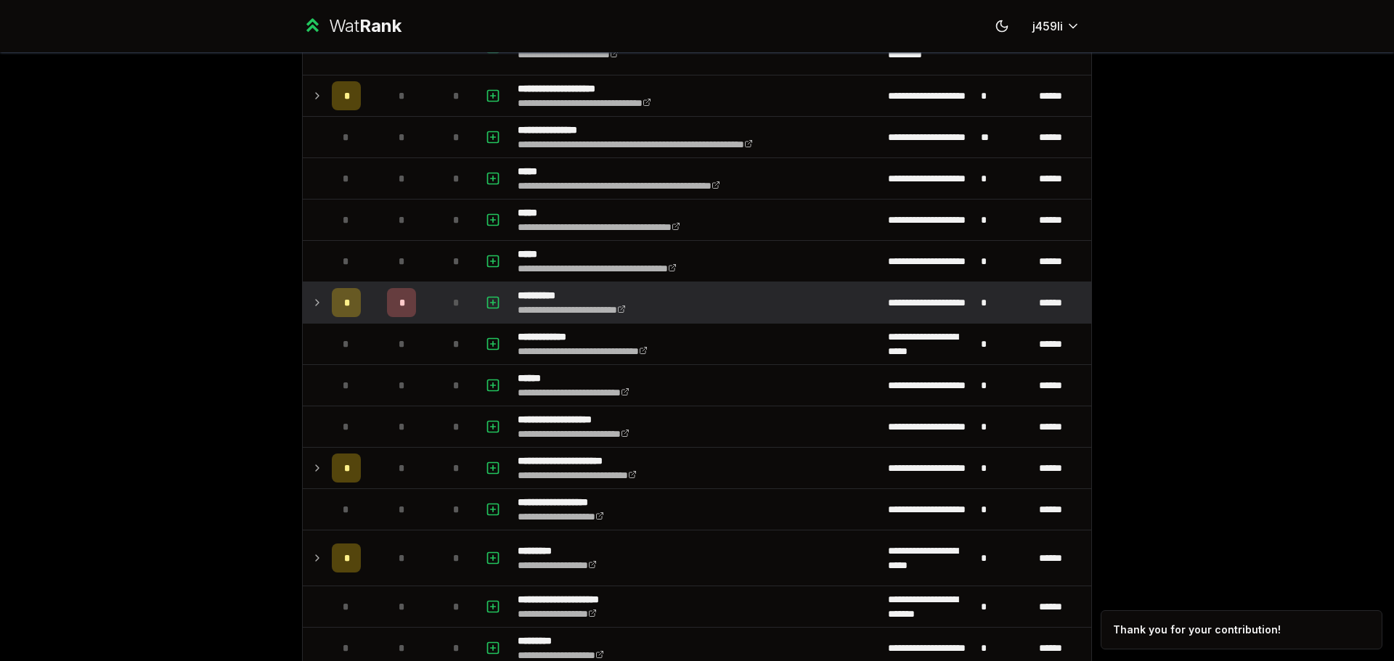
click at [312, 303] on icon at bounding box center [317, 302] width 12 height 17
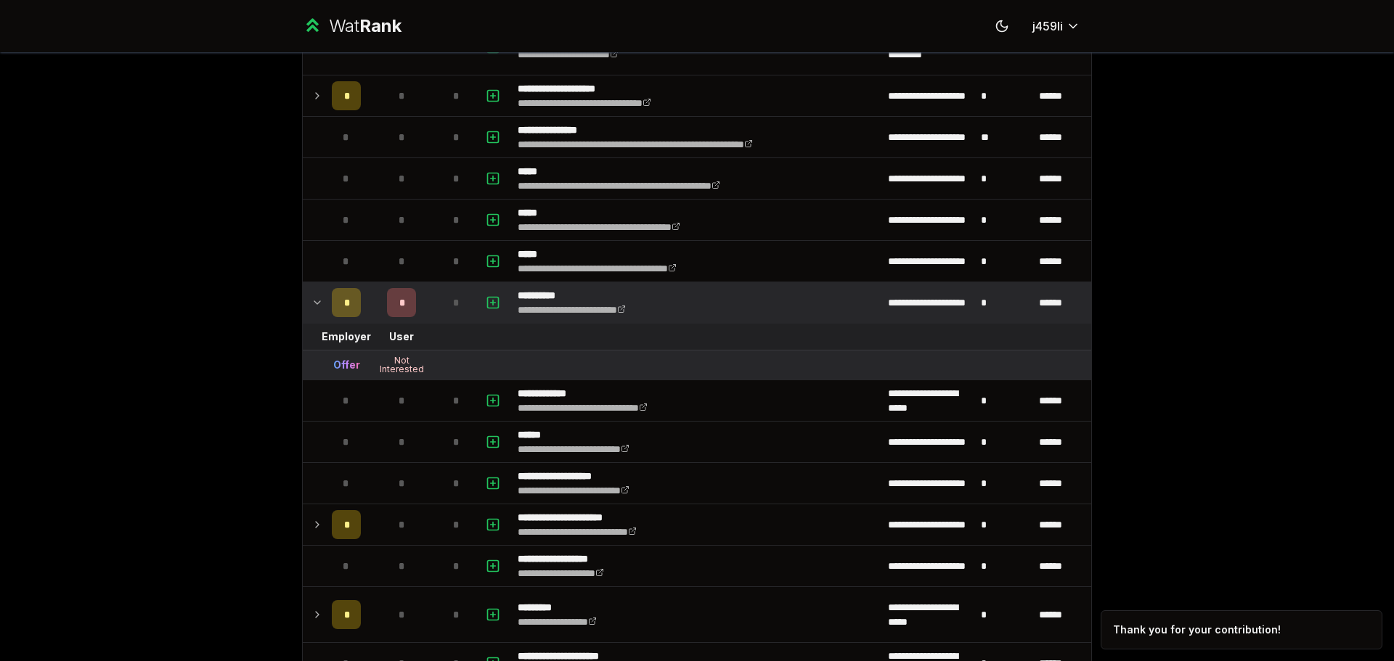
click at [312, 303] on icon at bounding box center [317, 302] width 12 height 17
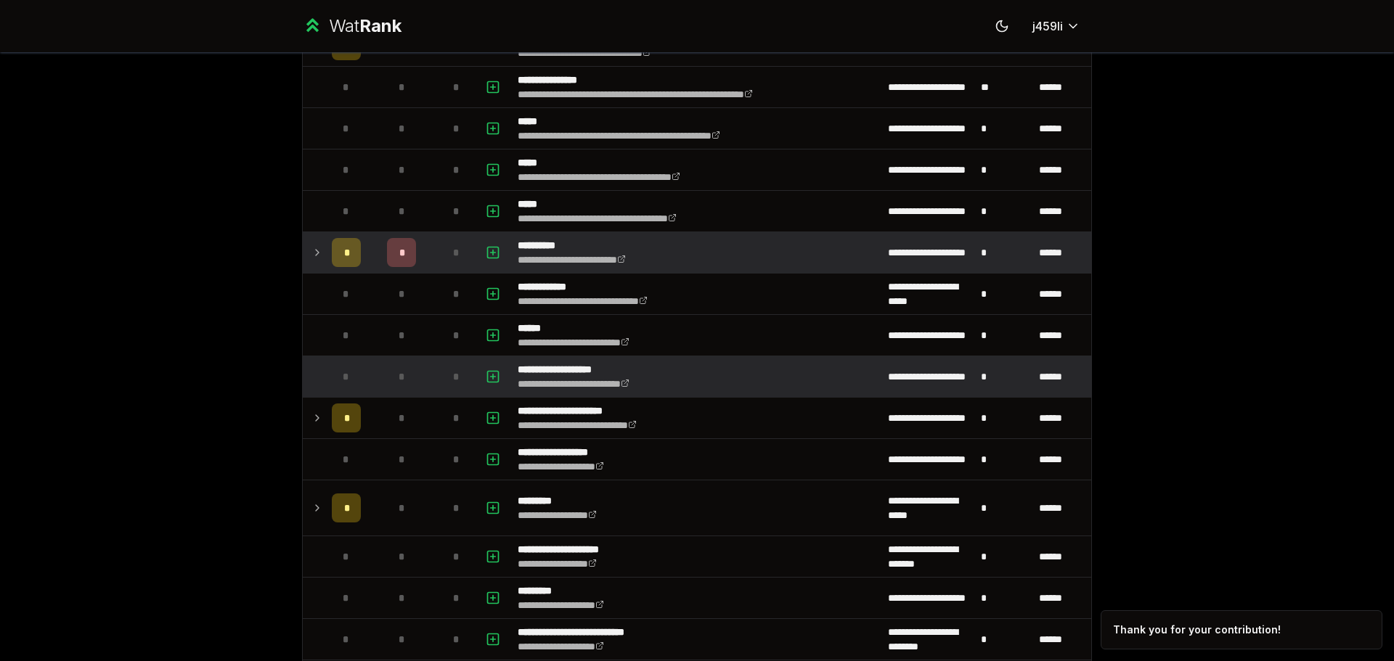
scroll to position [436, 0]
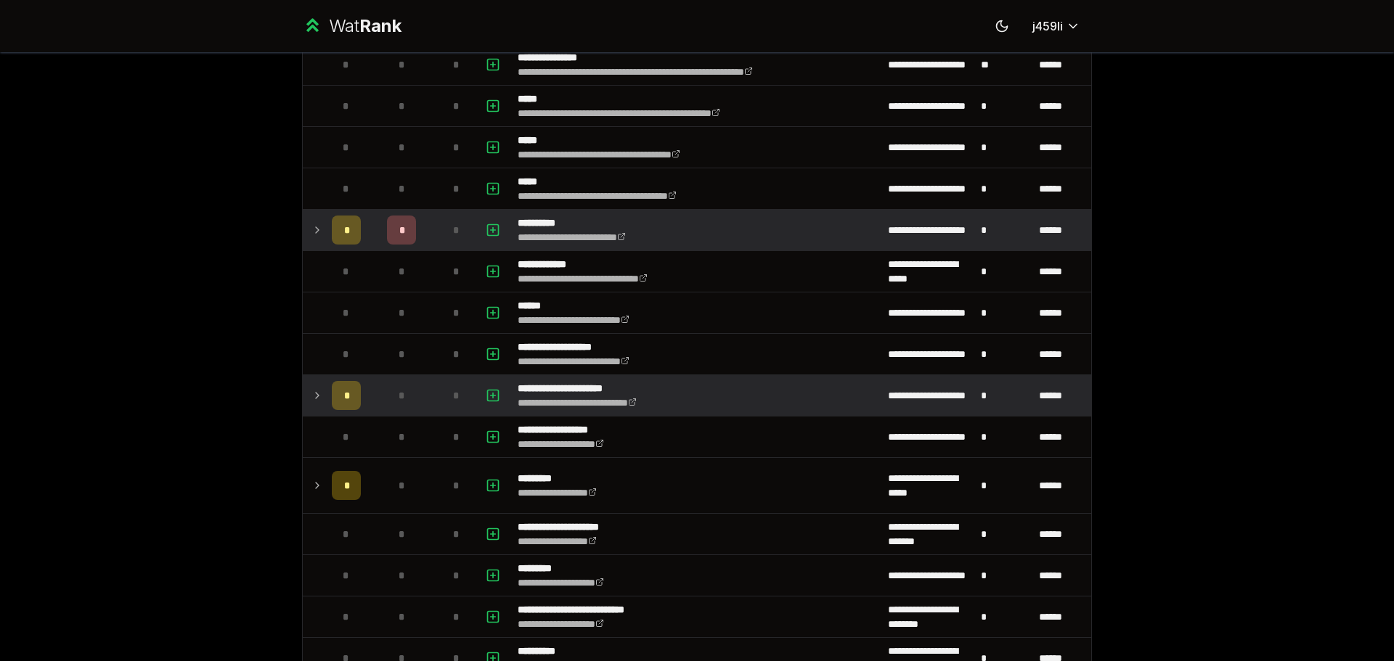
click at [316, 391] on icon at bounding box center [317, 395] width 12 height 17
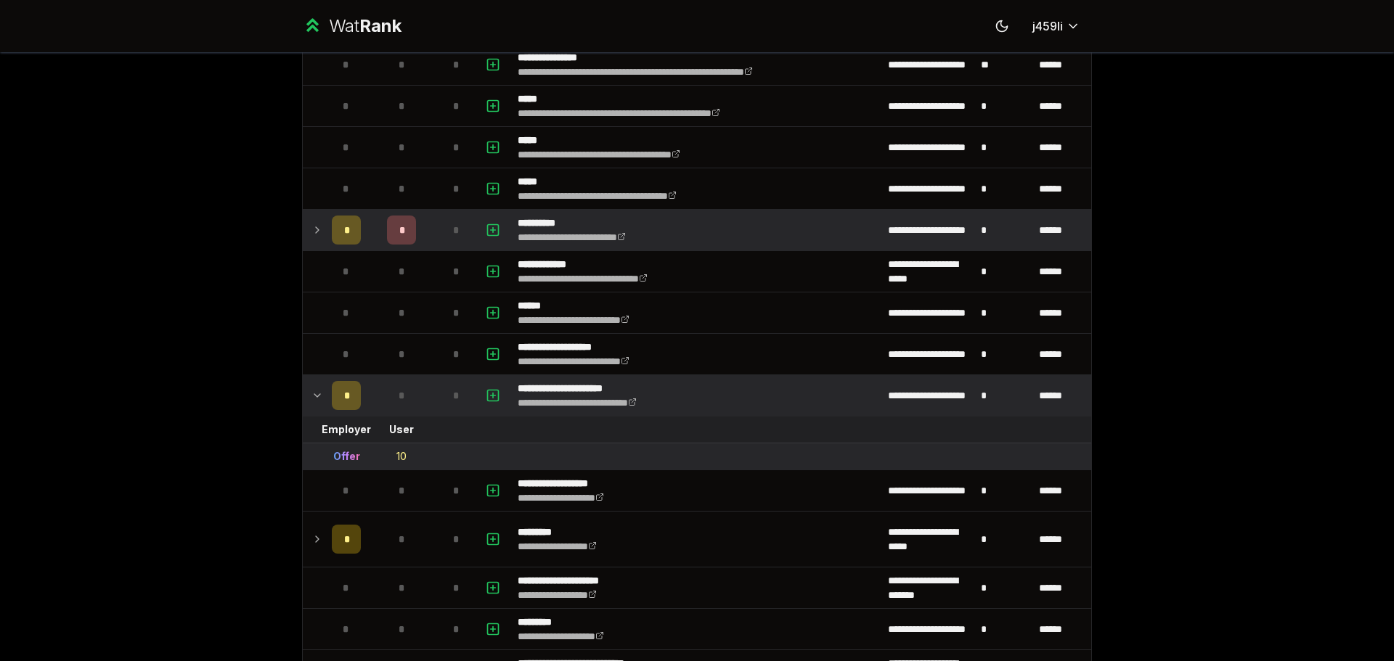
click at [316, 391] on icon at bounding box center [317, 395] width 12 height 17
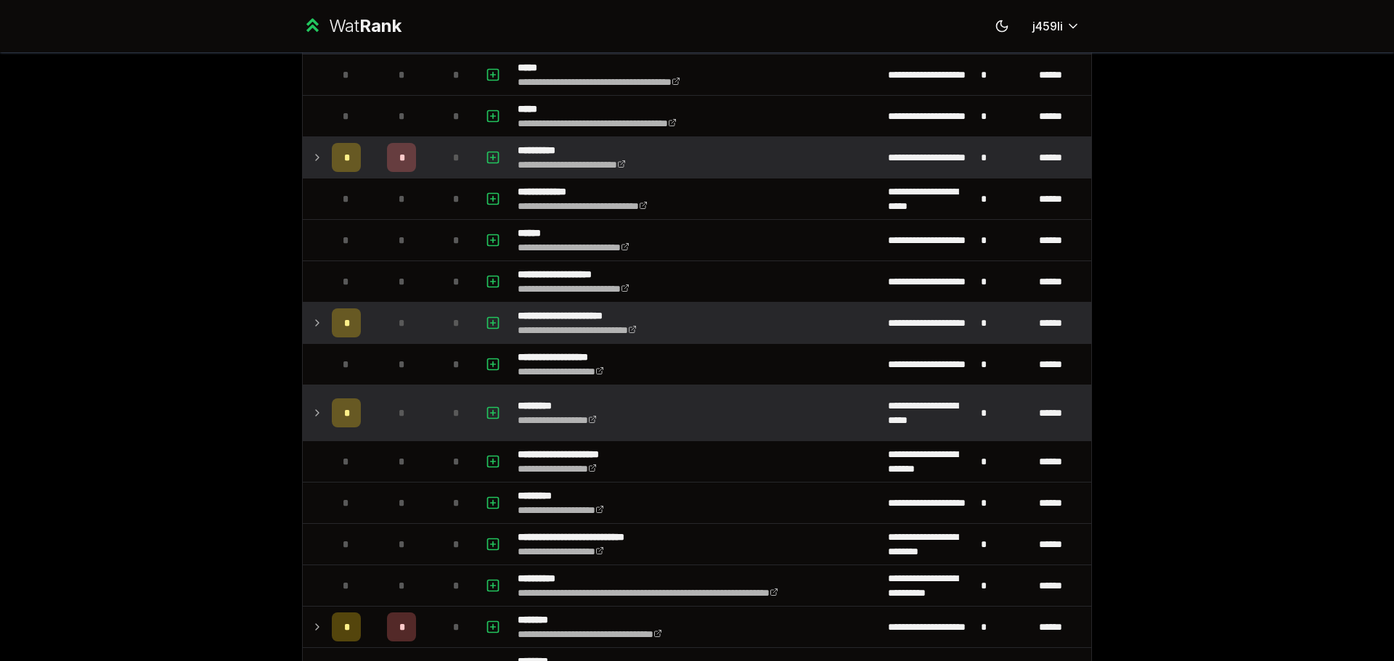
click at [317, 422] on td at bounding box center [314, 413] width 23 height 55
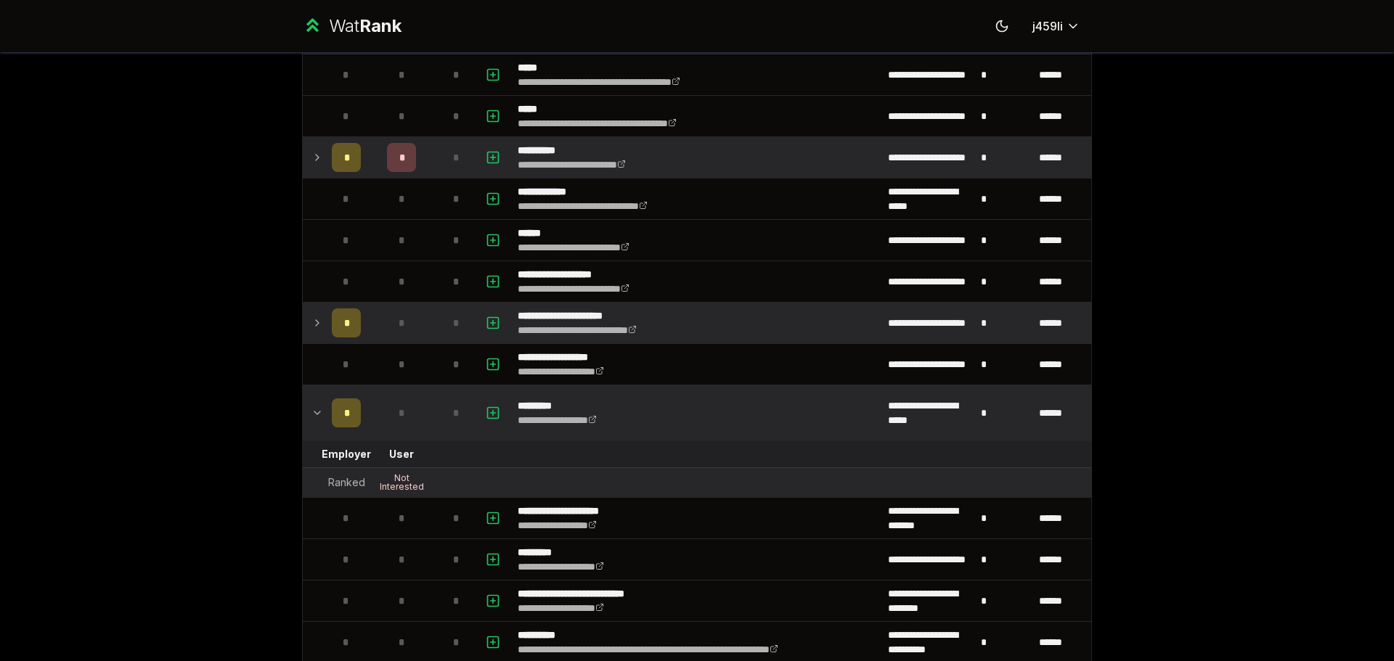
click at [317, 422] on td at bounding box center [314, 413] width 23 height 55
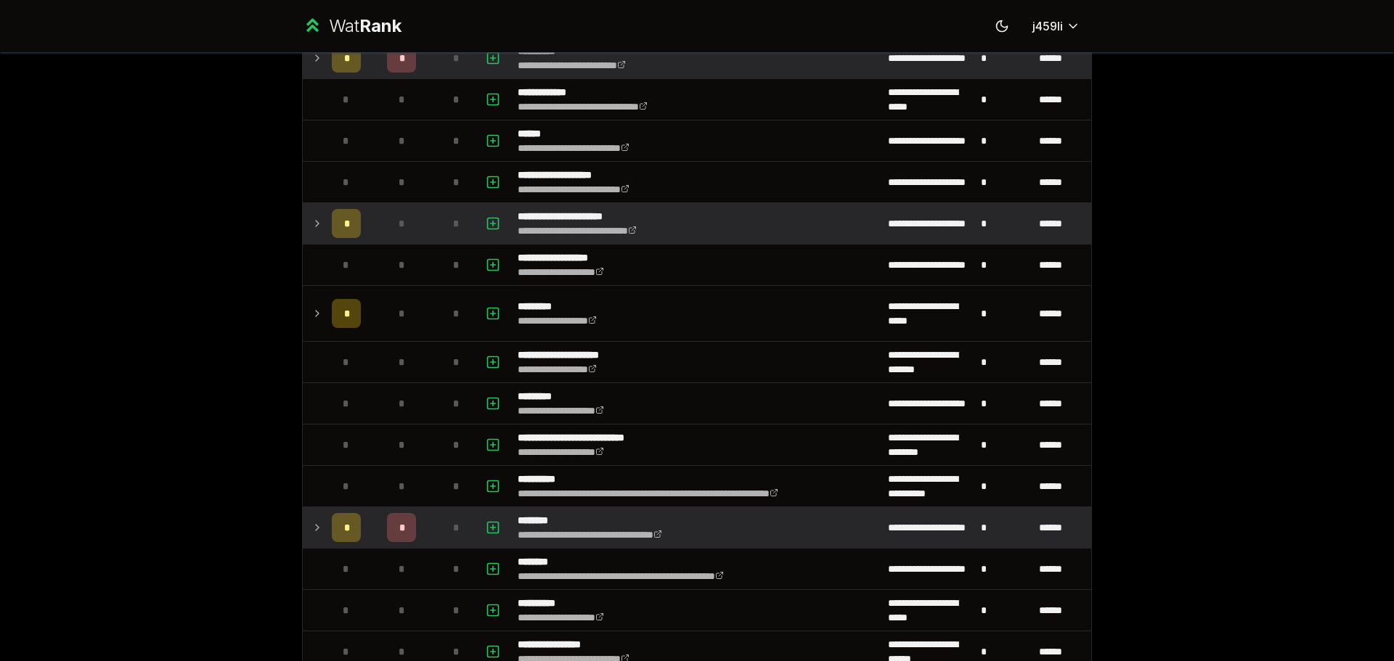
scroll to position [726, 0]
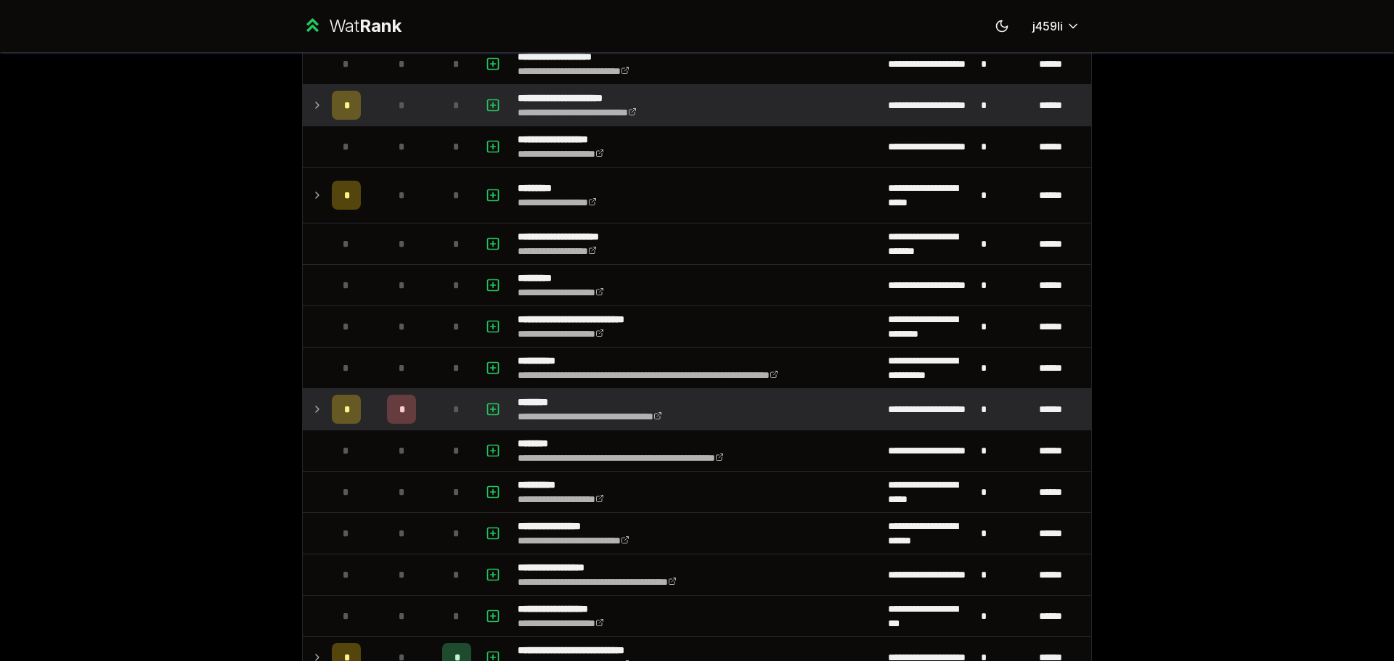
click at [326, 407] on td "*" at bounding box center [346, 409] width 41 height 41
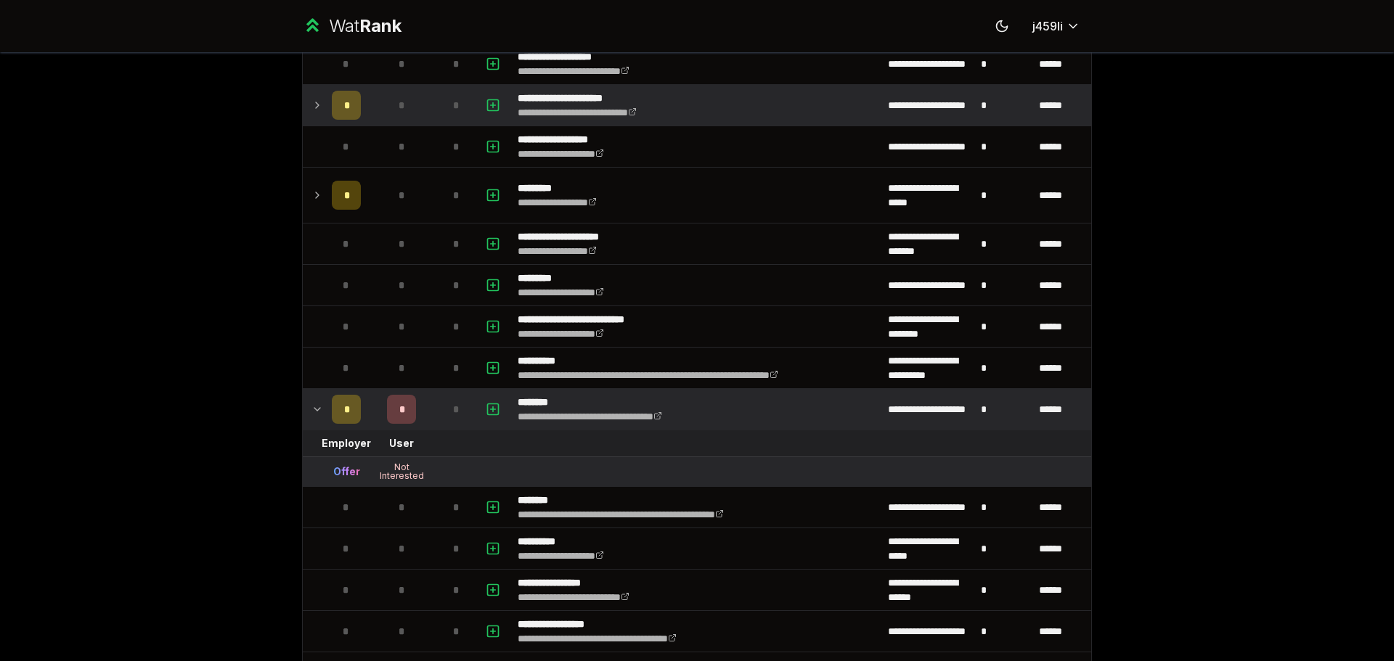
click at [326, 407] on td "*" at bounding box center [346, 409] width 41 height 41
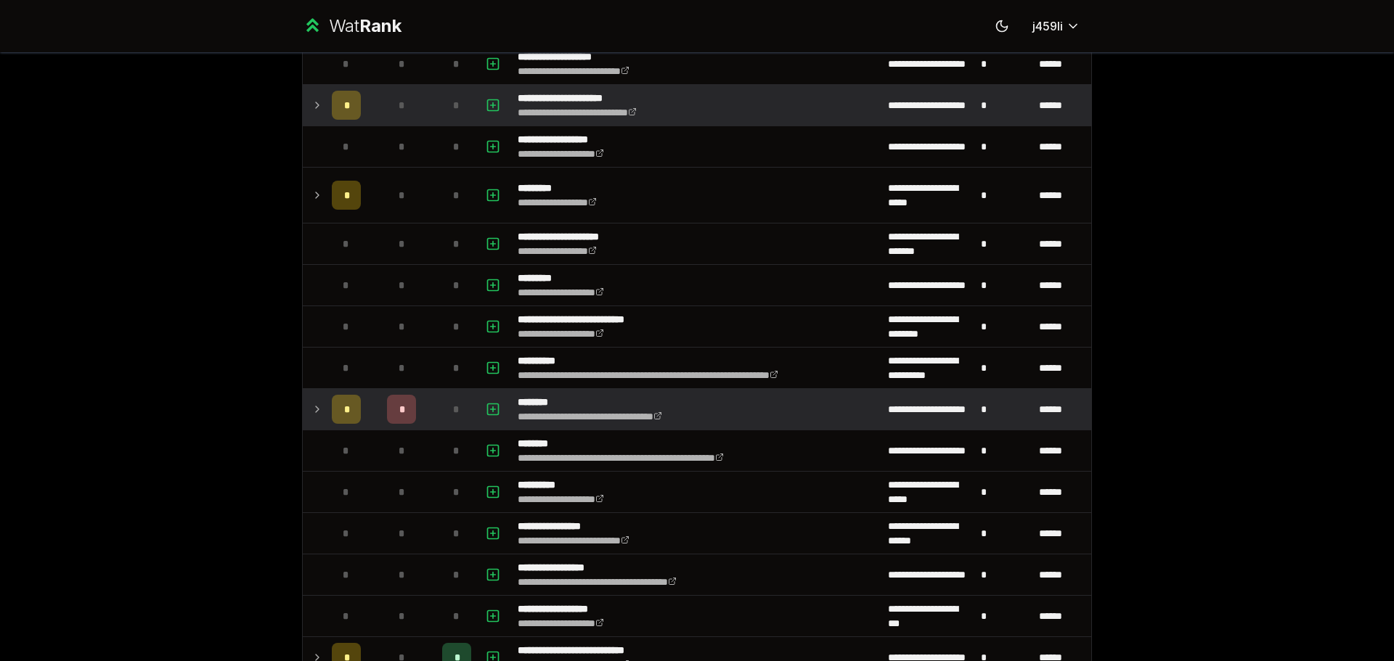
scroll to position [0, 0]
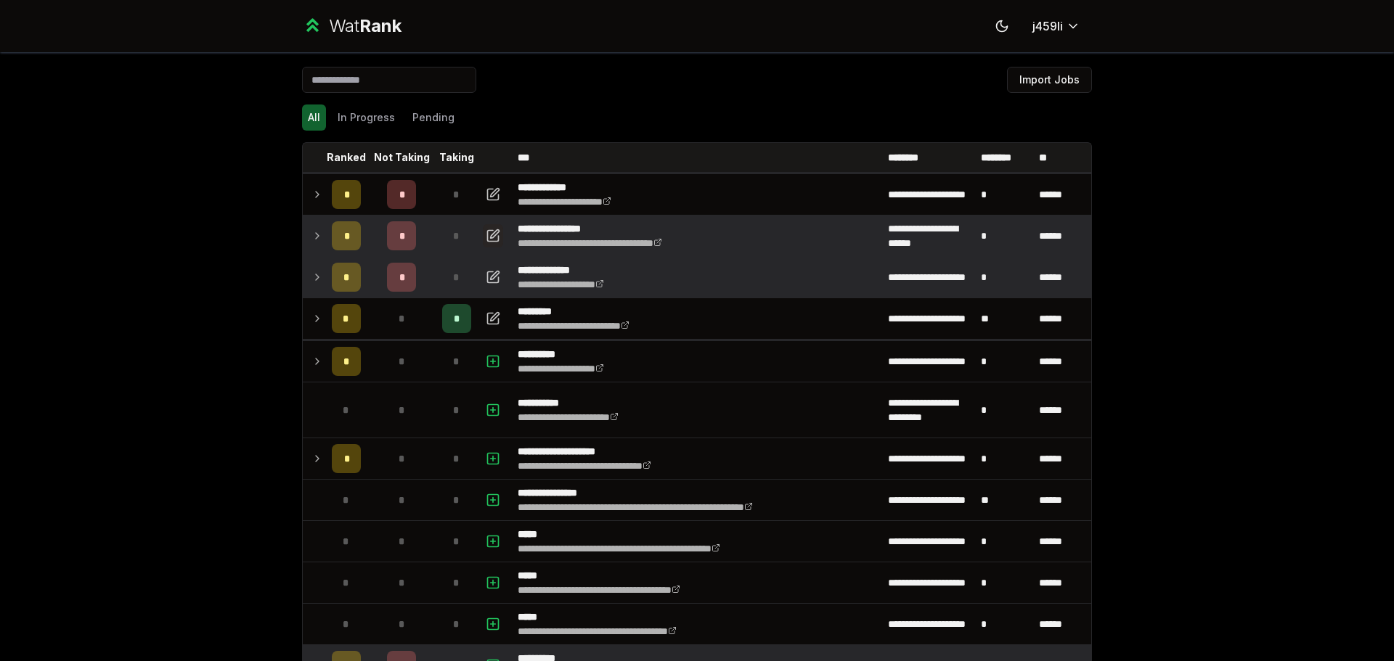
click at [494, 235] on icon "button" at bounding box center [493, 235] width 15 height 17
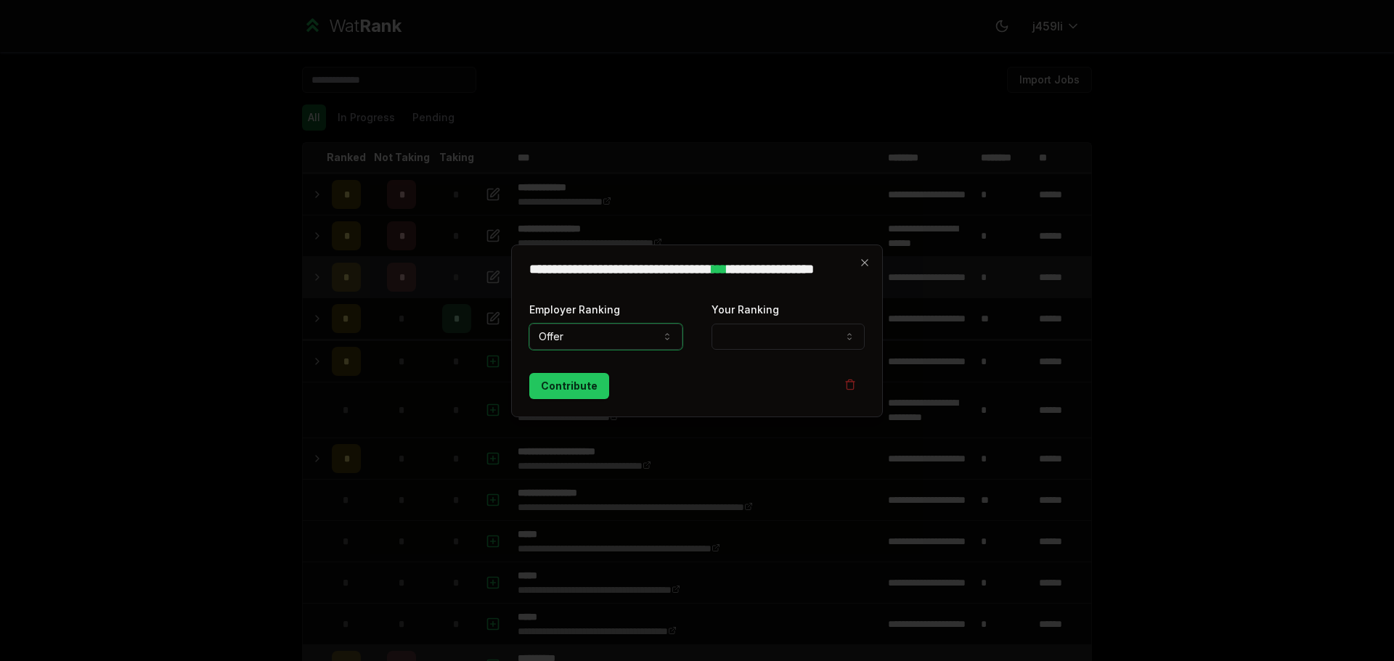
click at [751, 341] on button "Your Ranking" at bounding box center [788, 337] width 153 height 26
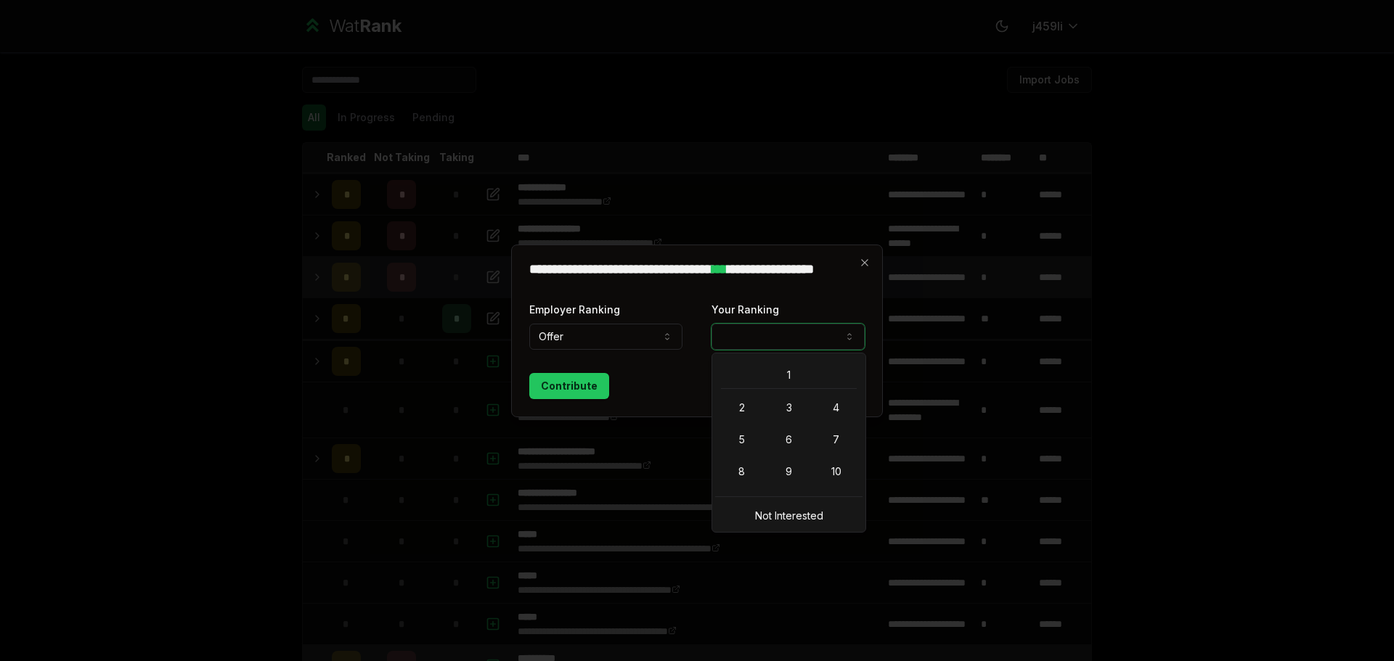
select select "**"
drag, startPoint x: 847, startPoint y: 470, endPoint x: 685, endPoint y: 430, distance: 166.9
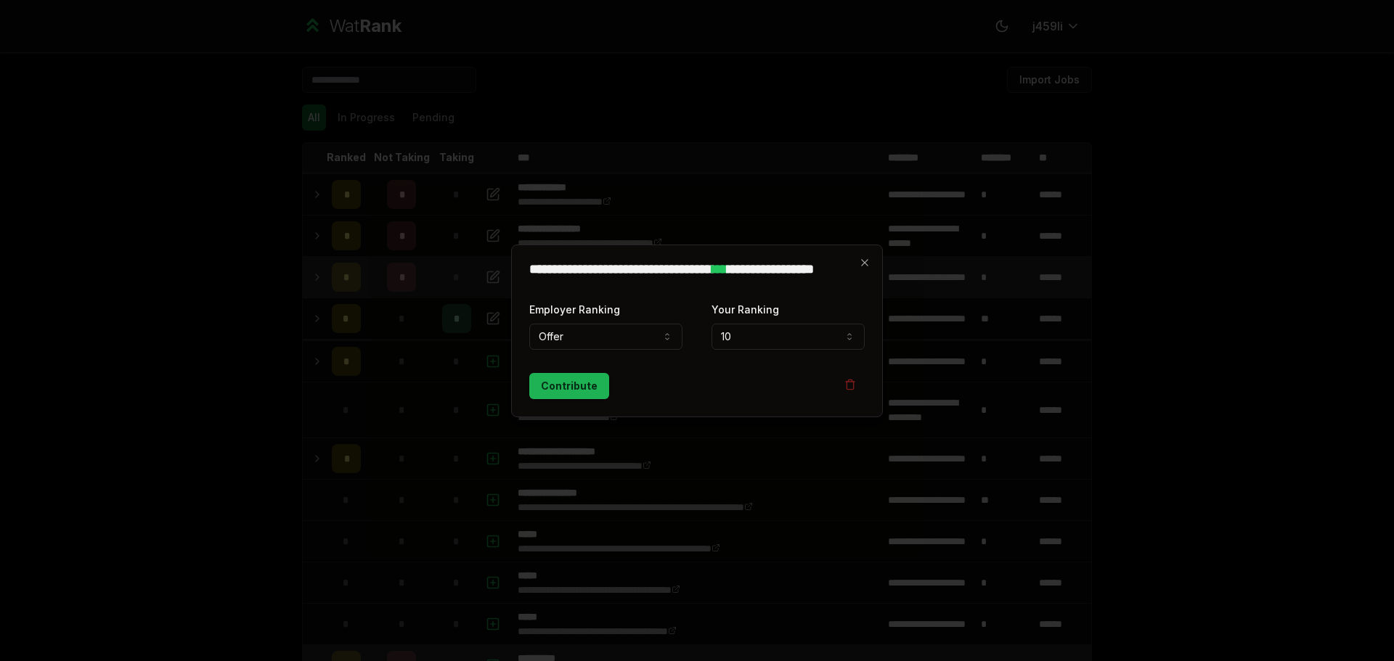
click at [583, 395] on button "Contribute" at bounding box center [569, 386] width 80 height 26
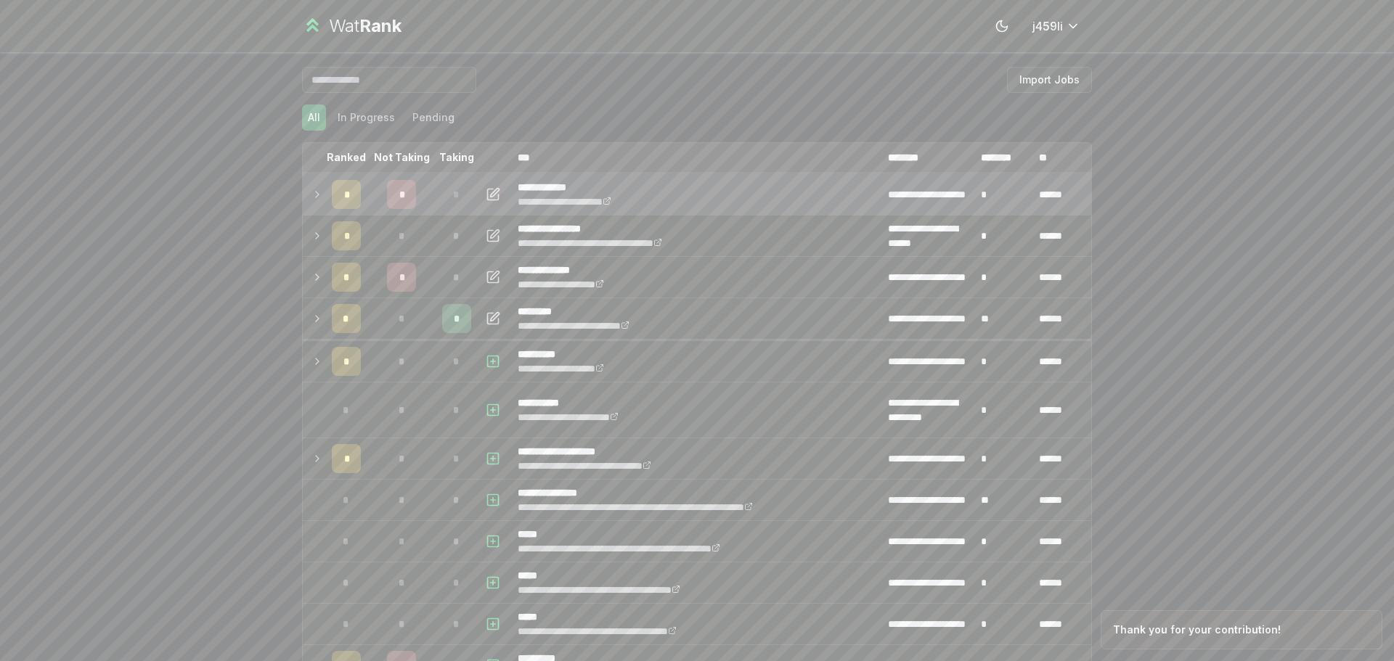
click at [494, 200] on icon "button" at bounding box center [493, 194] width 15 height 17
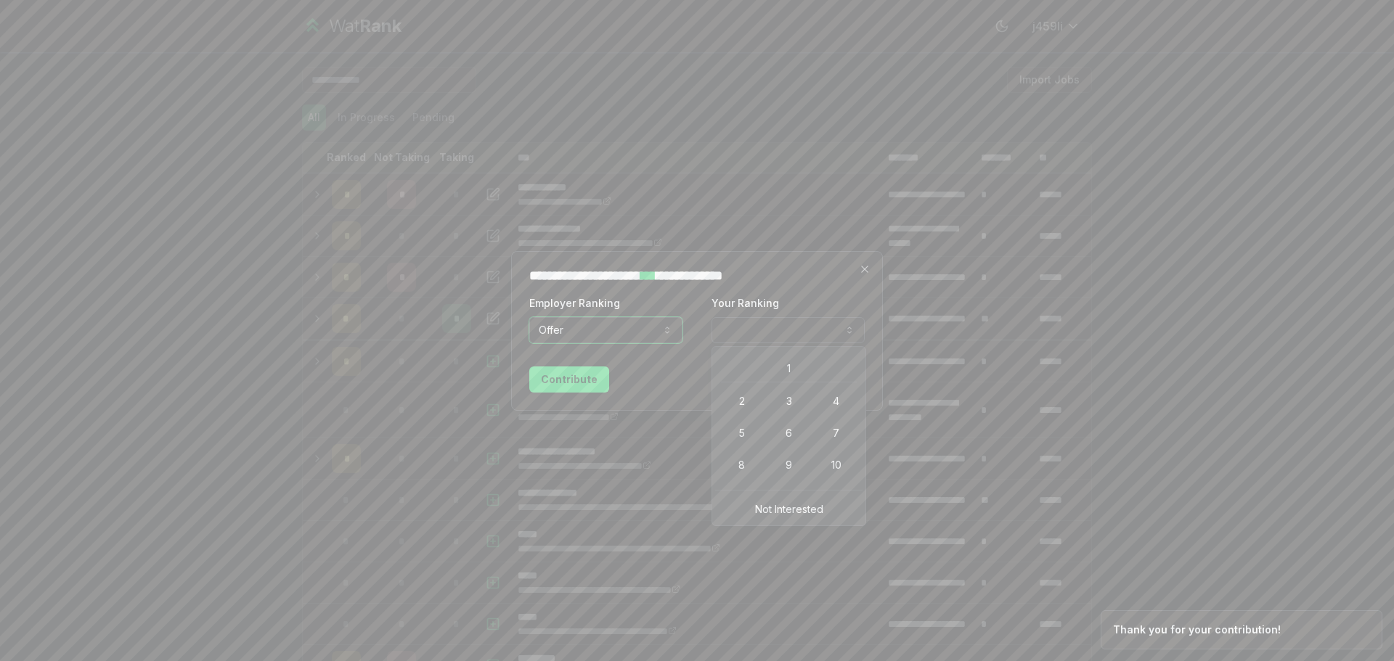
click at [803, 338] on button "Your Ranking" at bounding box center [788, 330] width 153 height 26
select select "**"
click at [602, 383] on button "Contribute" at bounding box center [569, 380] width 80 height 26
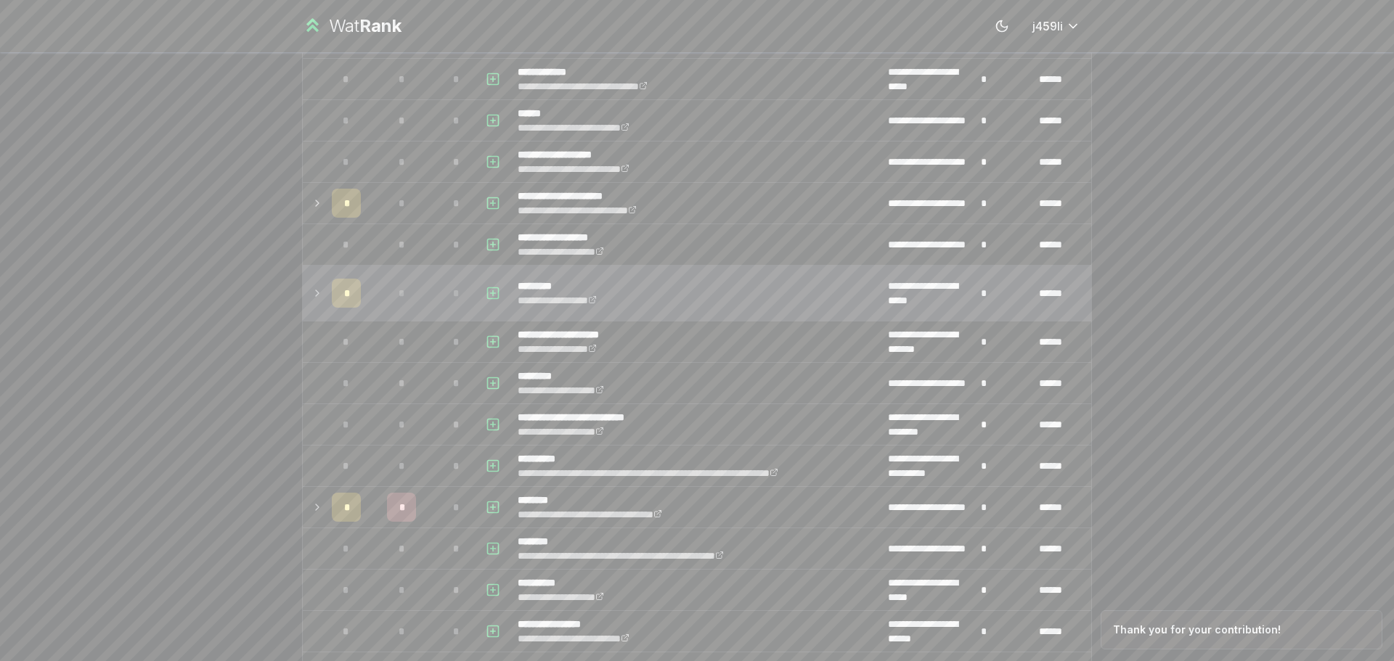
scroll to position [653, 0]
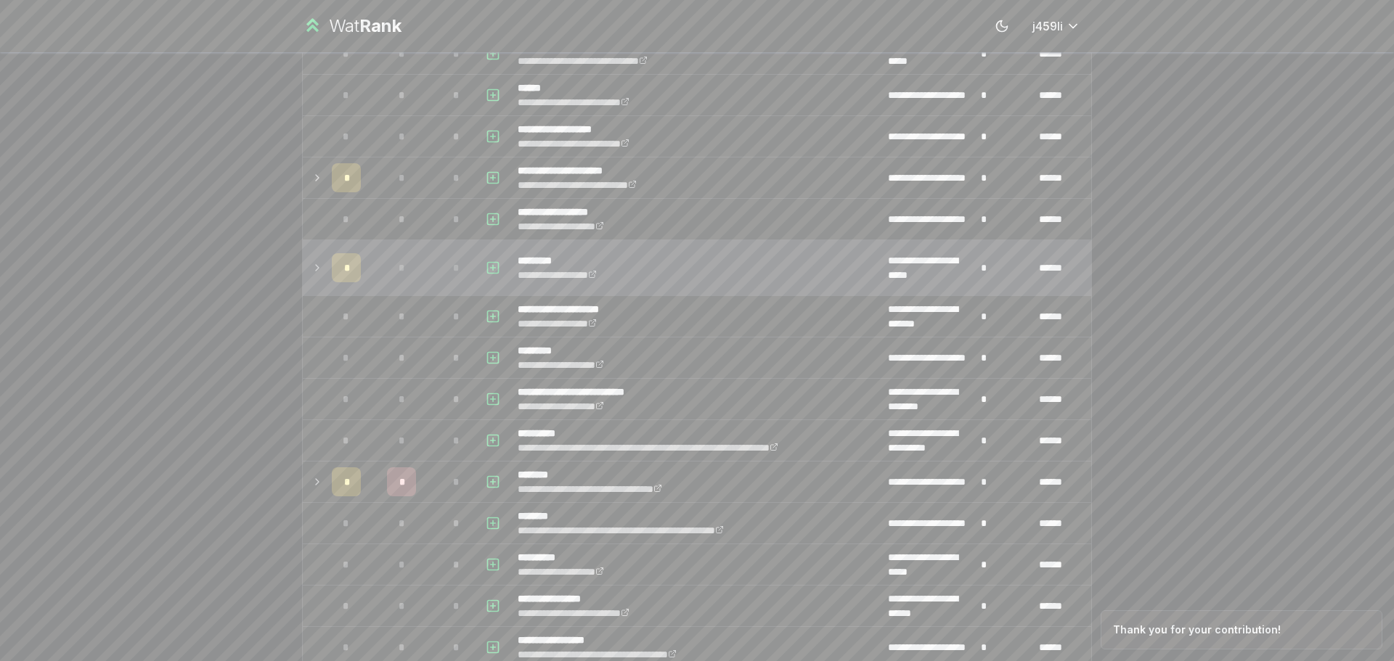
click at [311, 275] on icon at bounding box center [317, 267] width 12 height 17
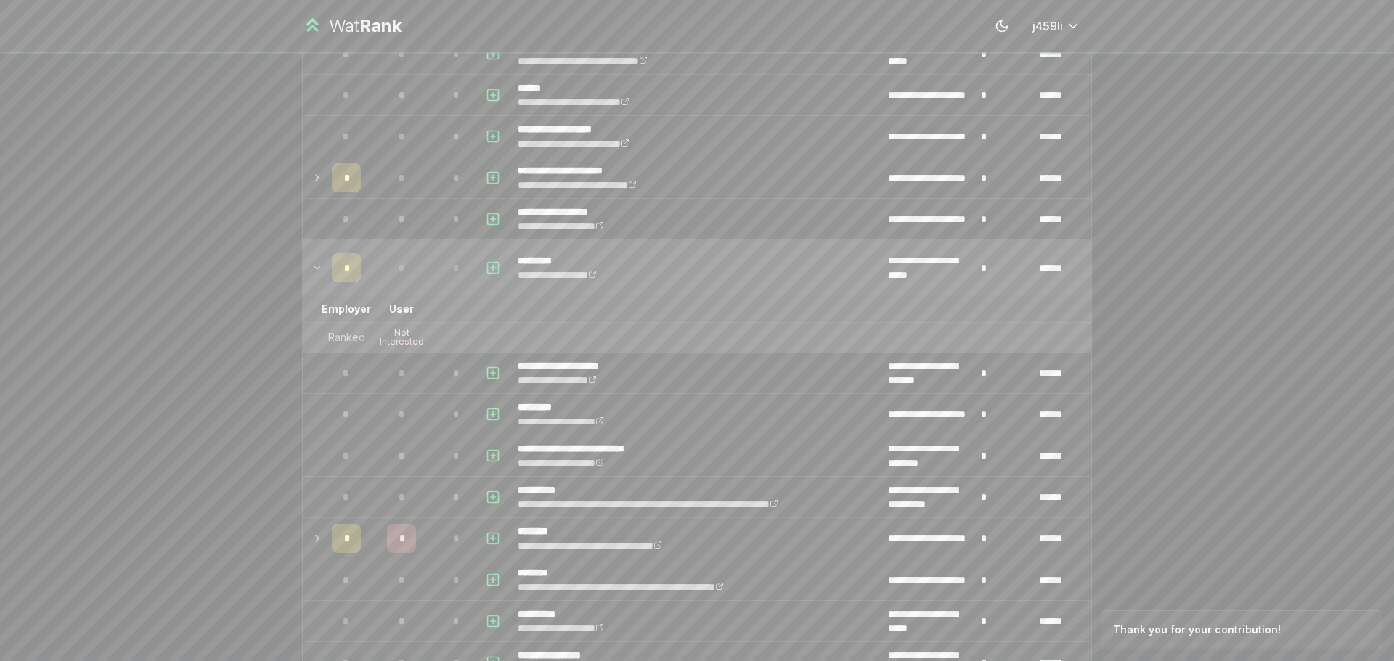
click at [311, 275] on icon at bounding box center [317, 267] width 12 height 17
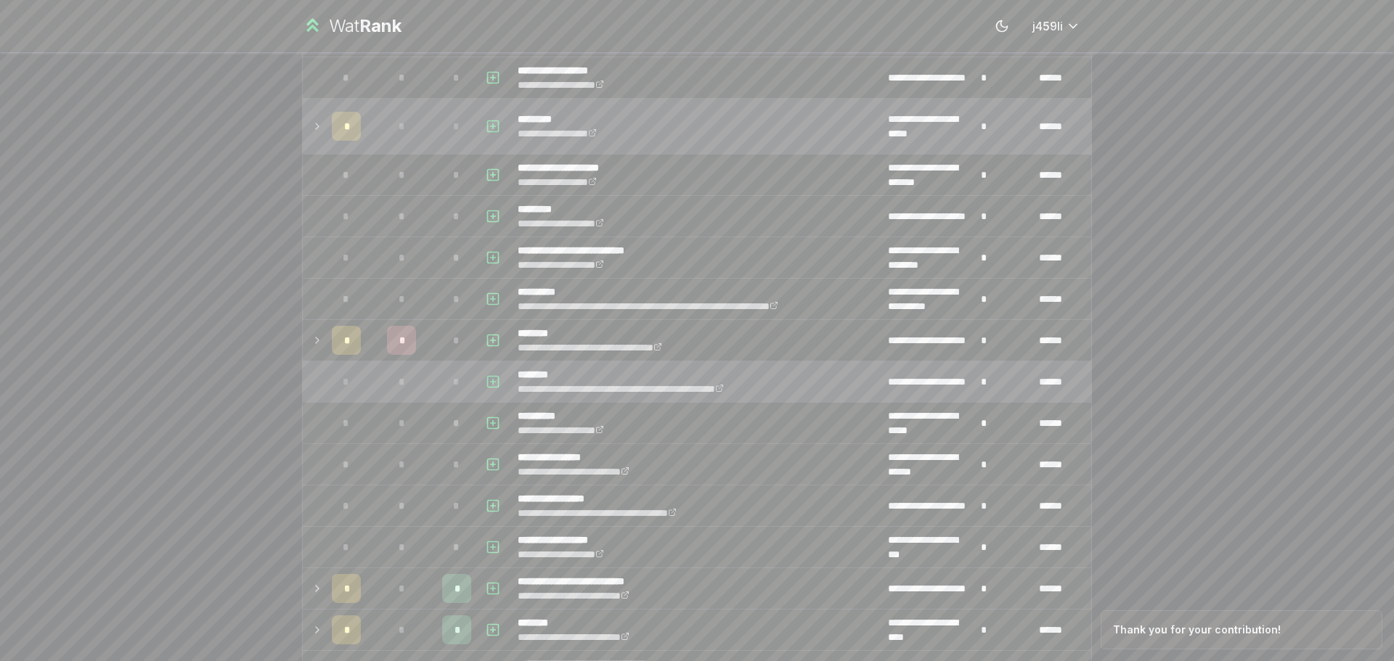
scroll to position [799, 0]
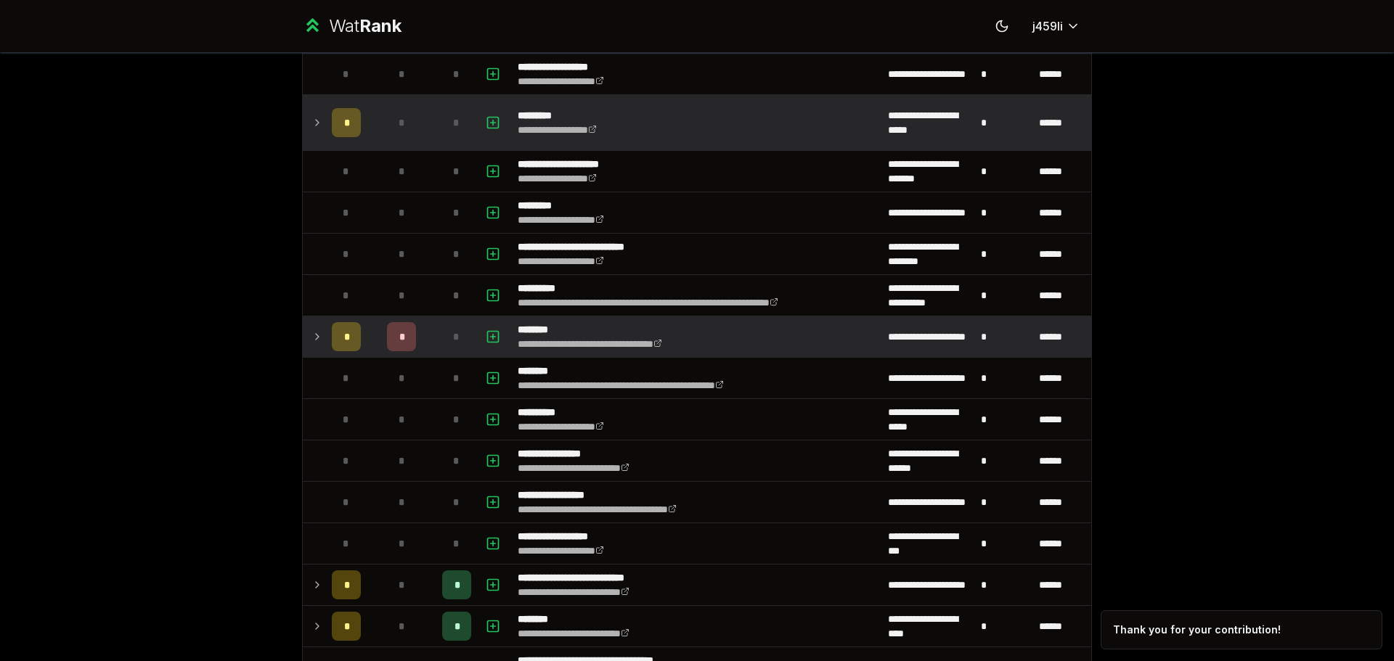
click at [314, 336] on icon at bounding box center [317, 336] width 12 height 17
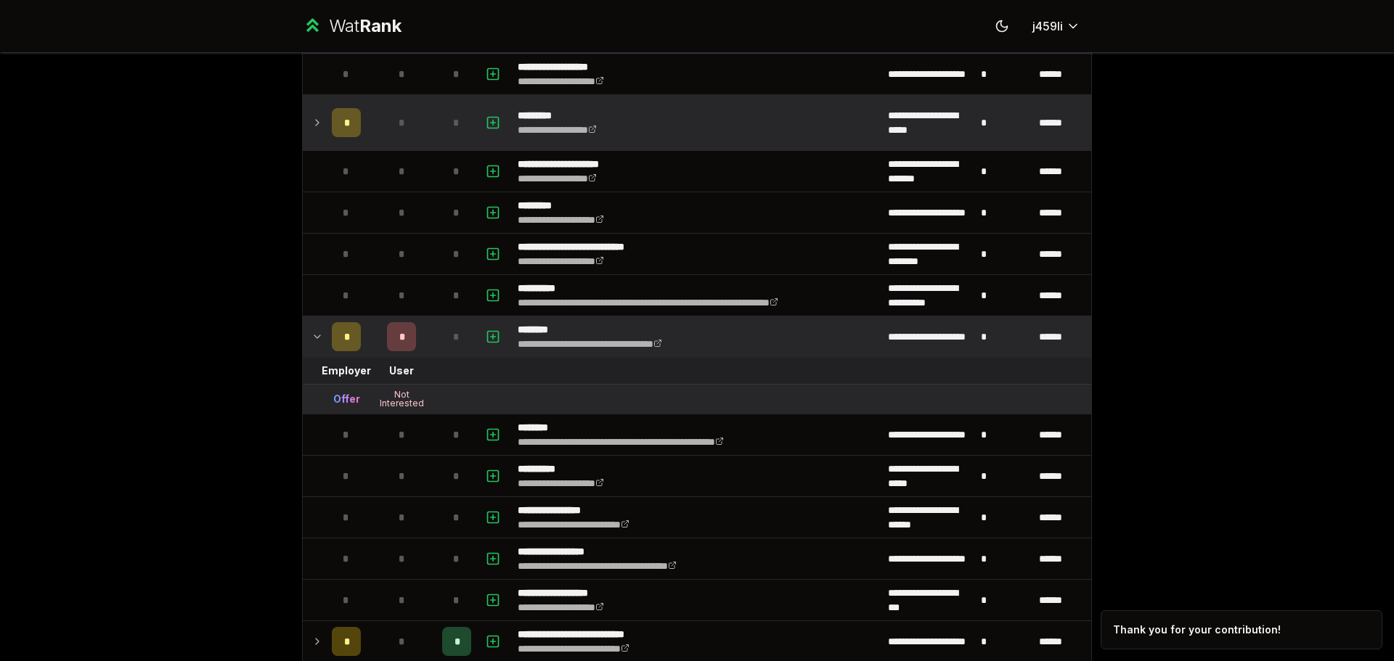
click at [314, 336] on icon at bounding box center [317, 336] width 6 height 3
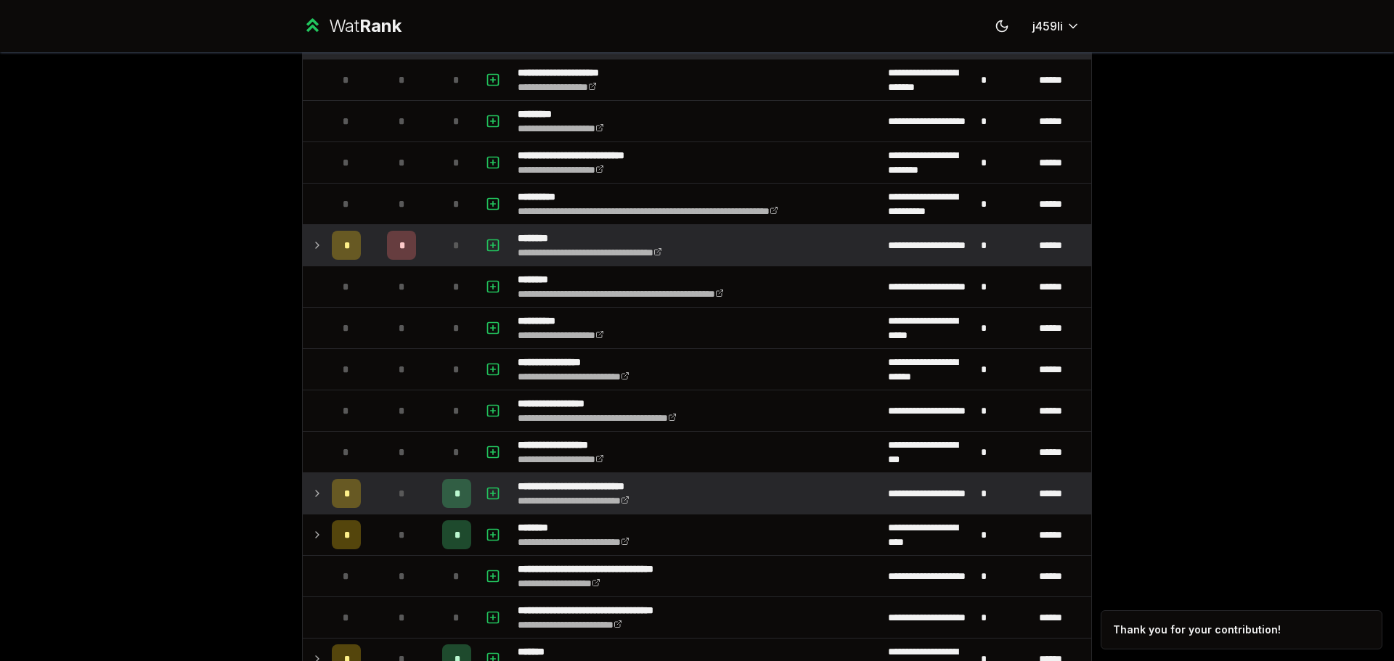
scroll to position [1016, 0]
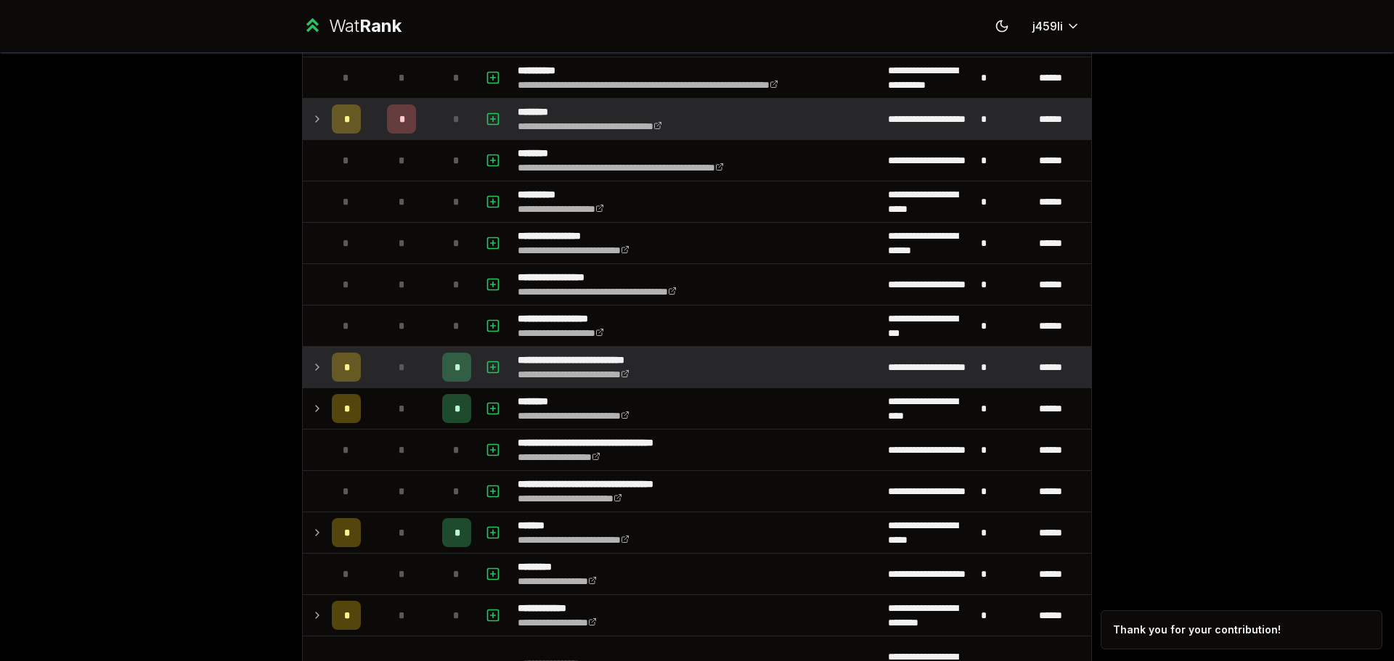
click at [314, 364] on icon at bounding box center [317, 367] width 12 height 17
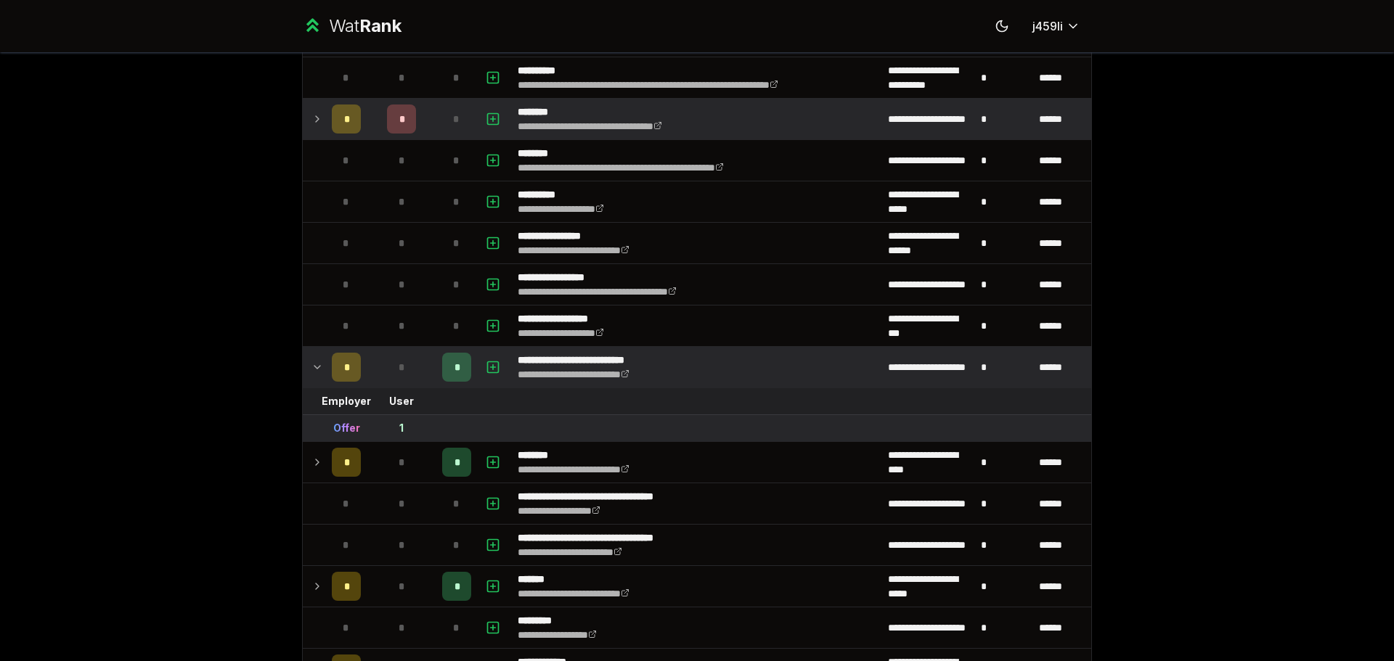
click at [314, 364] on icon at bounding box center [317, 367] width 12 height 17
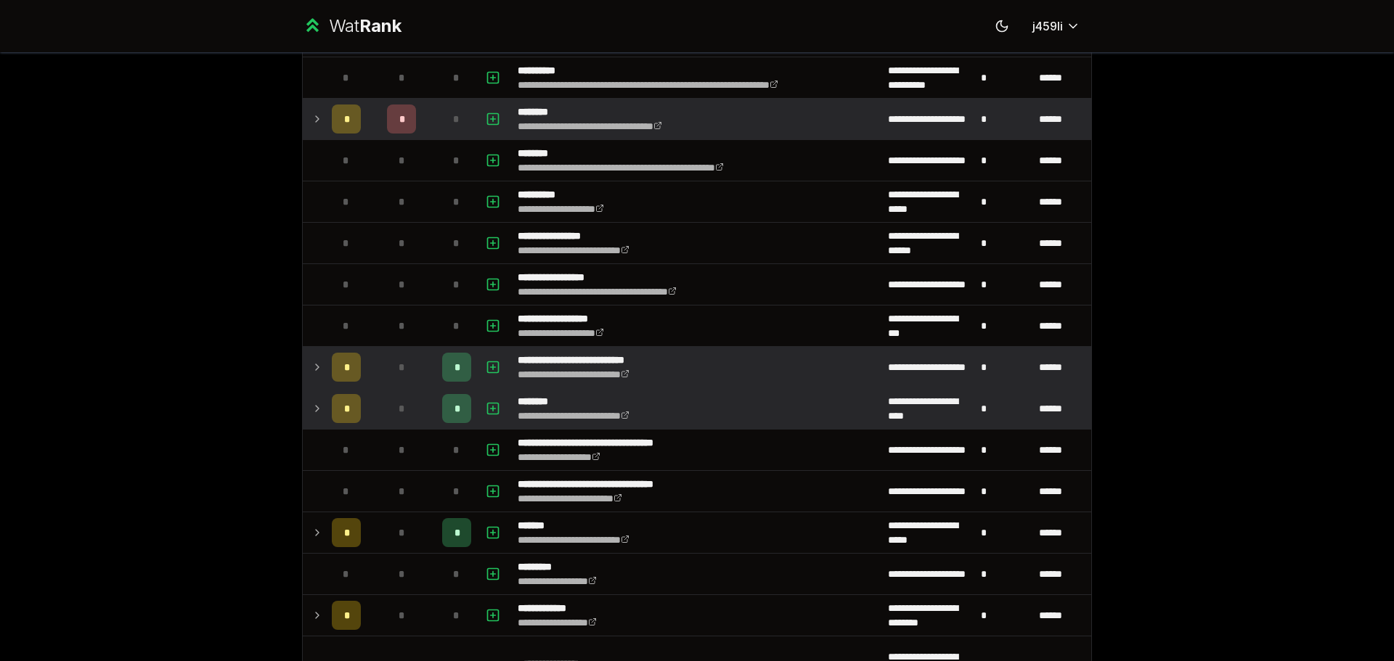
click at [311, 401] on icon at bounding box center [317, 408] width 12 height 17
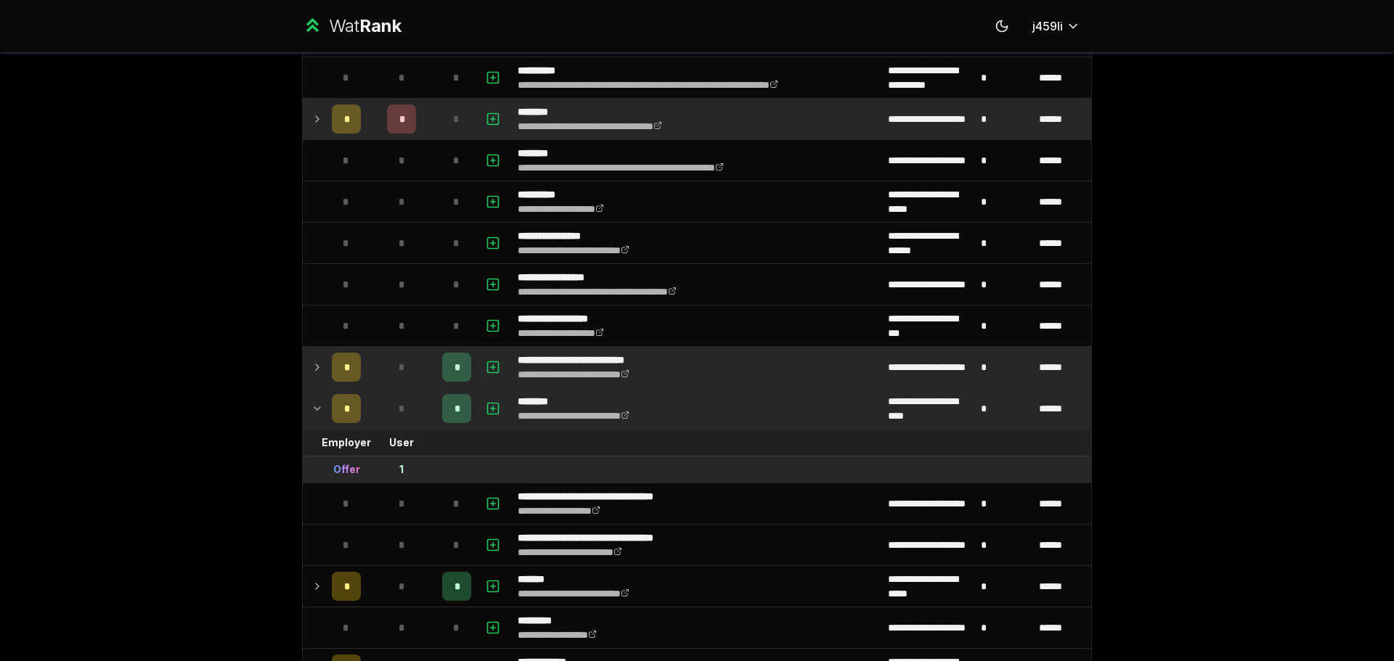
click at [311, 401] on icon at bounding box center [317, 408] width 12 height 17
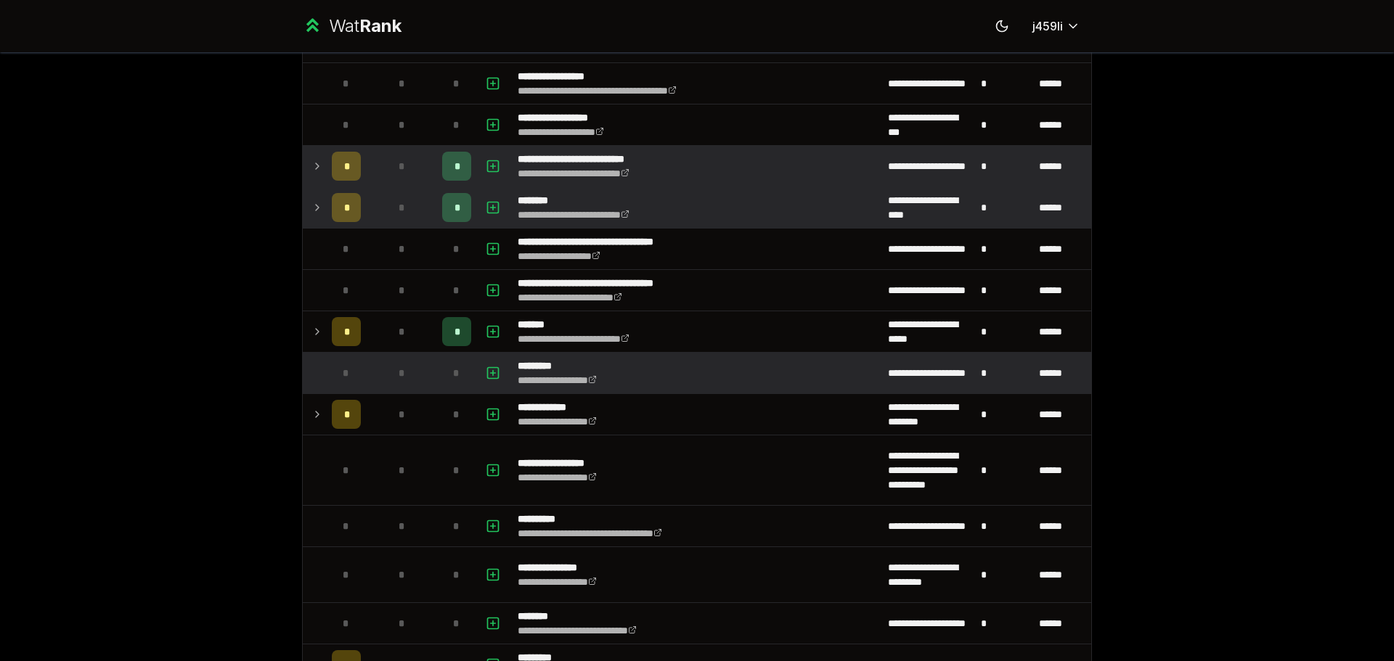
scroll to position [1234, 0]
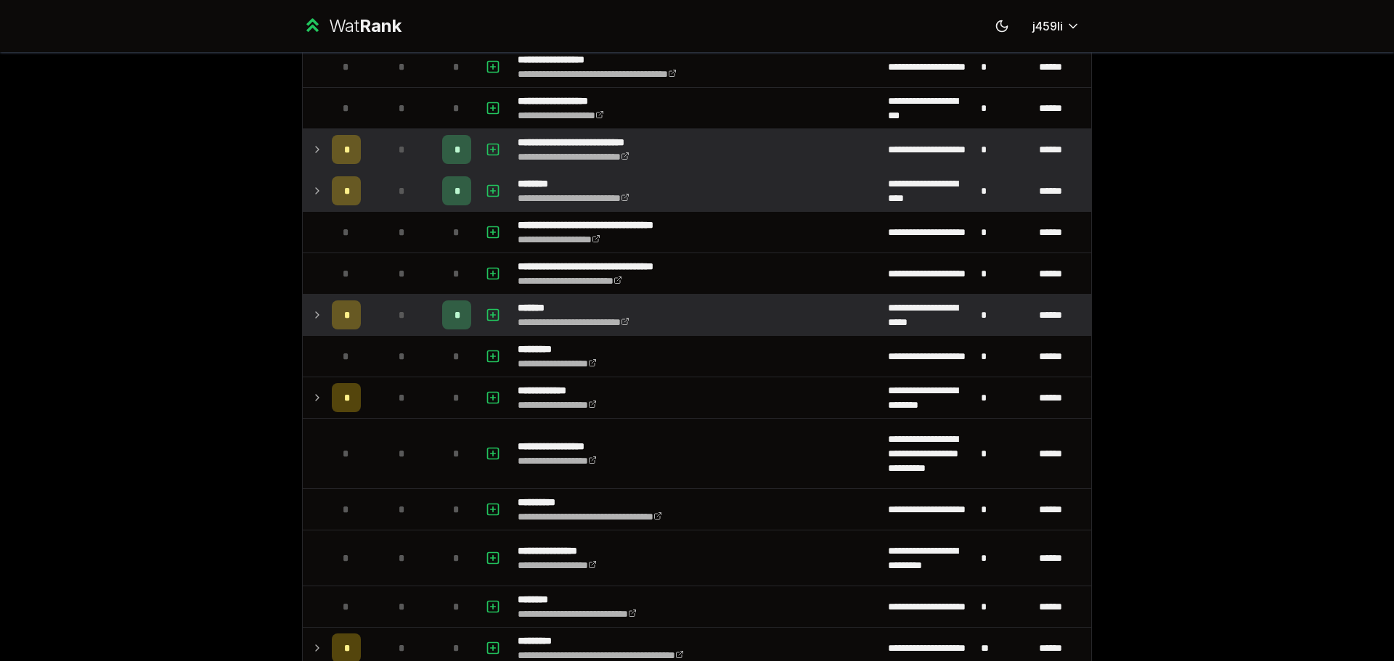
click at [315, 314] on icon at bounding box center [317, 314] width 12 height 17
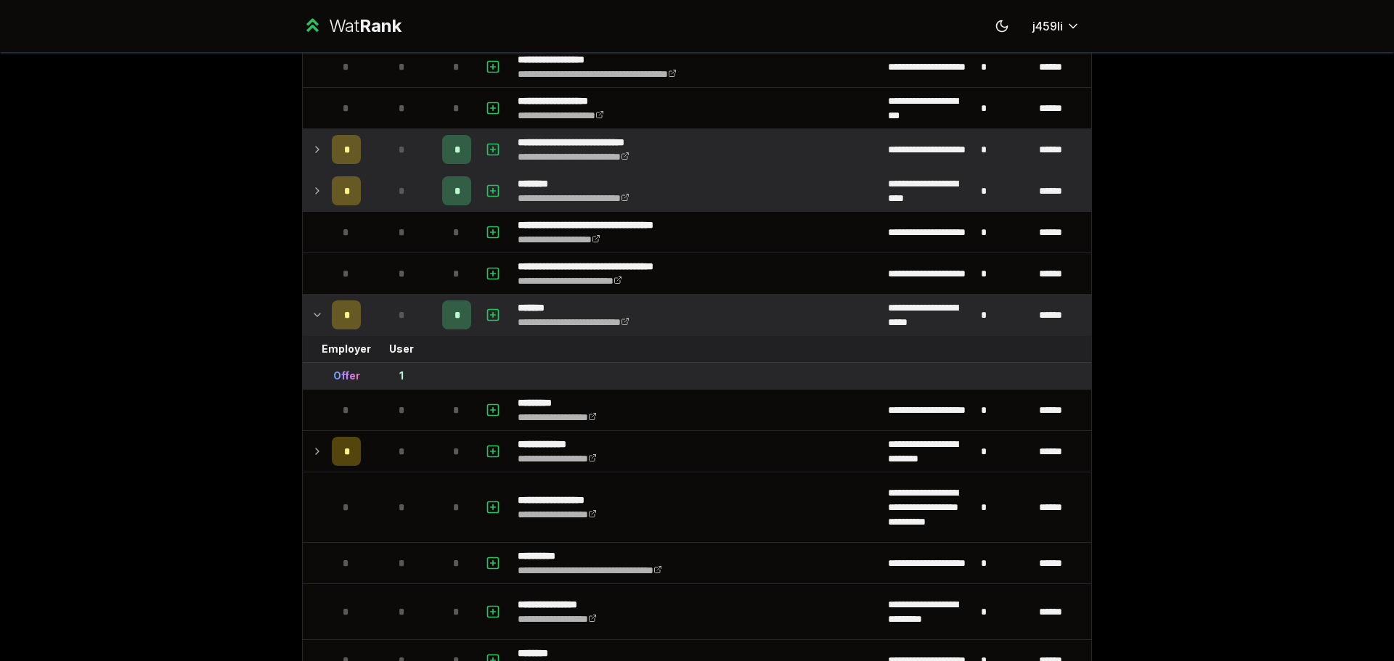
click at [315, 314] on icon at bounding box center [317, 315] width 6 height 3
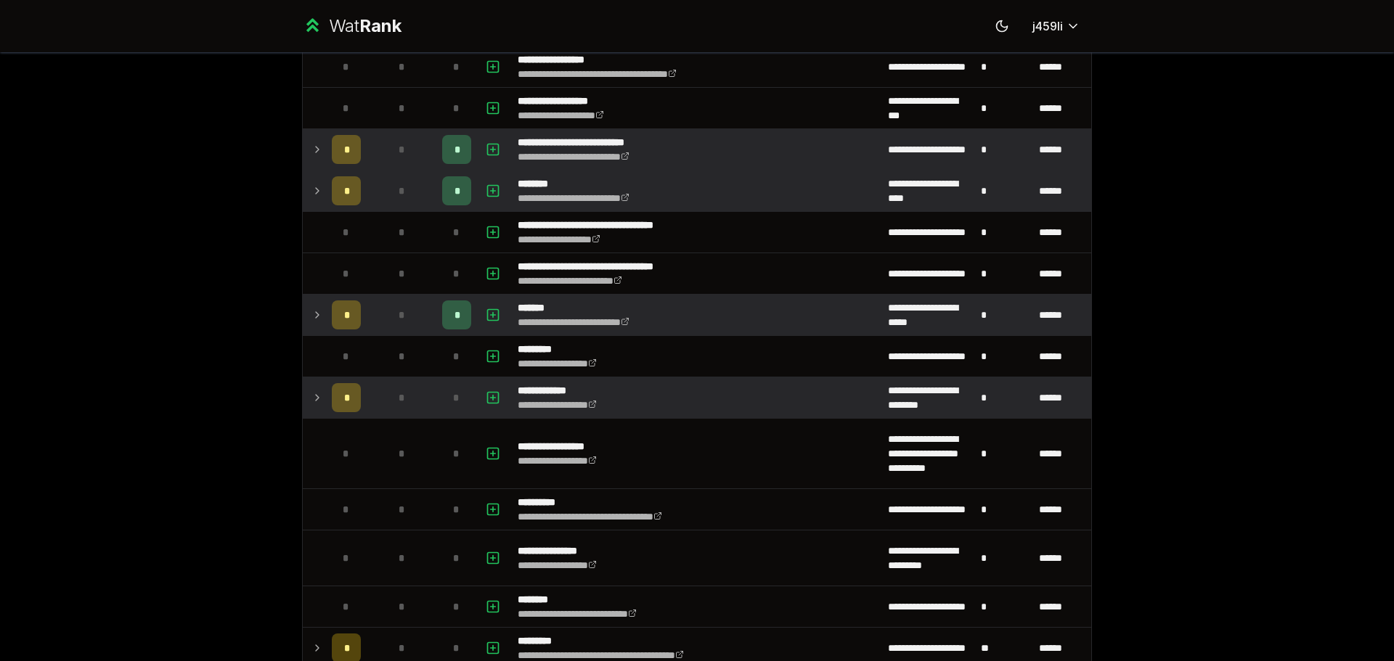
click at [317, 394] on icon at bounding box center [317, 397] width 12 height 17
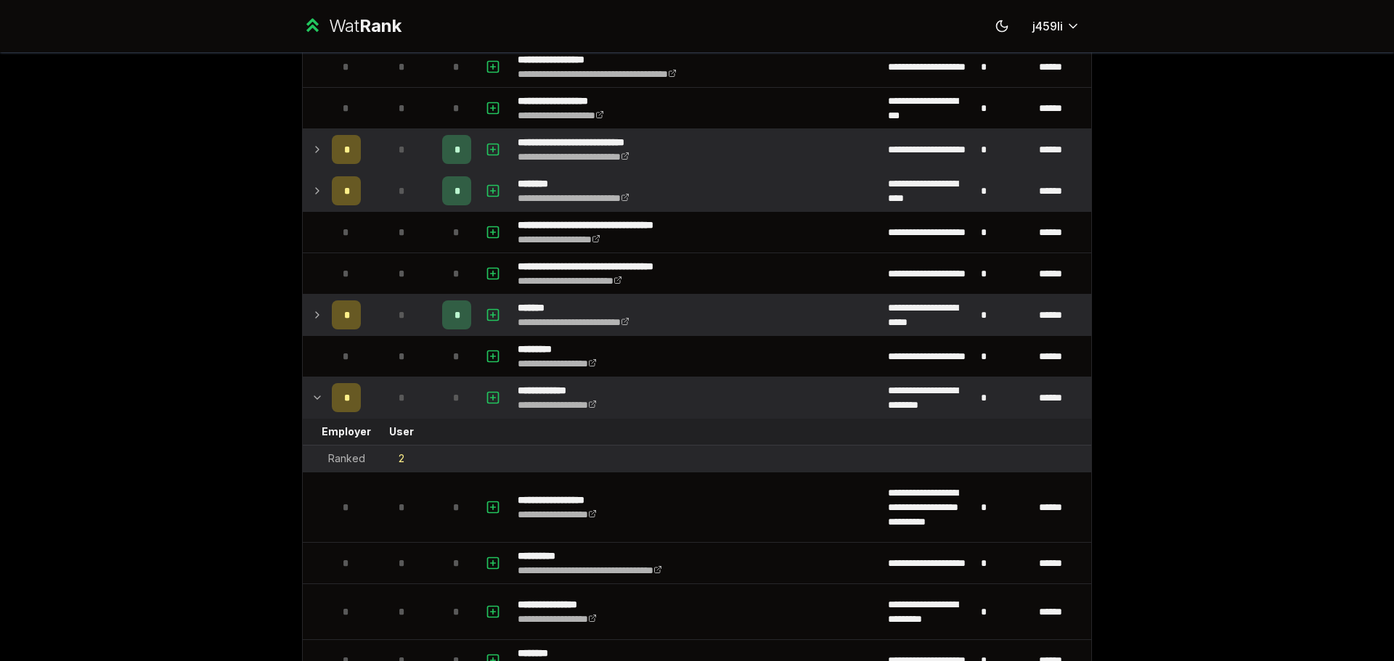
click at [317, 394] on icon at bounding box center [317, 397] width 12 height 17
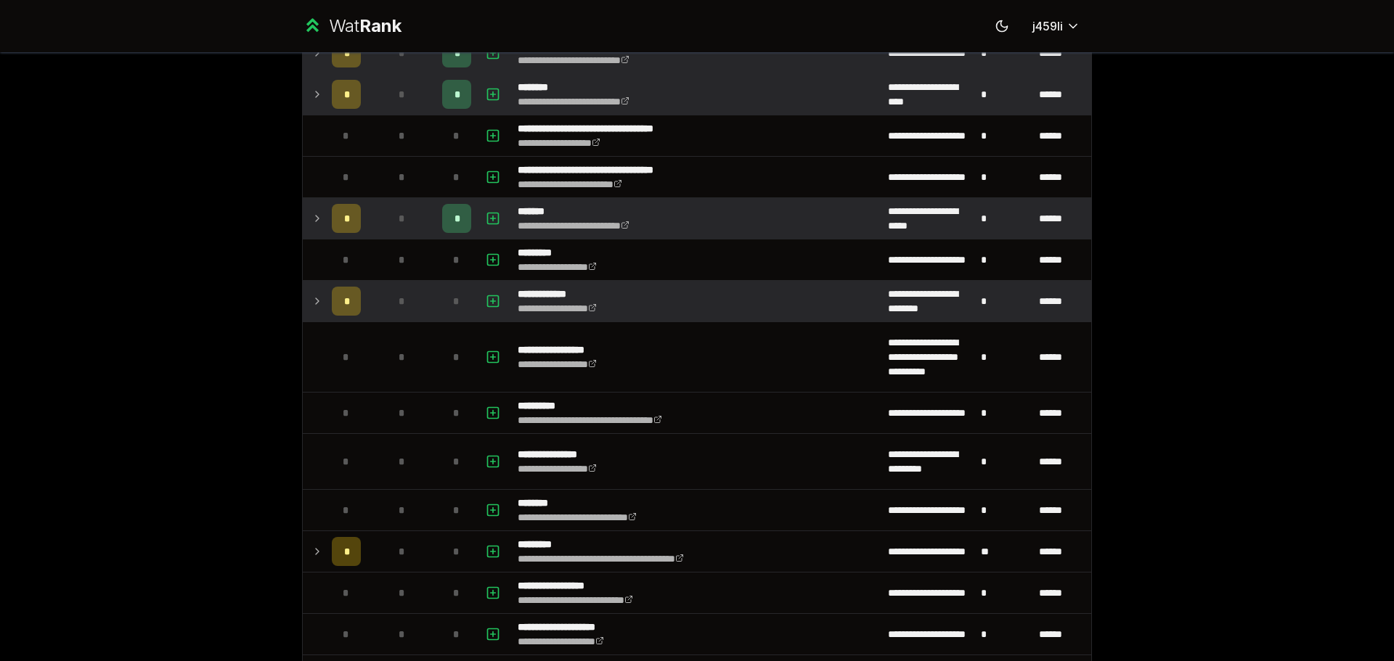
scroll to position [1452, 0]
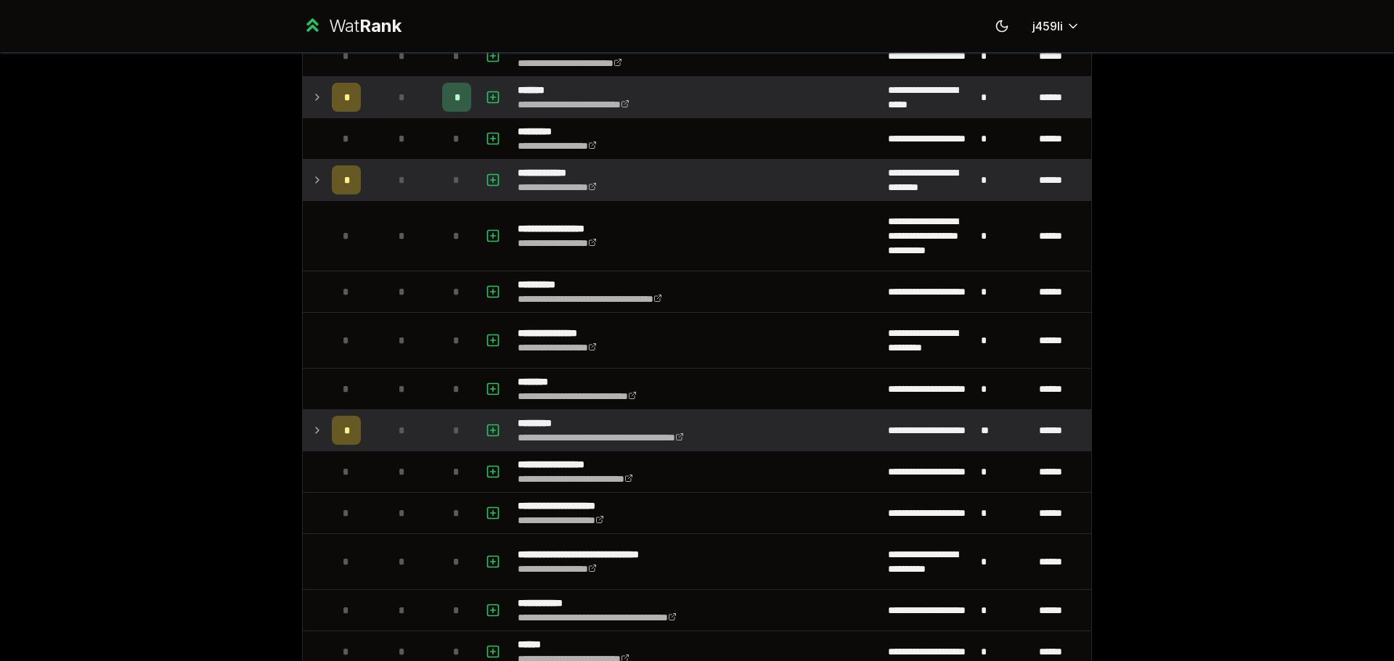
click at [311, 428] on icon at bounding box center [317, 430] width 12 height 17
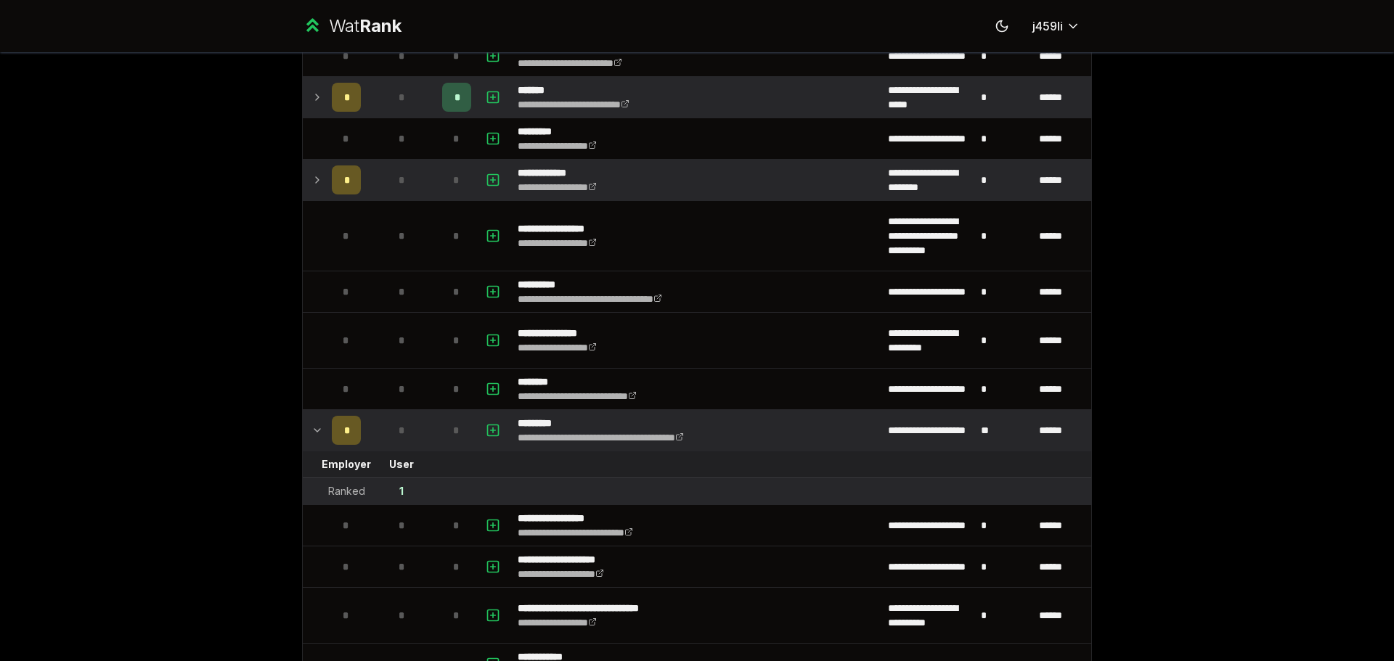
click at [311, 428] on icon at bounding box center [317, 430] width 12 height 17
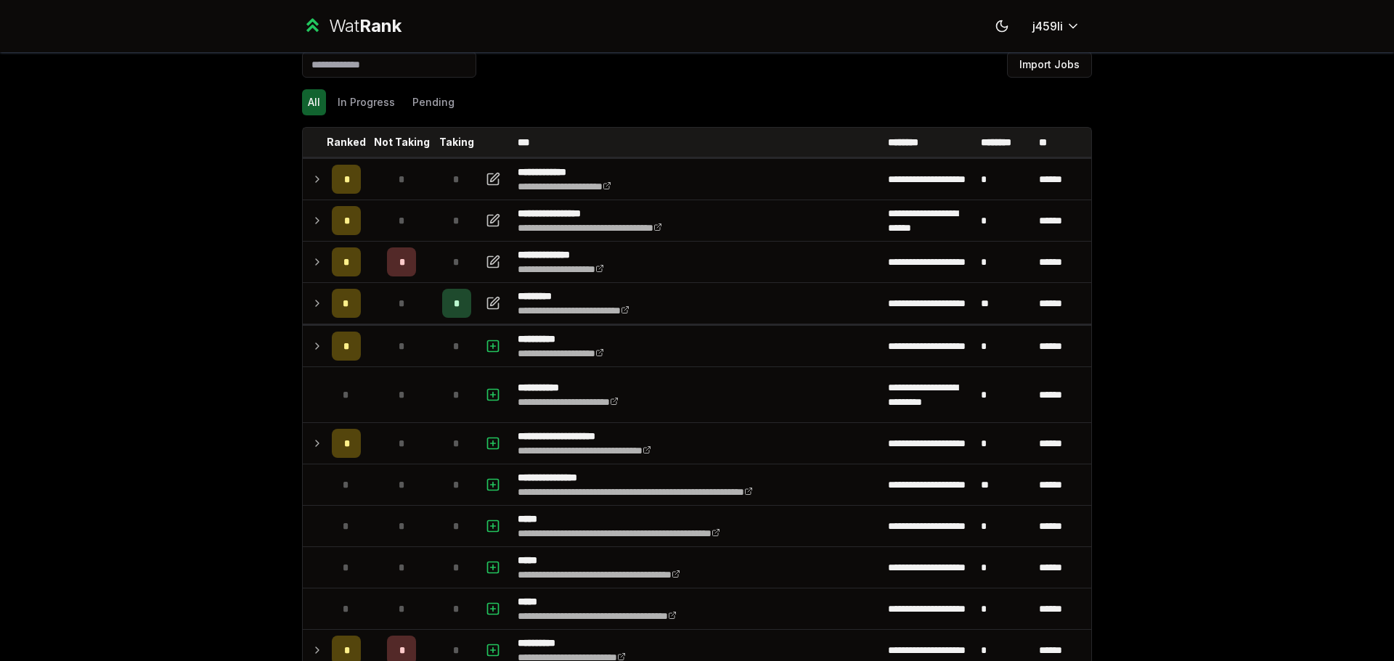
scroll to position [0, 0]
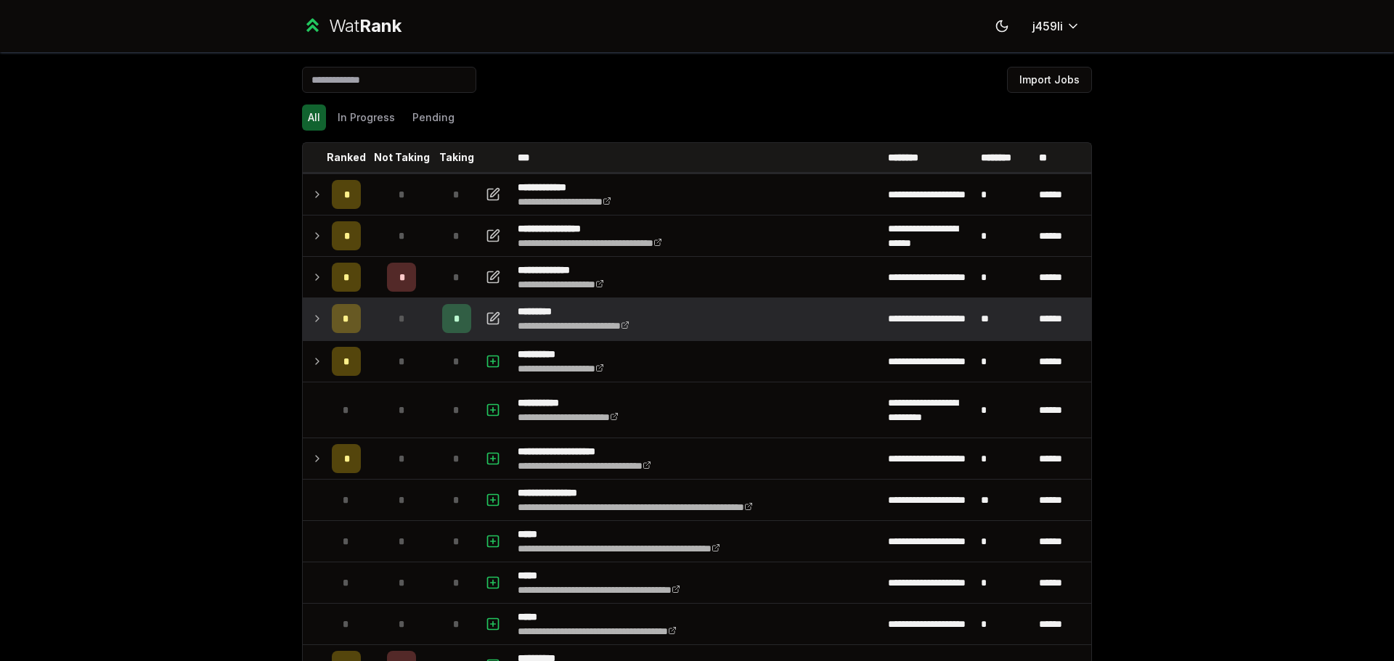
click at [309, 308] on td at bounding box center [314, 318] width 23 height 41
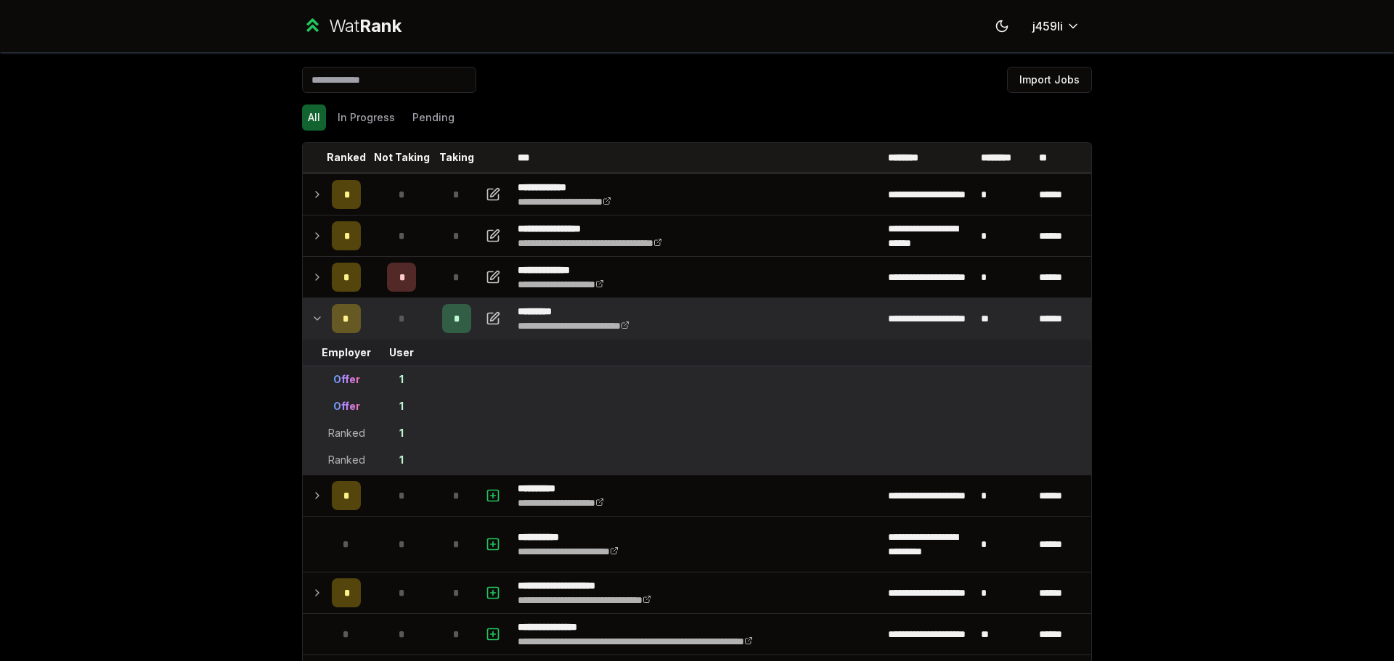
click at [311, 310] on icon at bounding box center [317, 318] width 12 height 17
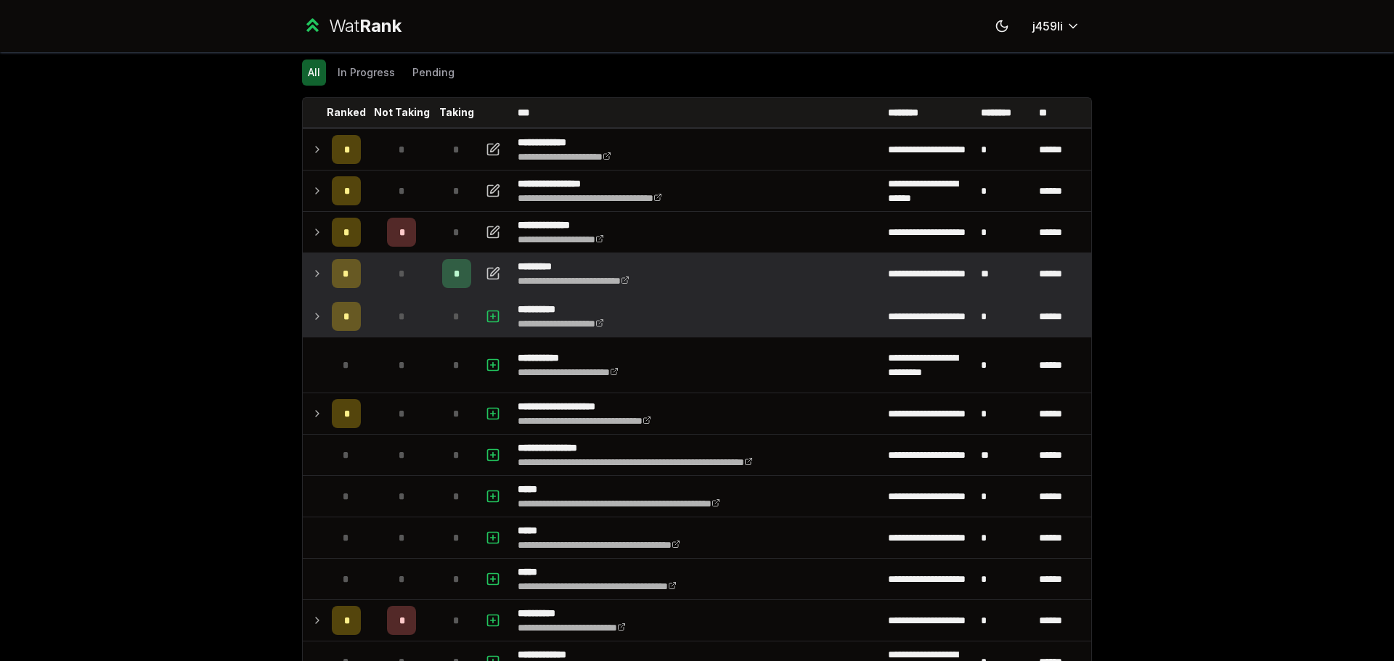
scroll to position [145, 0]
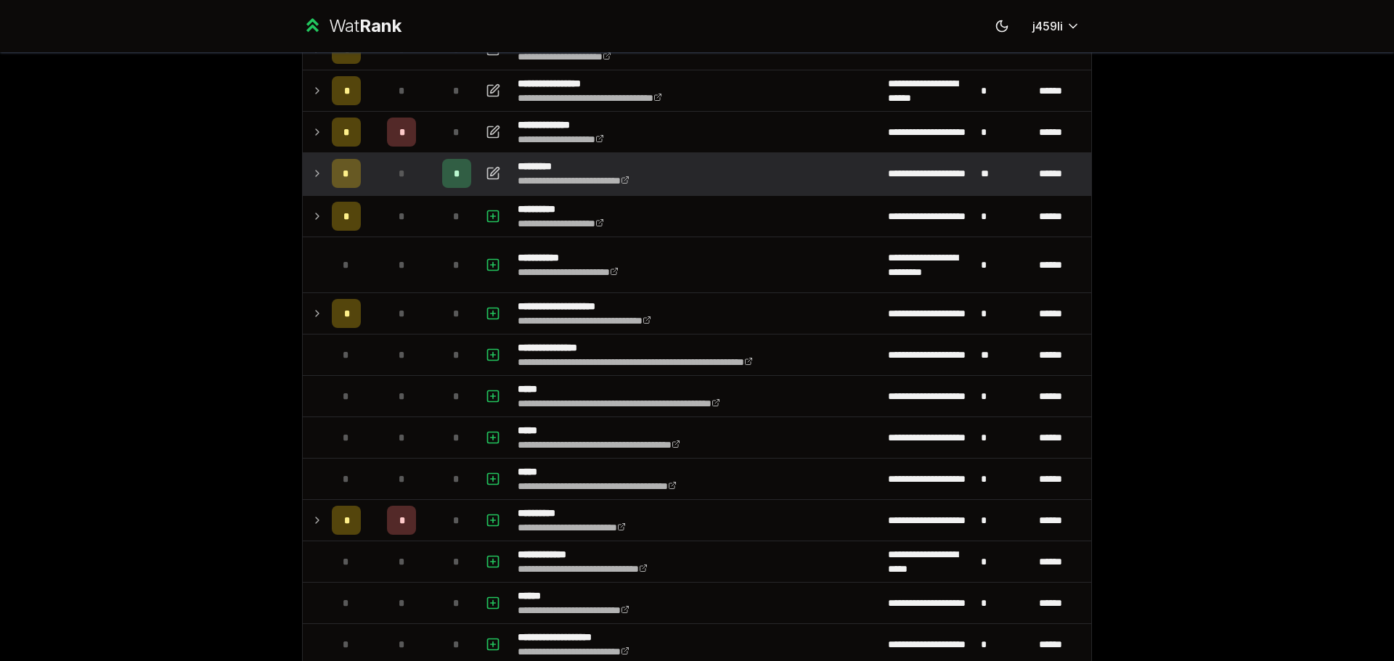
click at [317, 179] on icon at bounding box center [317, 173] width 12 height 17
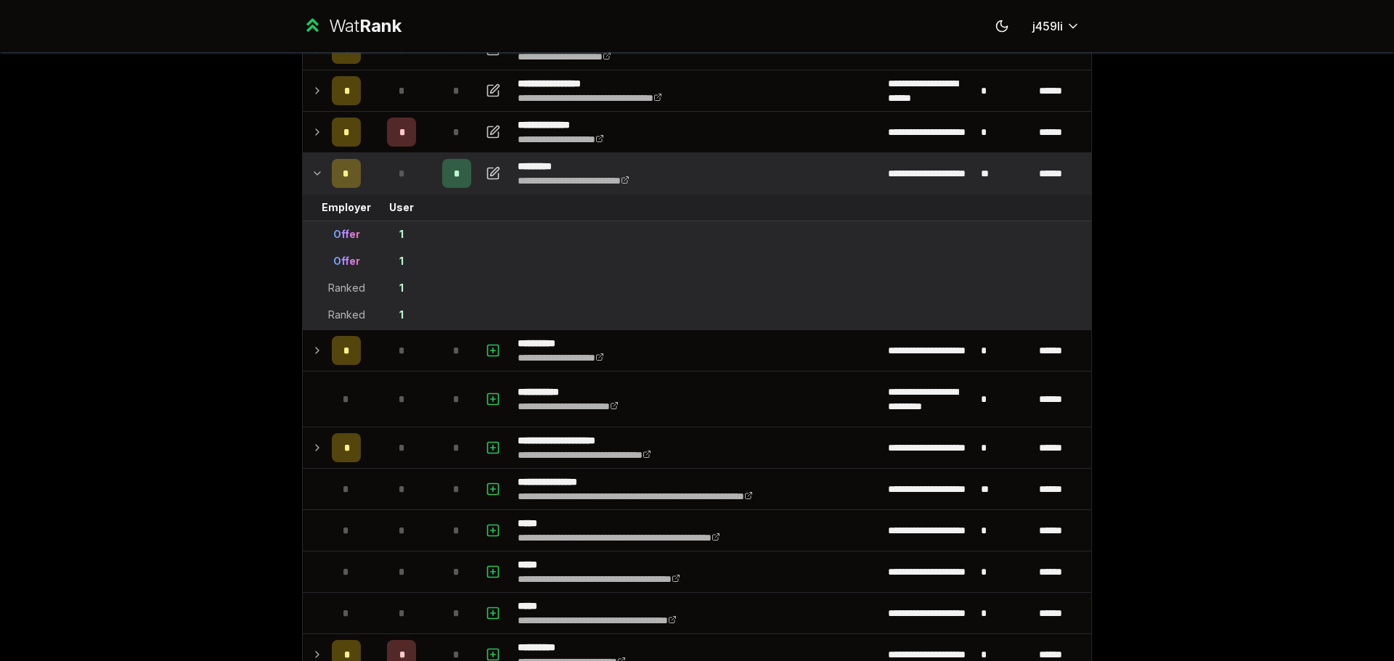
click at [317, 179] on icon at bounding box center [317, 173] width 12 height 17
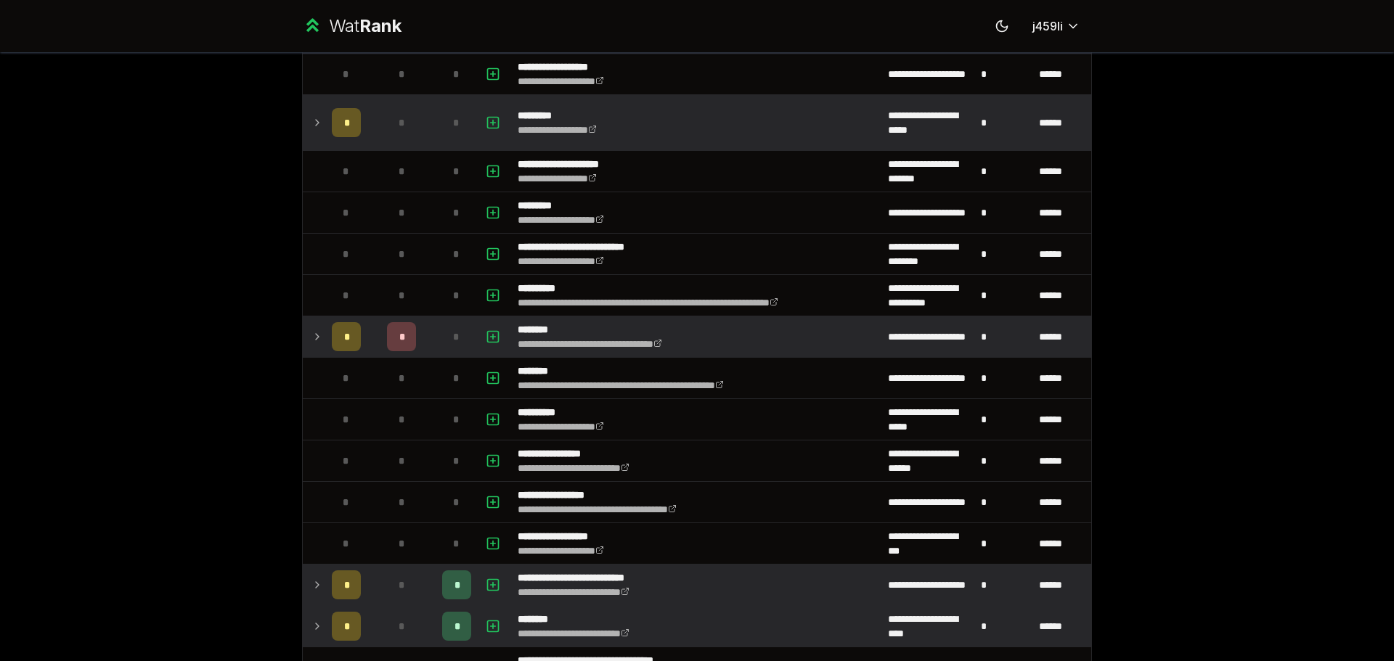
scroll to position [1162, 0]
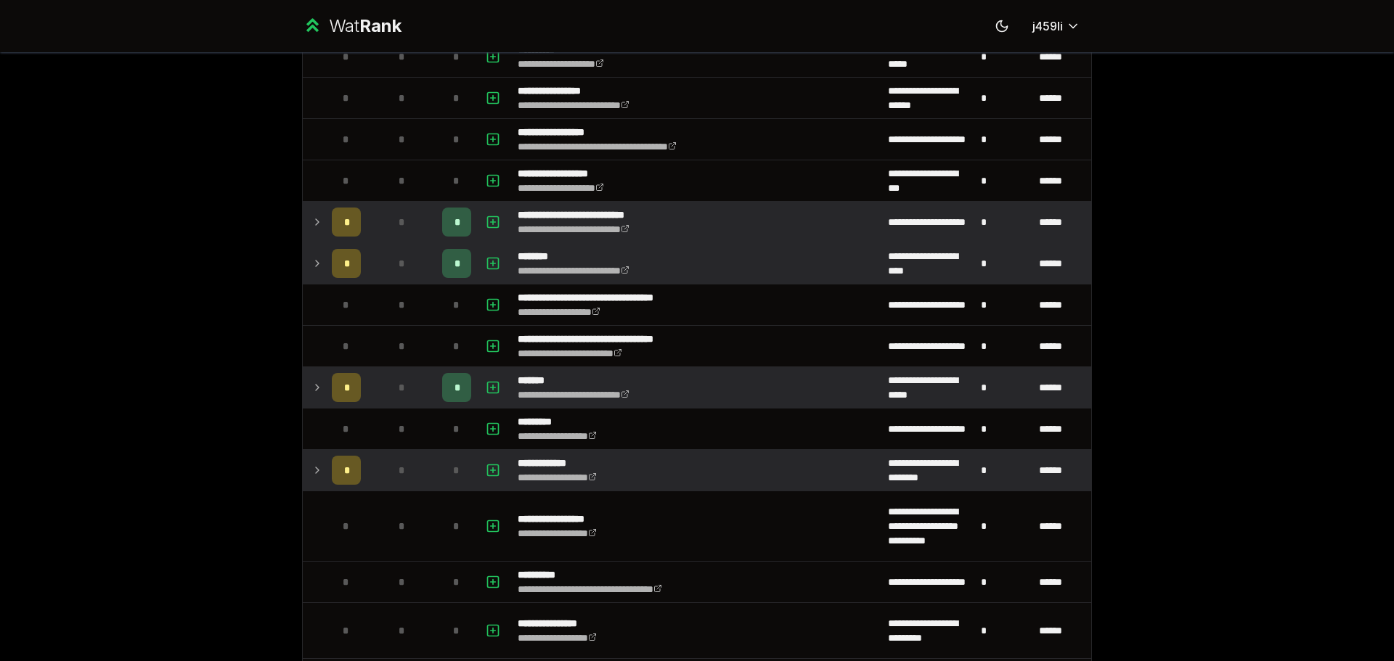
click at [318, 382] on td at bounding box center [314, 387] width 23 height 41
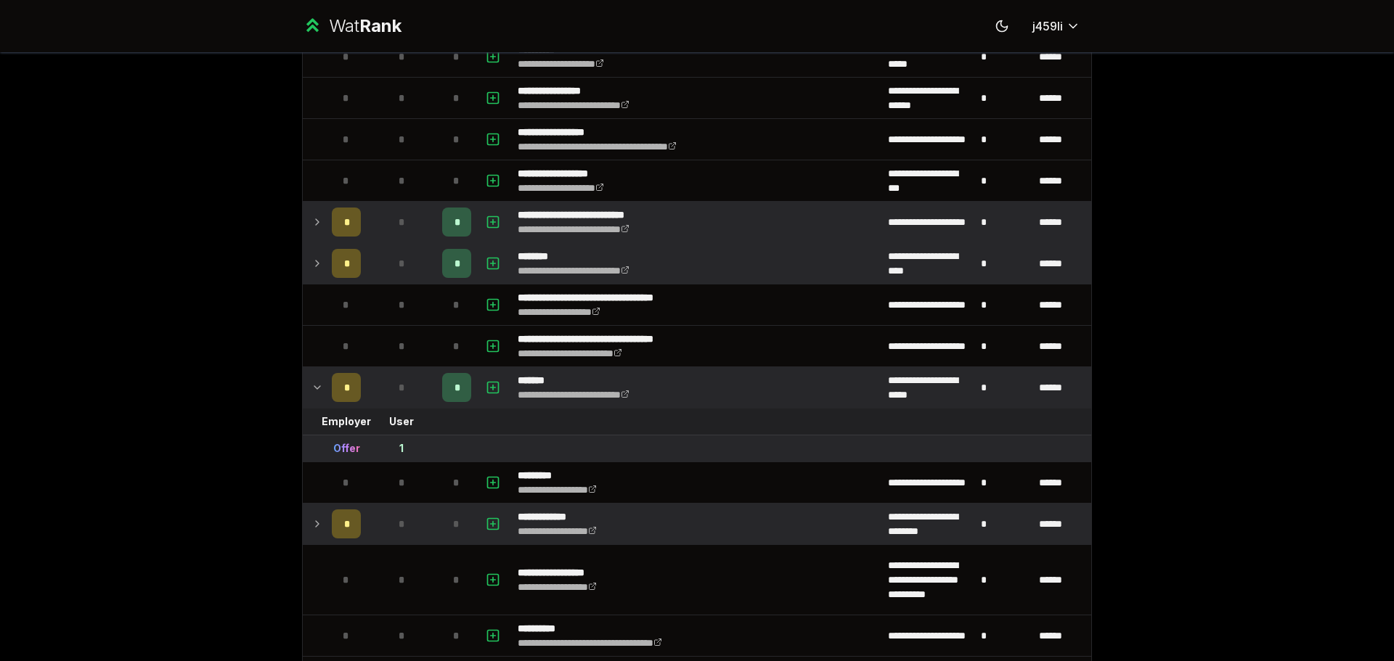
click at [318, 382] on td at bounding box center [314, 387] width 23 height 41
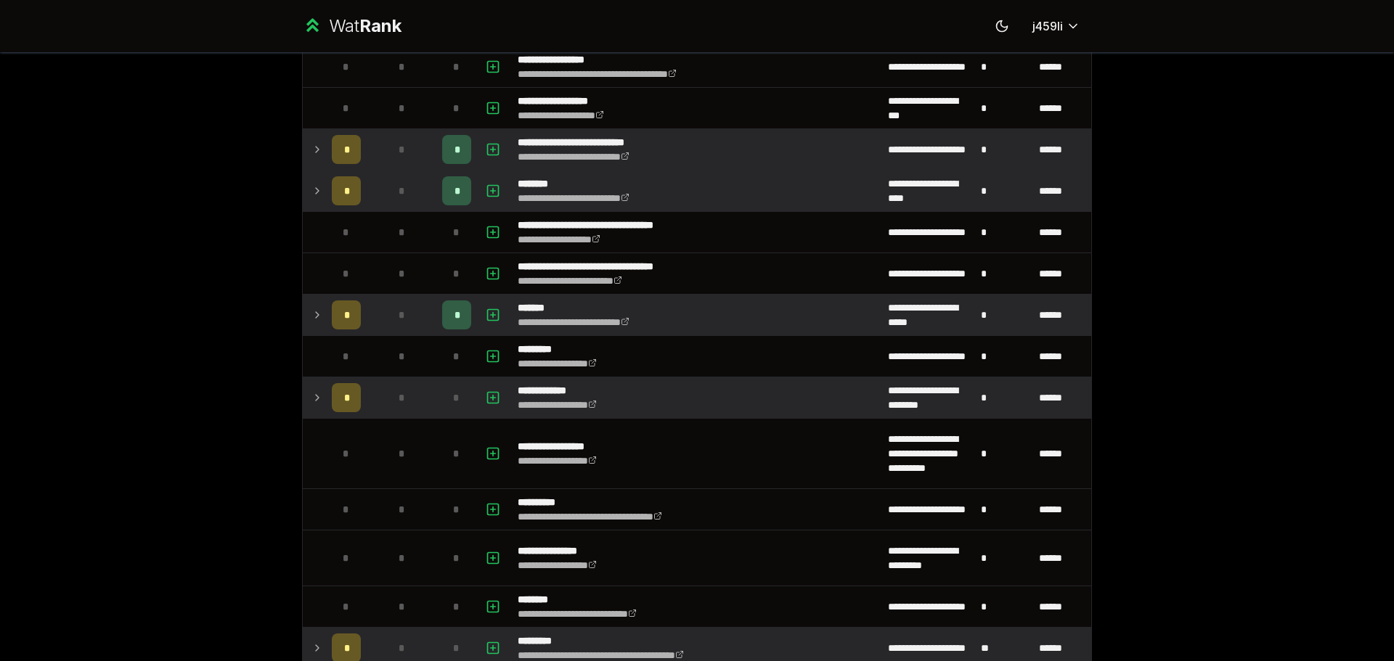
scroll to position [1597, 0]
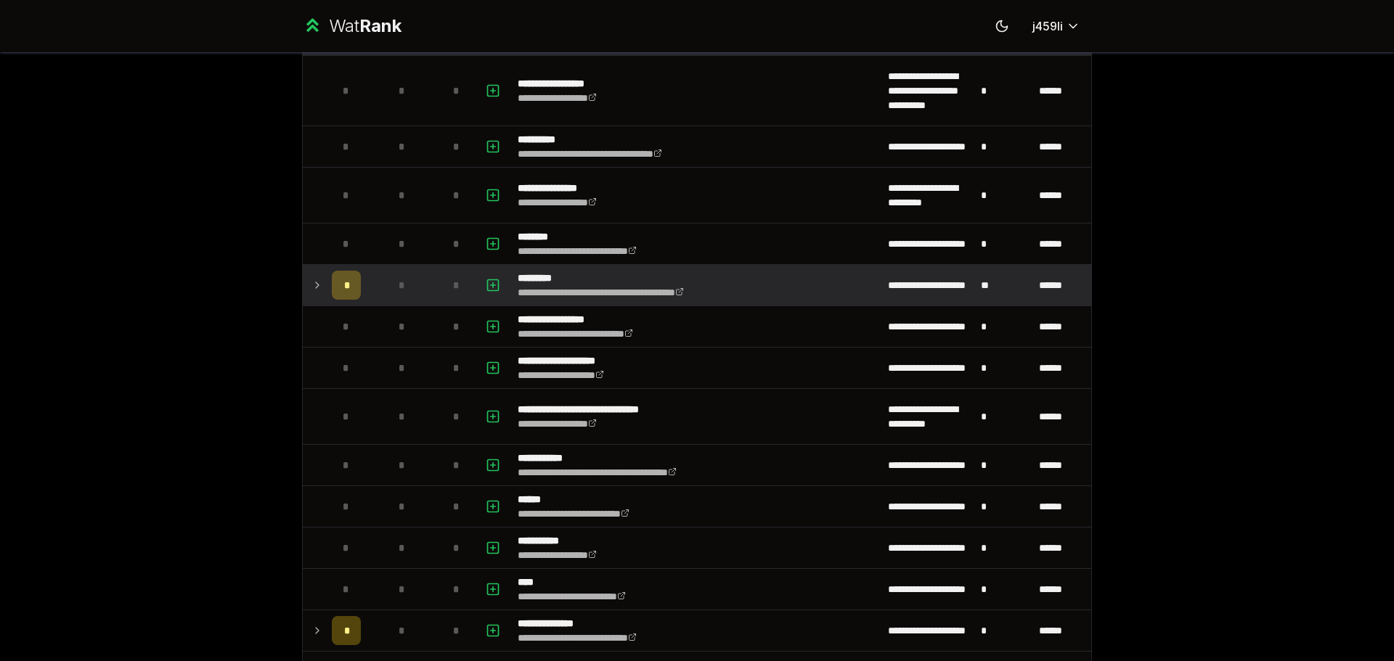
click at [312, 291] on icon at bounding box center [317, 285] width 12 height 17
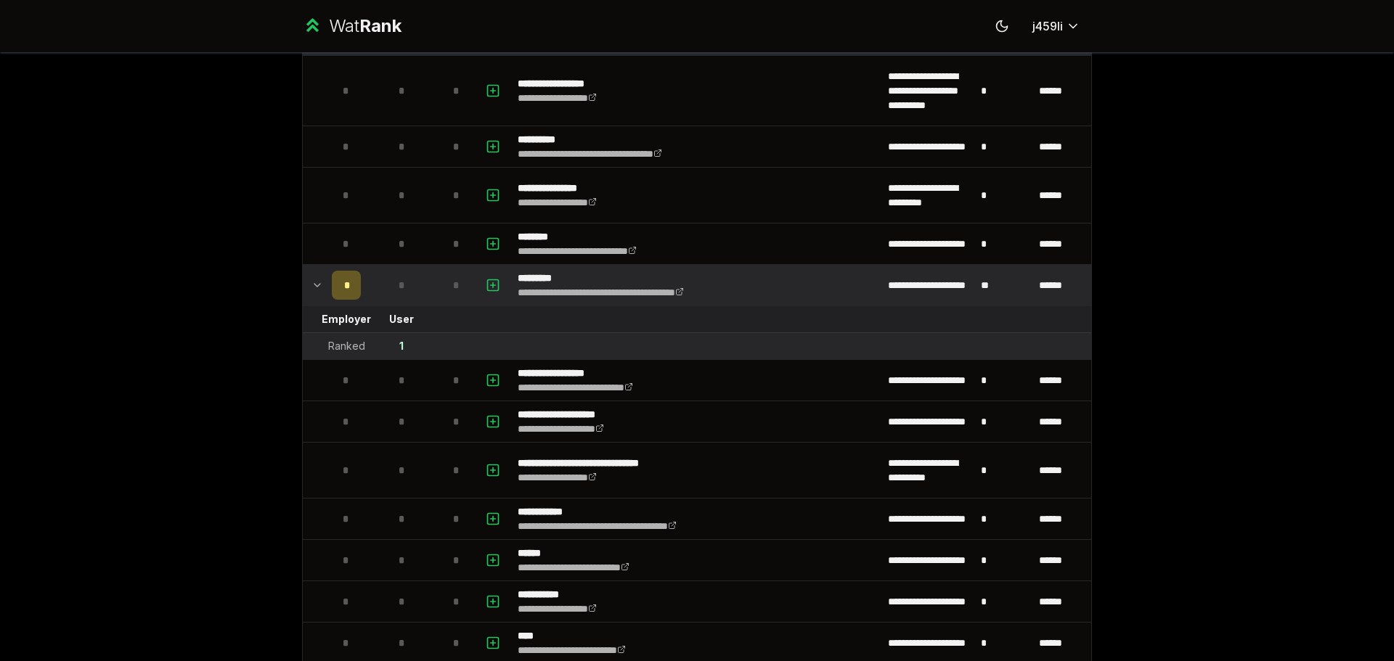
click at [312, 291] on icon at bounding box center [317, 285] width 12 height 17
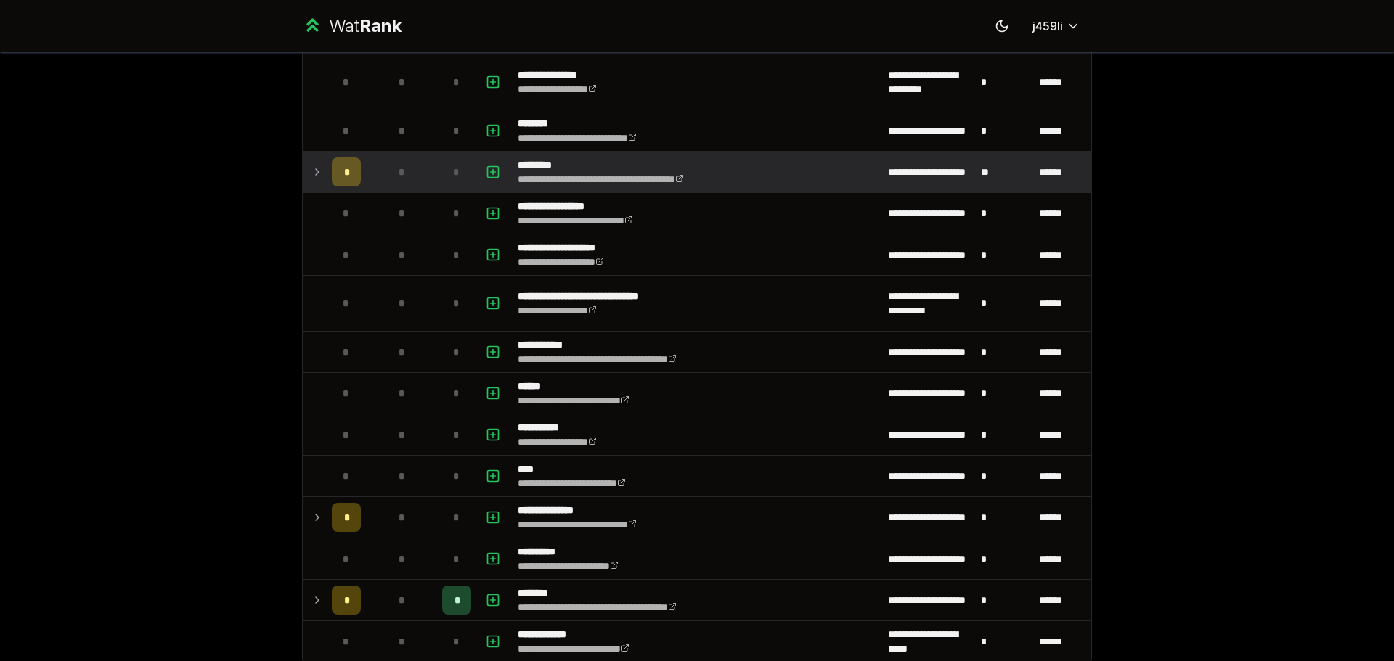
scroll to position [1802, 0]
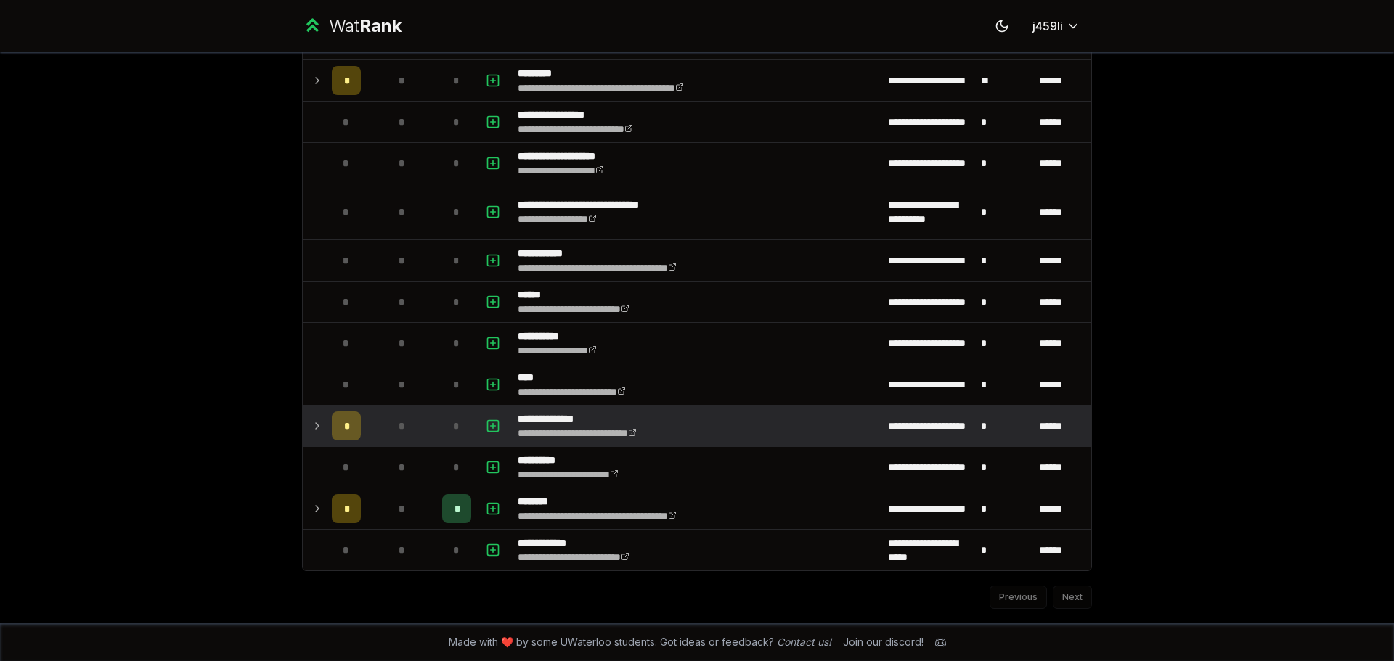
click at [312, 439] on td at bounding box center [314, 426] width 23 height 41
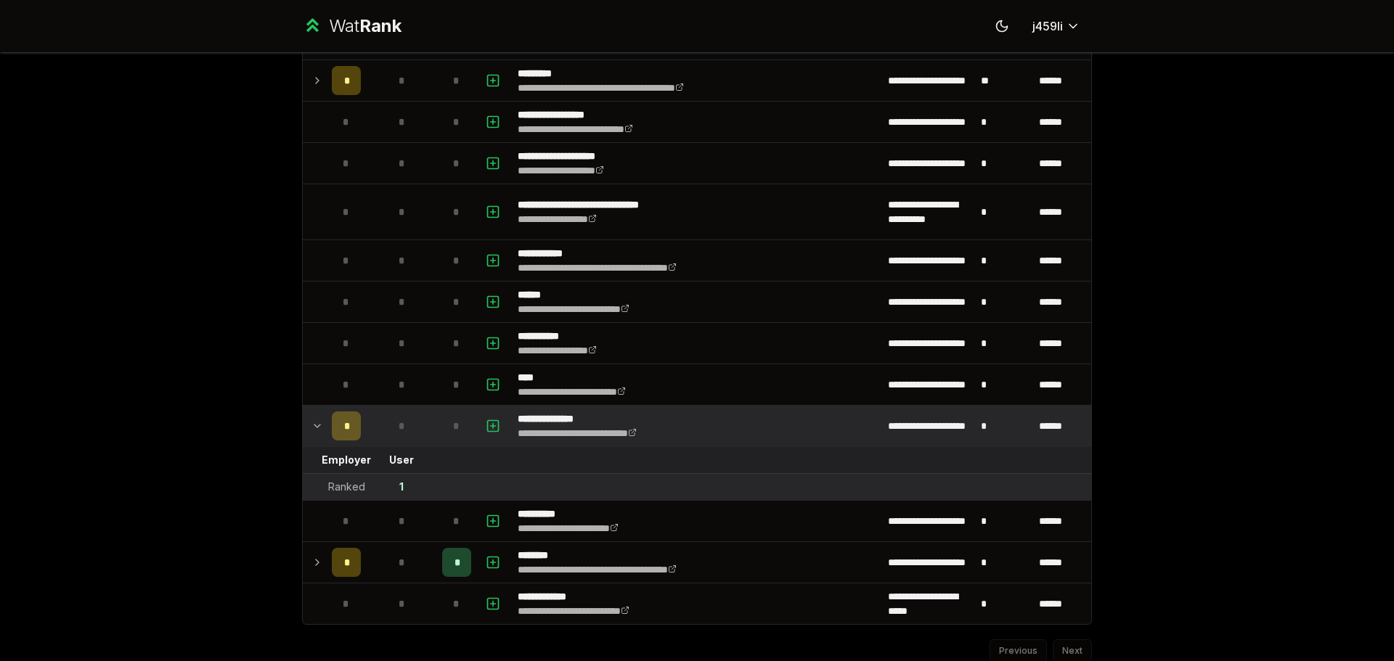
click at [312, 439] on td at bounding box center [314, 426] width 23 height 41
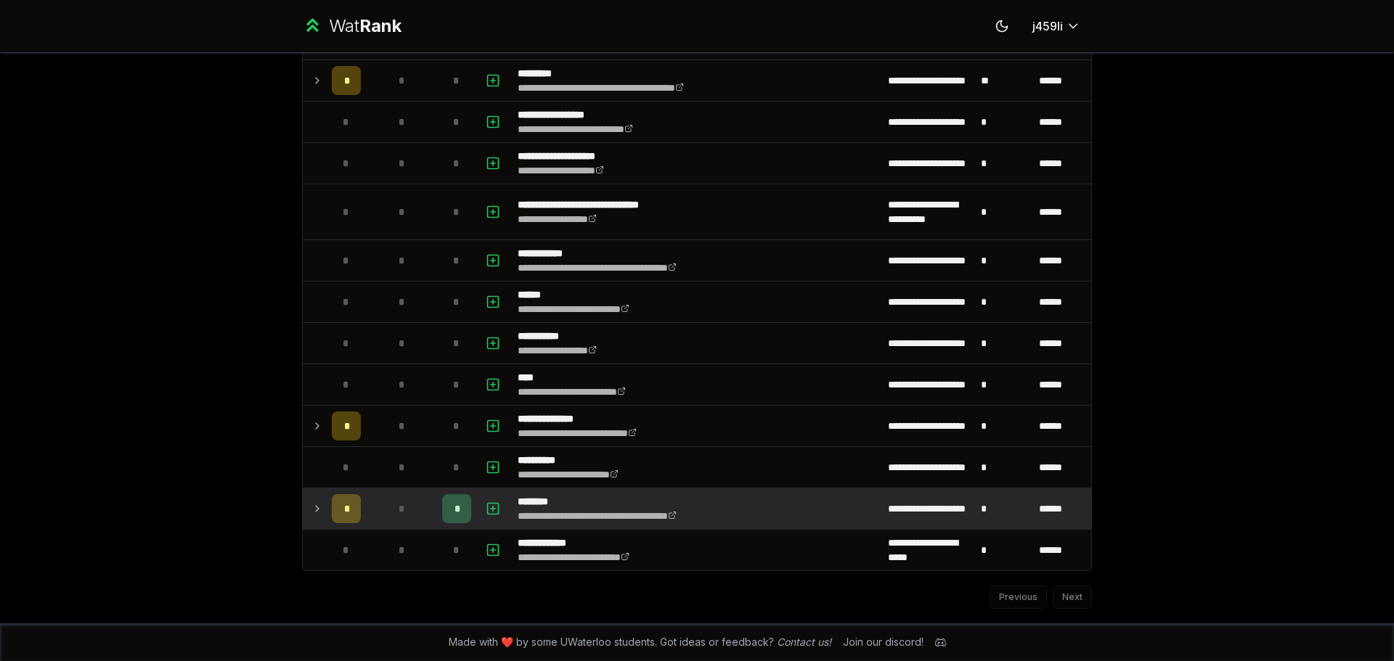
click at [315, 495] on td at bounding box center [314, 509] width 23 height 41
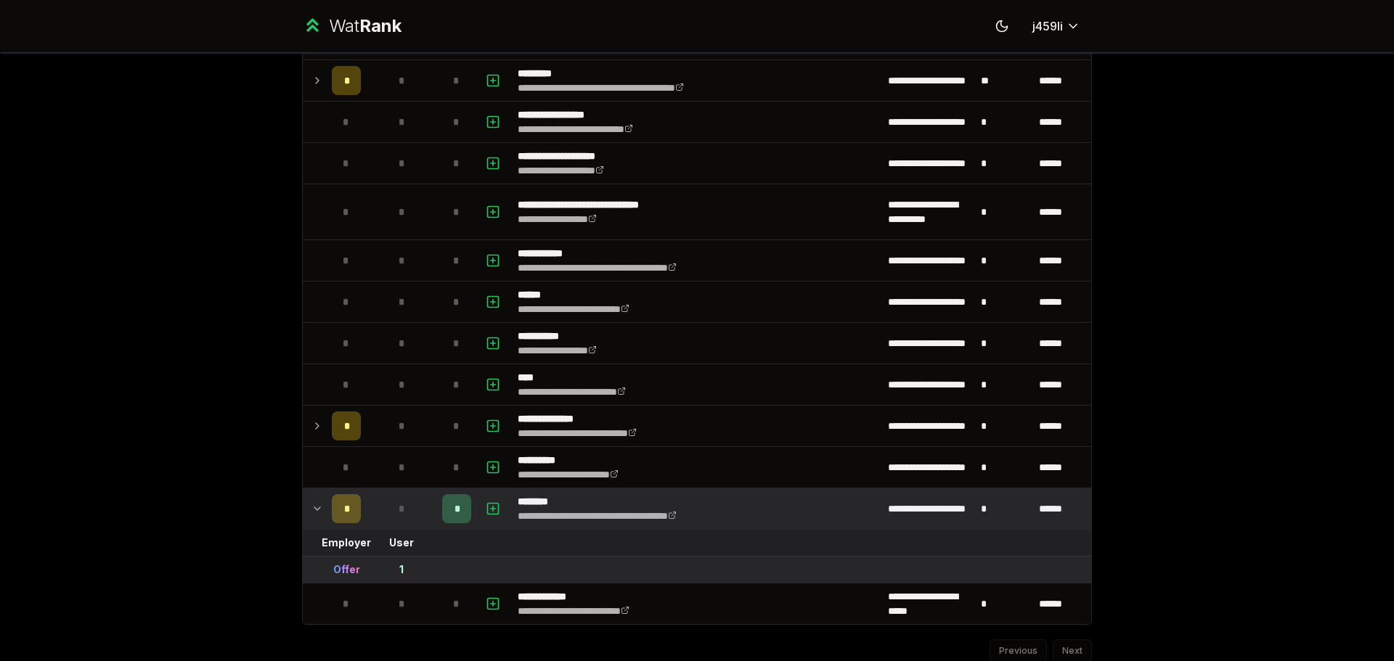
click at [315, 495] on td at bounding box center [314, 509] width 23 height 41
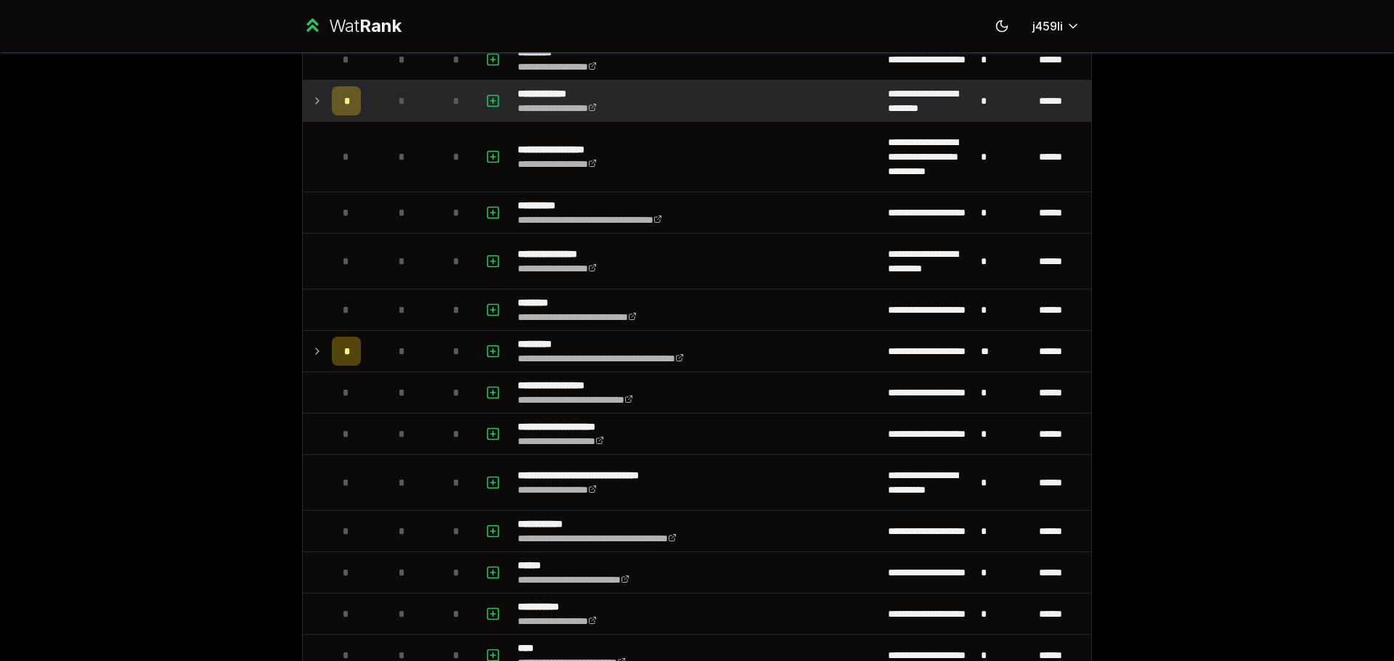
scroll to position [0, 0]
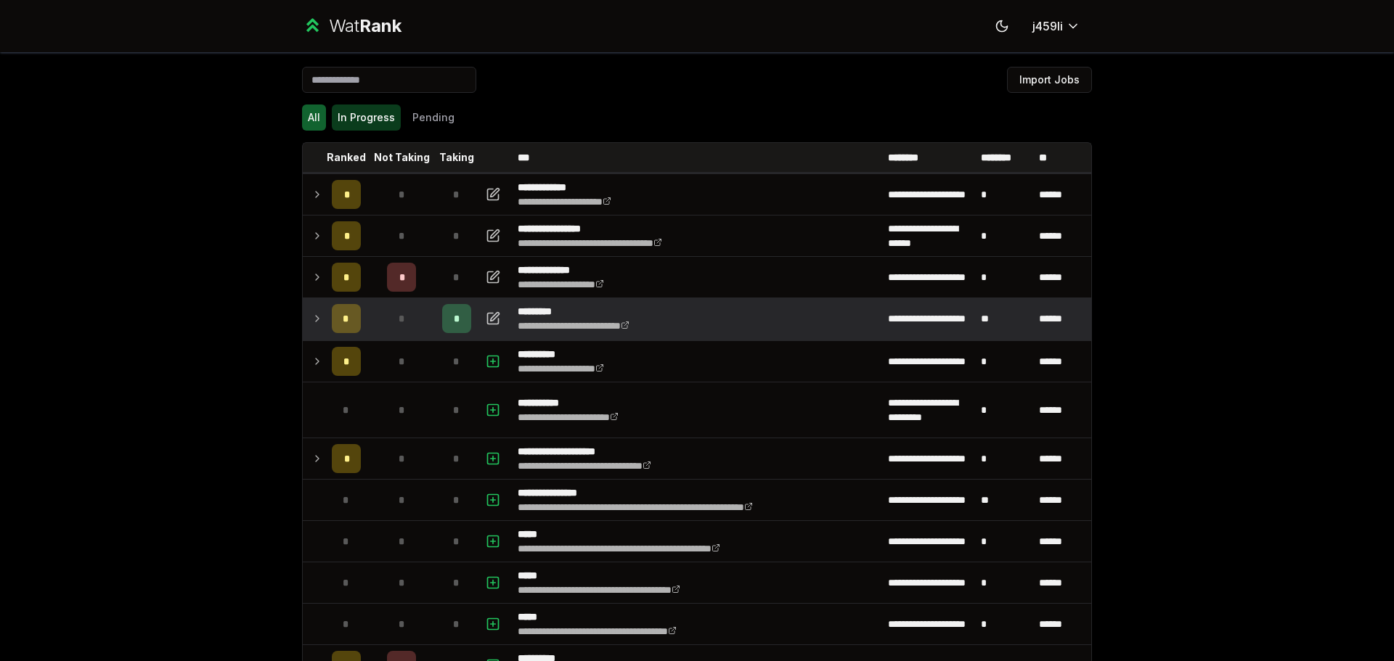
click at [358, 124] on button "In Progress" at bounding box center [366, 118] width 69 height 26
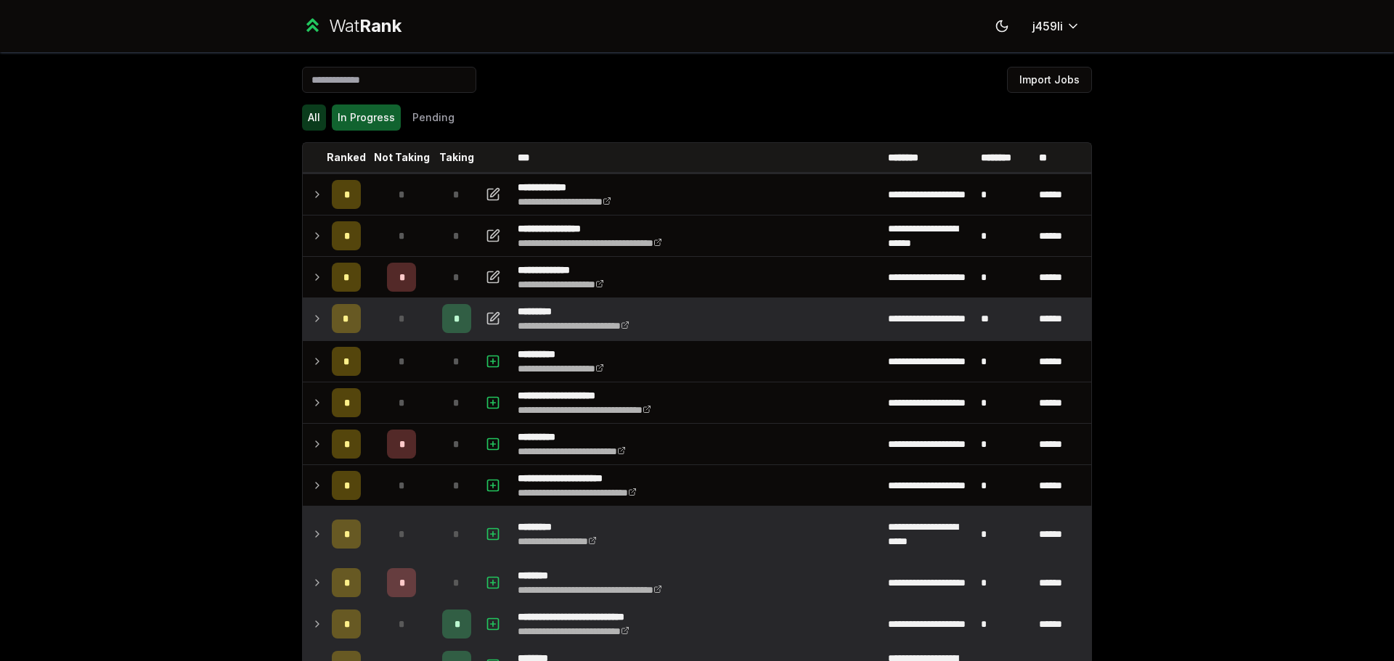
click at [313, 123] on button "All" at bounding box center [314, 118] width 24 height 26
